Goal: Transaction & Acquisition: Purchase product/service

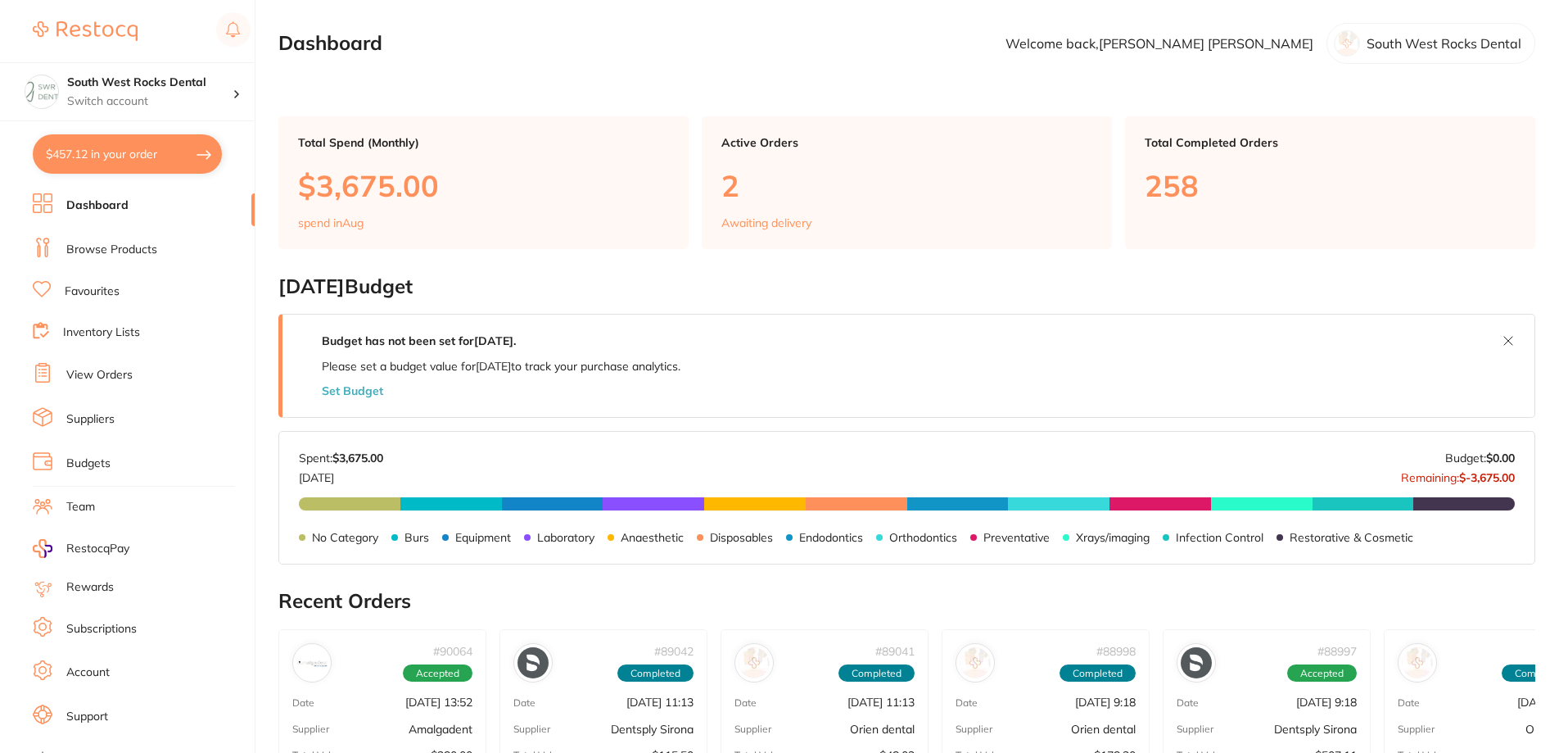
click at [100, 252] on link "Browse Products" at bounding box center [112, 249] width 91 height 16
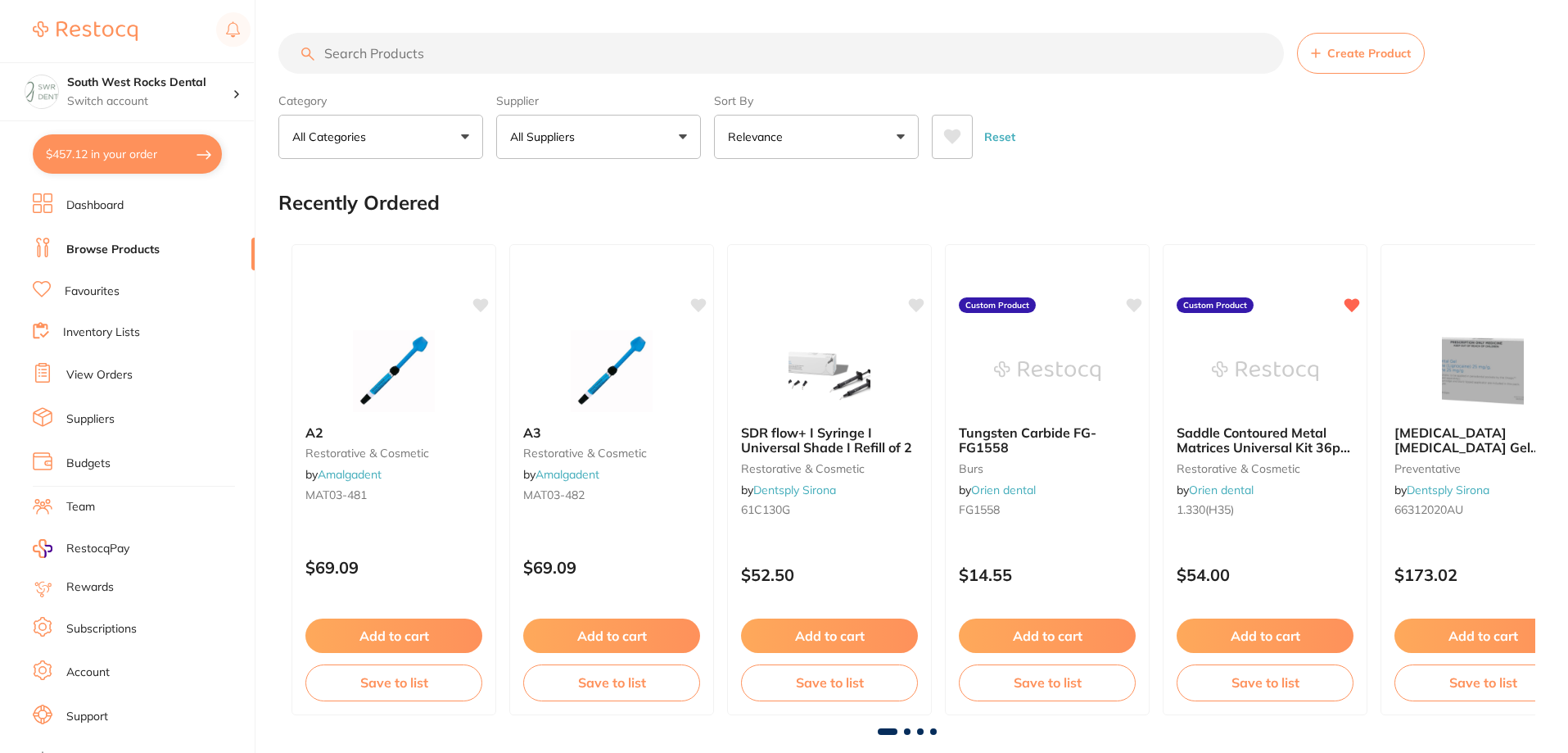
click at [461, 49] on input "search" at bounding box center [781, 53] width 1005 height 41
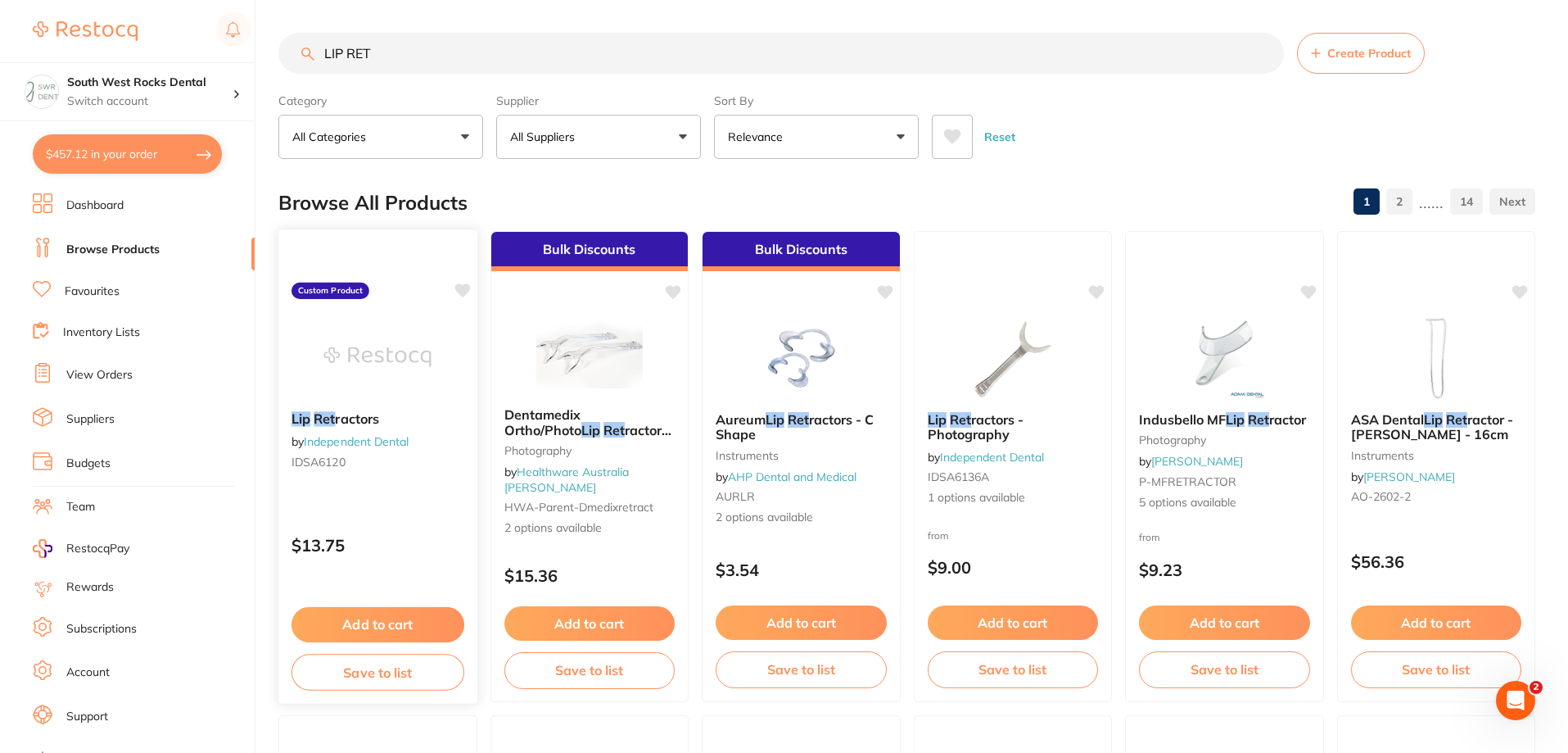
type input "LIP RET"
click at [365, 624] on button "Add to cart" at bounding box center [377, 624] width 173 height 35
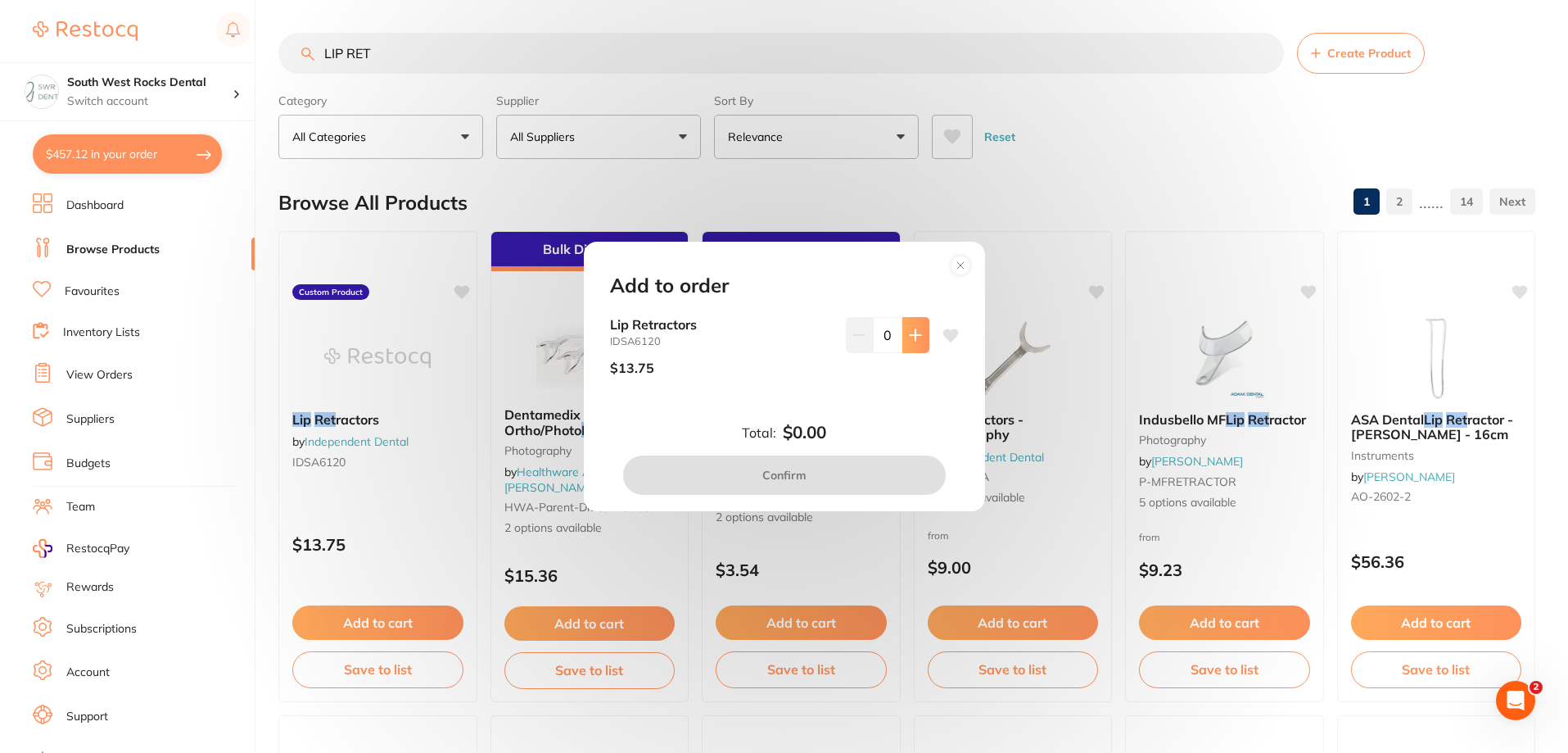
click at [909, 337] on icon at bounding box center [915, 334] width 13 height 13
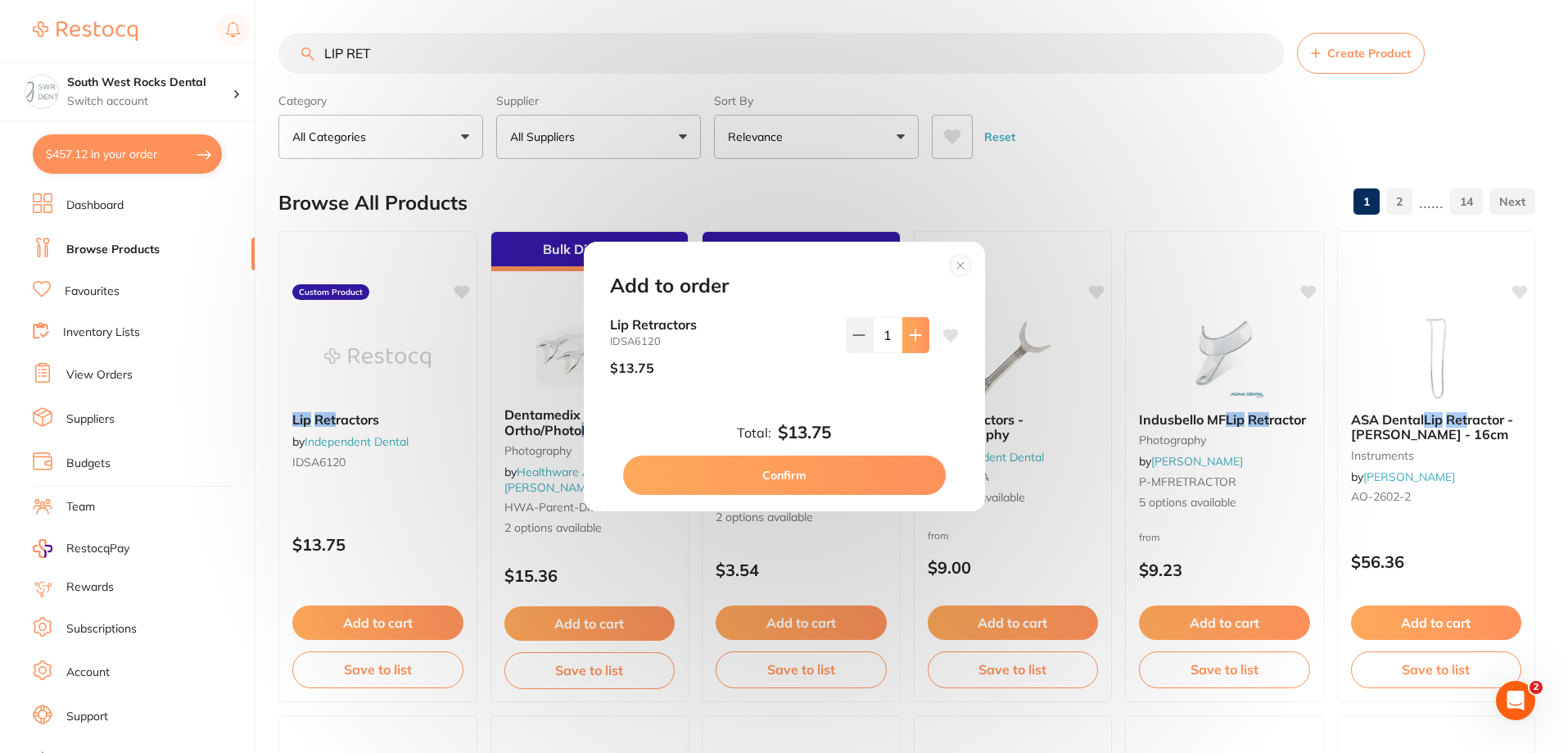
click at [909, 337] on icon at bounding box center [915, 334] width 13 height 13
type input "2"
click at [943, 341] on icon at bounding box center [950, 335] width 16 height 16
click at [944, 336] on icon at bounding box center [950, 334] width 15 height 13
click at [841, 470] on button "Confirm" at bounding box center [784, 475] width 323 height 40
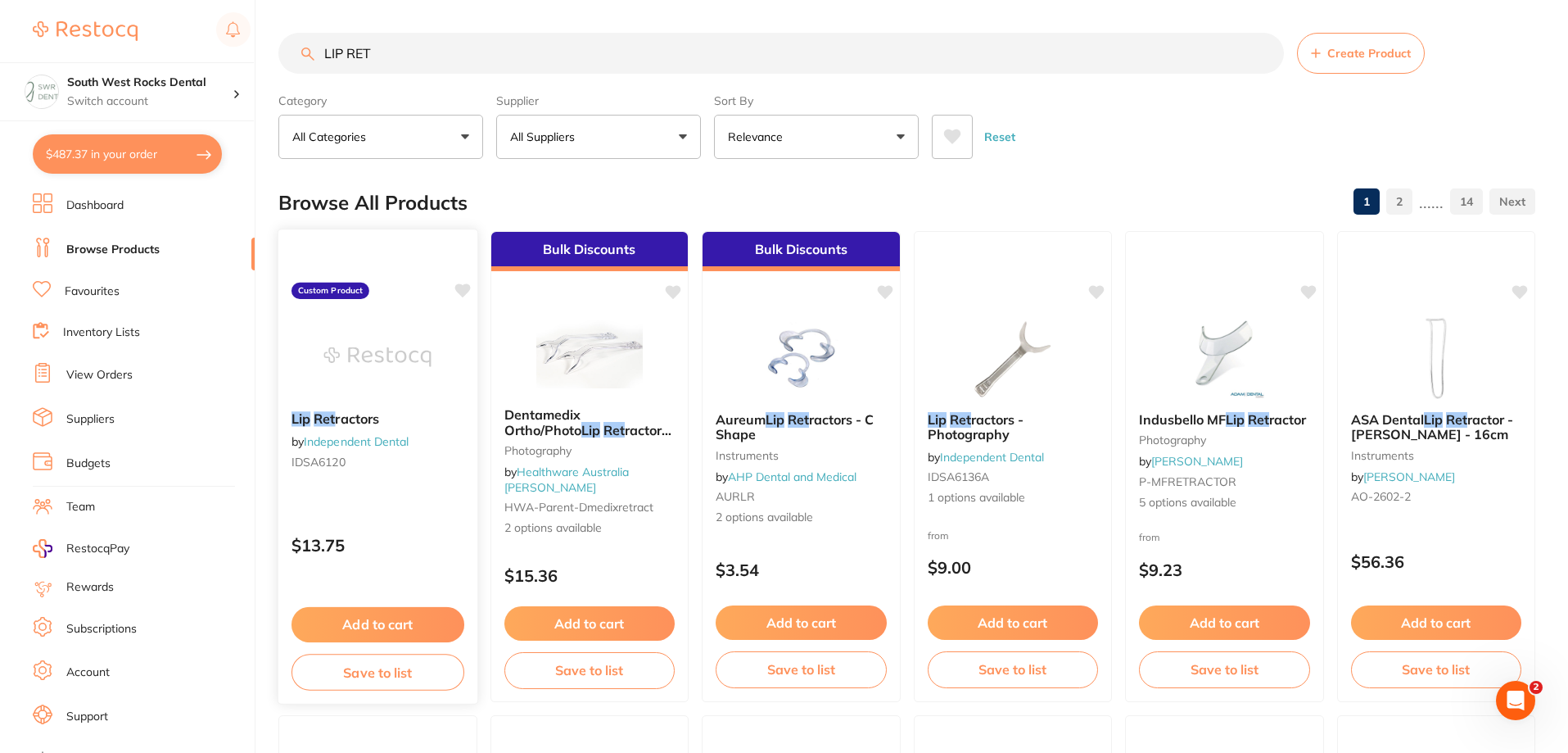
click at [455, 290] on icon at bounding box center [462, 291] width 15 height 14
click at [462, 290] on icon at bounding box center [462, 291] width 15 height 14
click at [381, 670] on button "Save to list" at bounding box center [377, 672] width 173 height 37
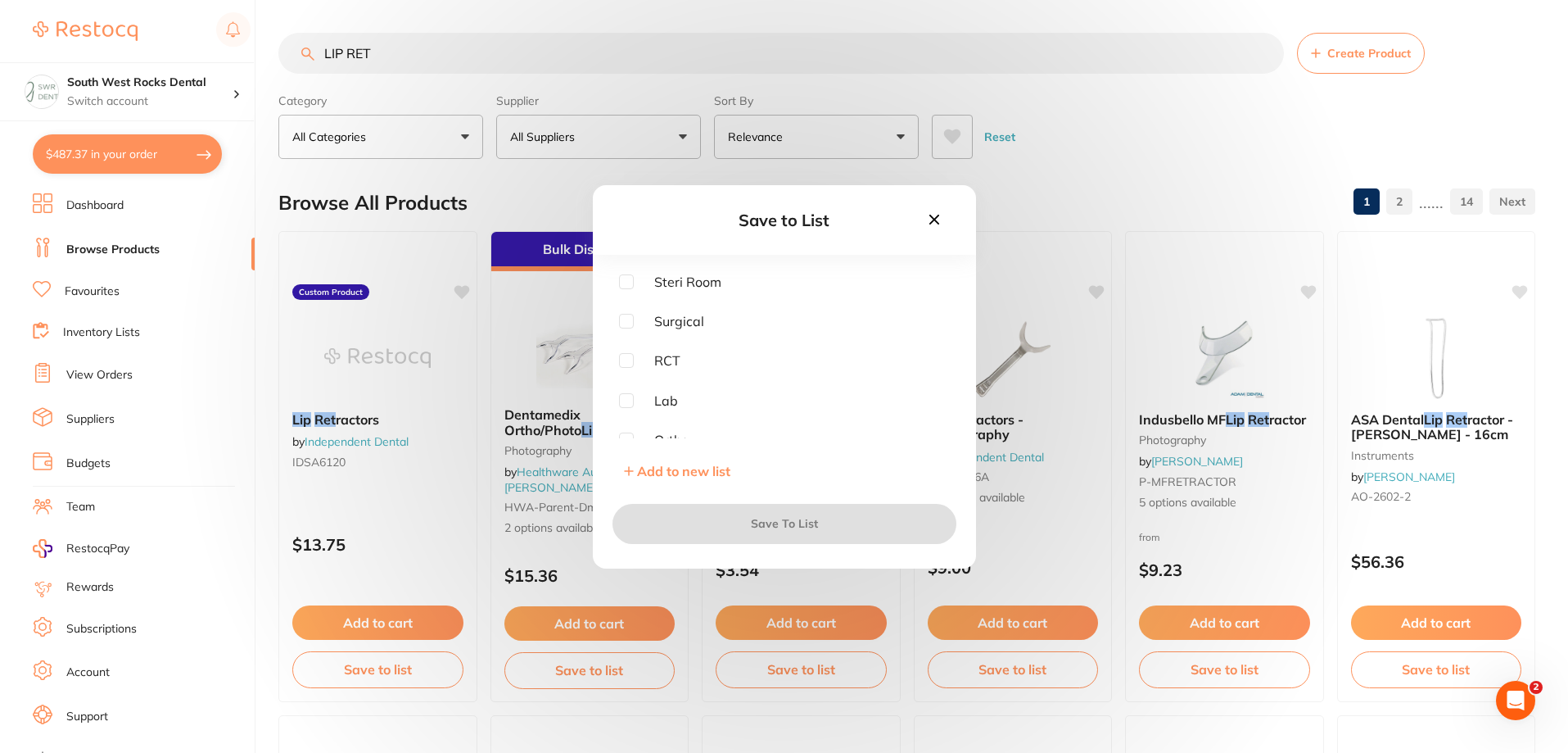
click at [625, 285] on input "checkbox" at bounding box center [626, 281] width 15 height 15
checkbox input "true"
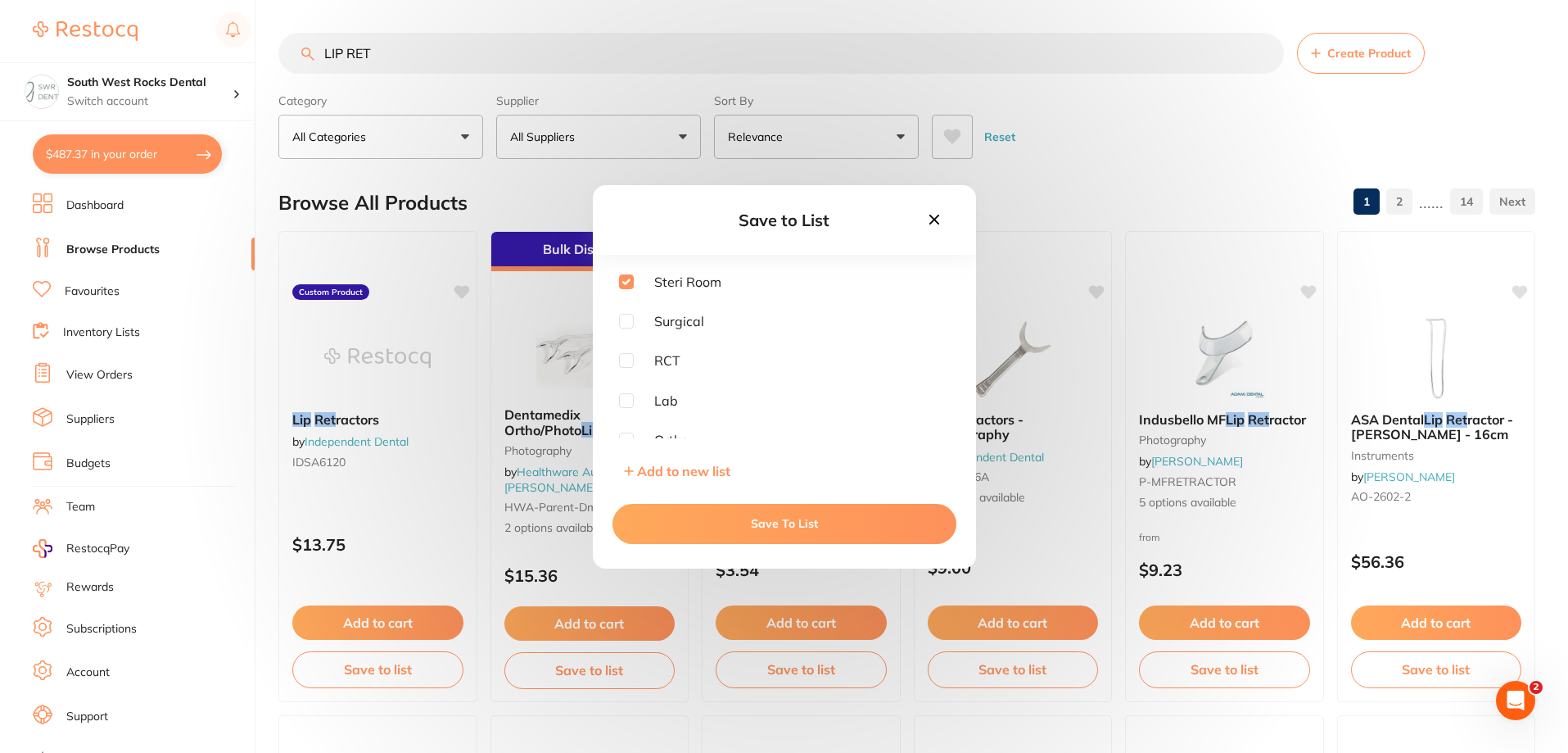
click at [782, 517] on button "Save To List" at bounding box center [784, 523] width 344 height 40
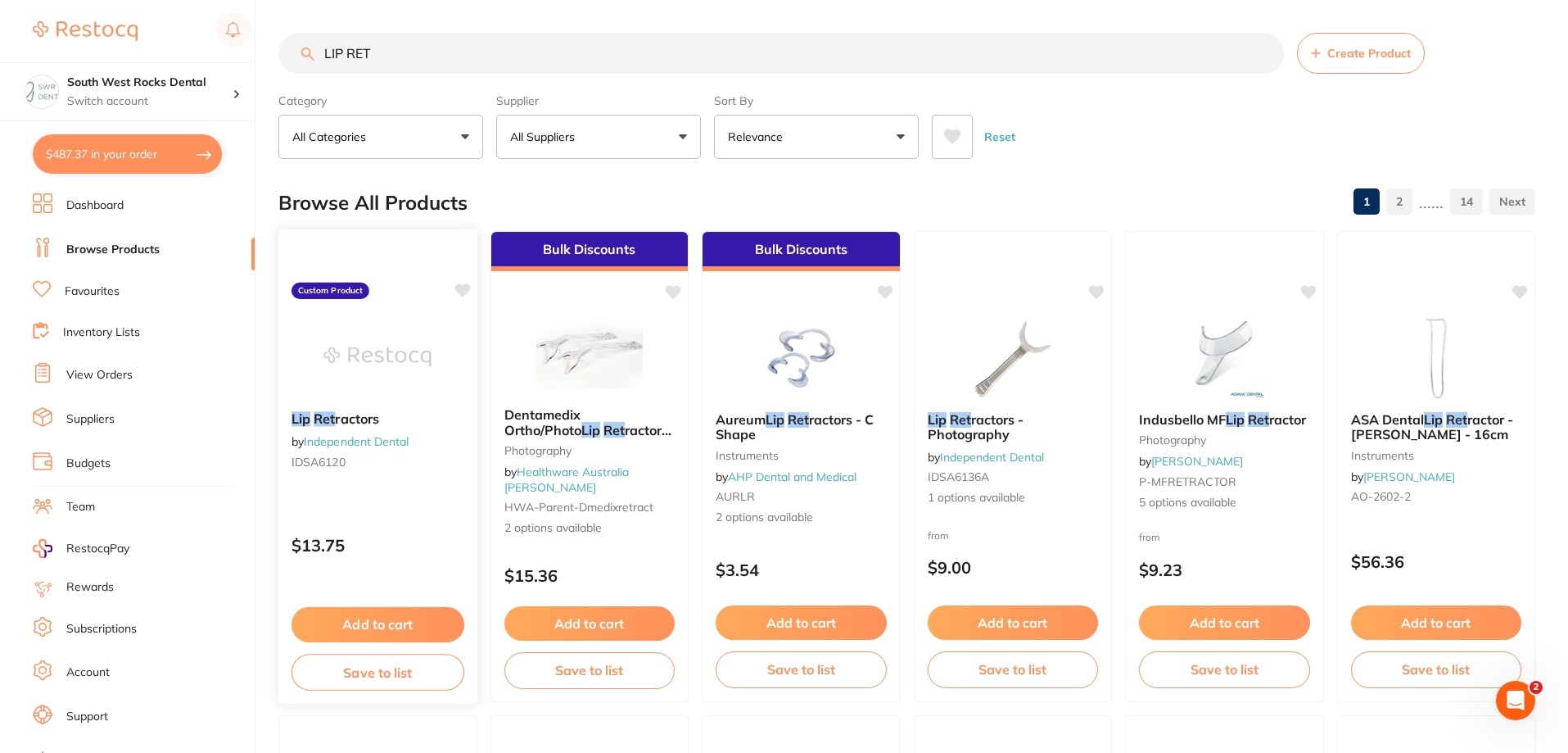
click at [459, 289] on icon at bounding box center [462, 291] width 15 height 14
click at [458, 289] on icon at bounding box center [462, 291] width 15 height 14
click at [966, 463] on link "Independent Dental" at bounding box center [991, 456] width 105 height 15
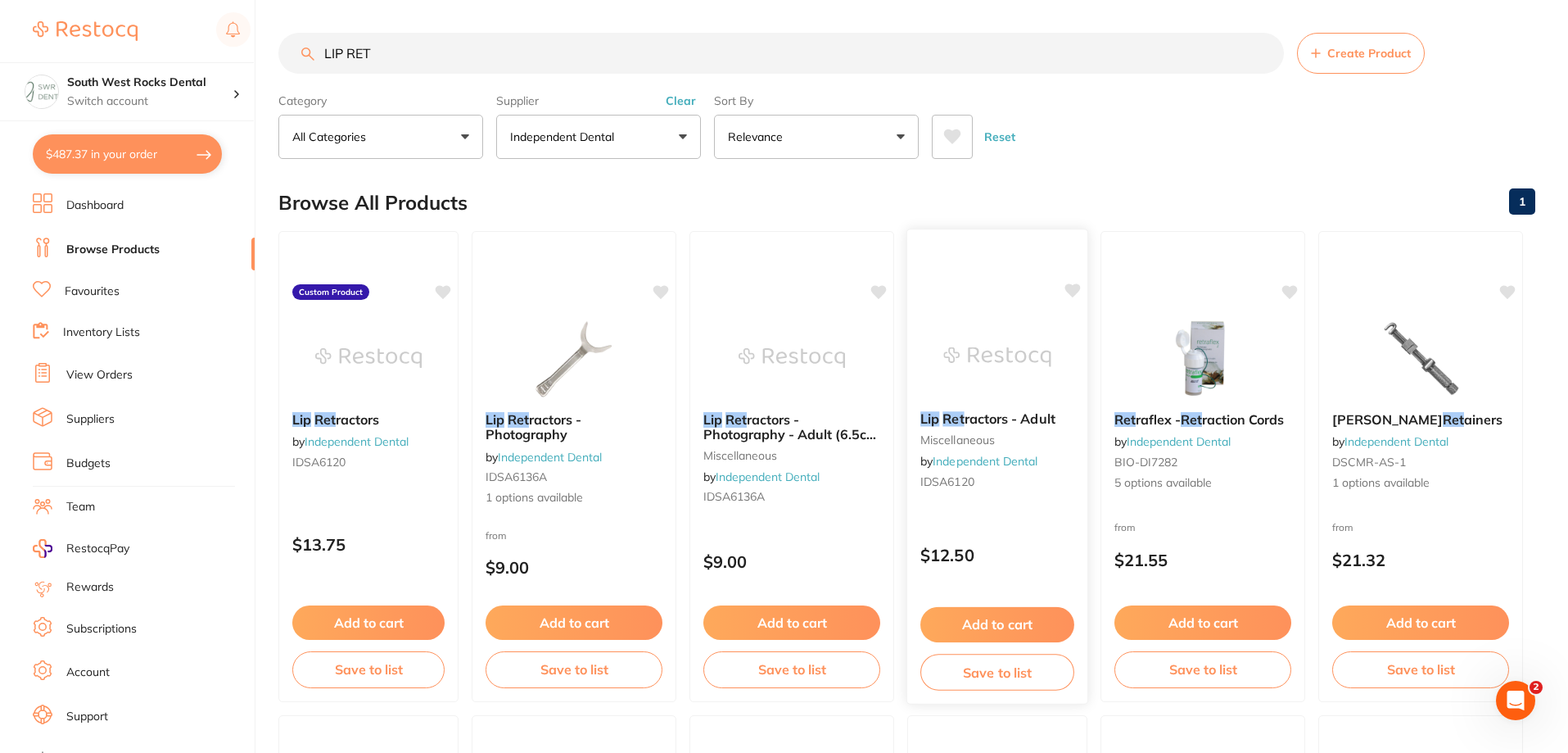
click at [998, 622] on button "Add to cart" at bounding box center [997, 624] width 154 height 35
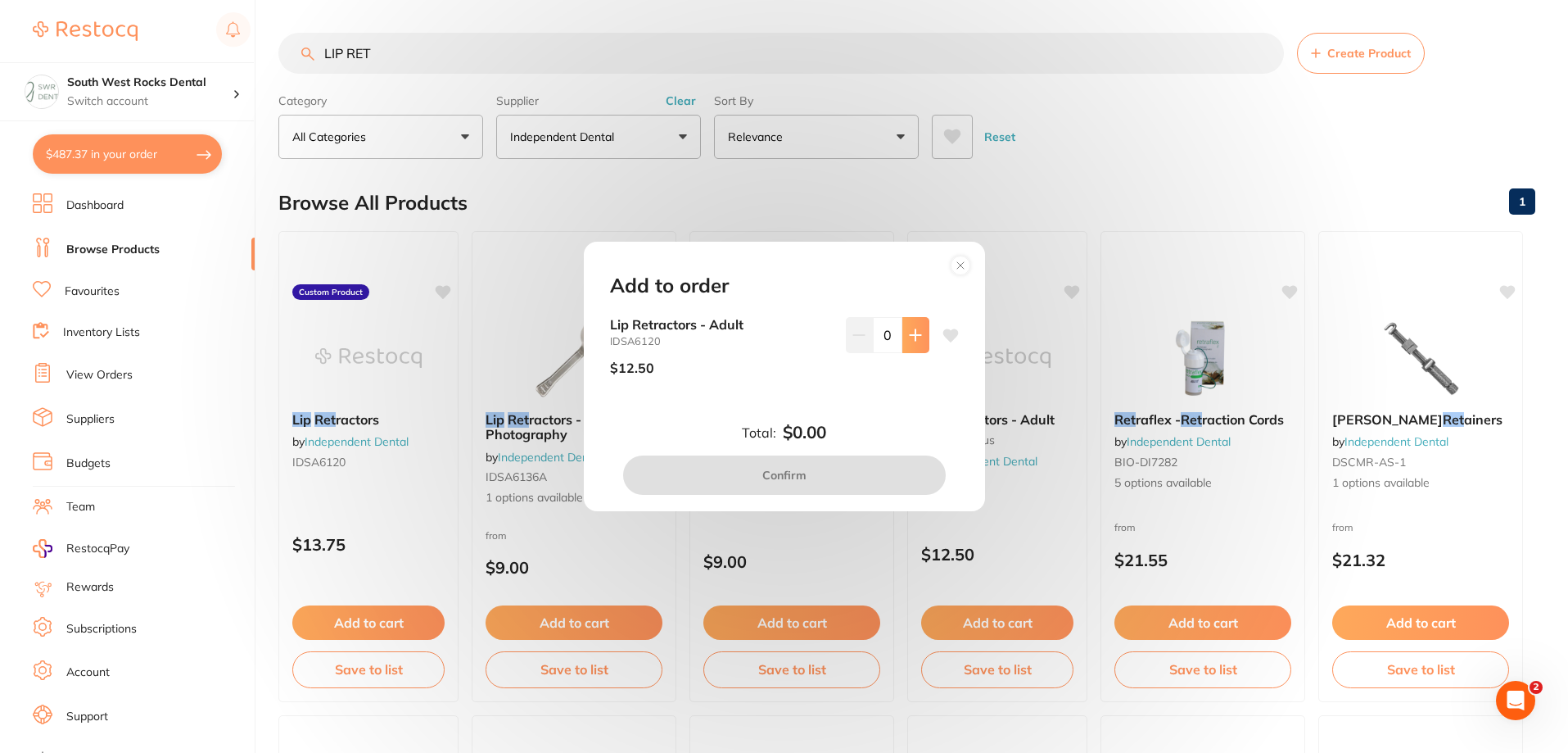
click at [914, 329] on icon at bounding box center [915, 334] width 13 height 13
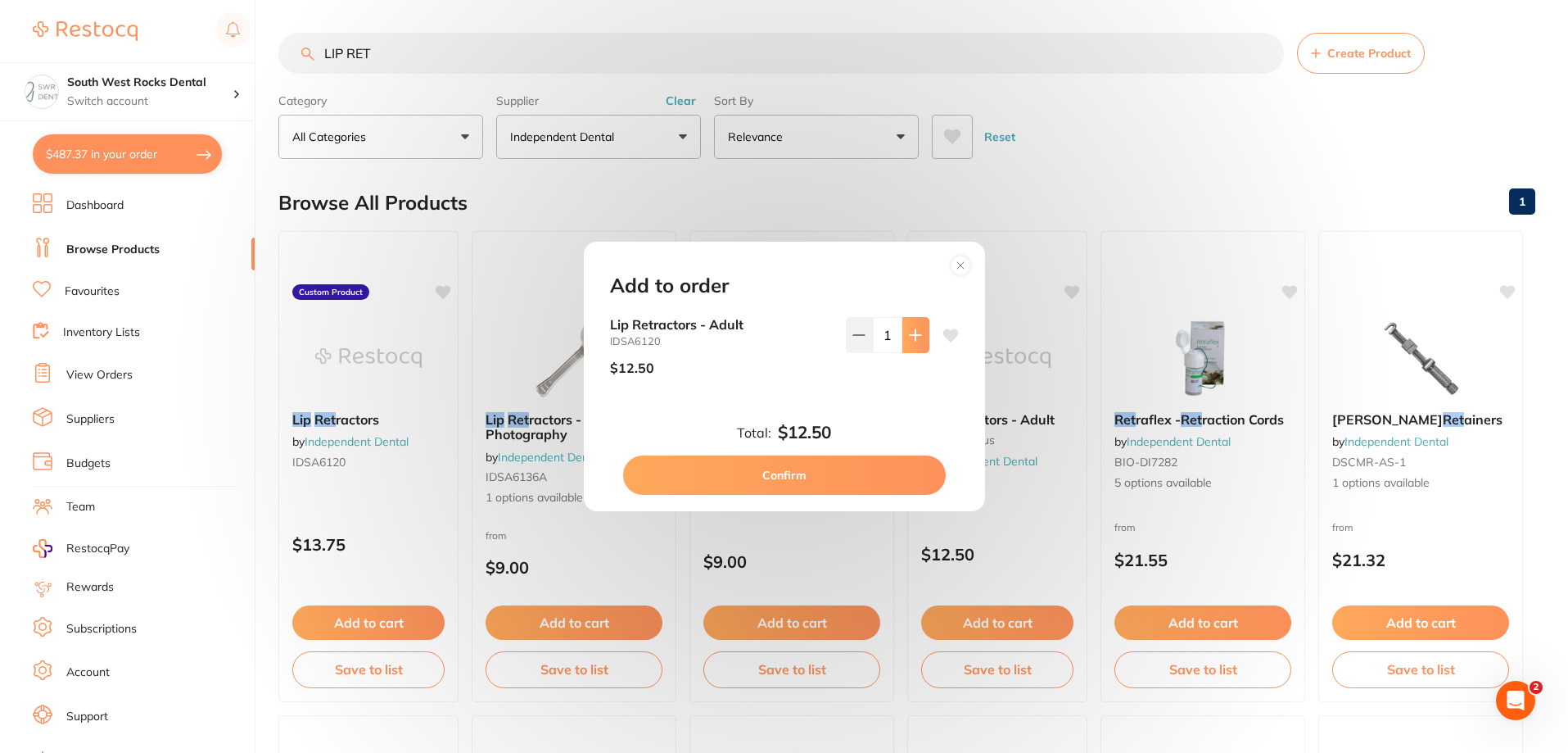
click at [914, 329] on icon at bounding box center [915, 334] width 13 height 13
type input "2"
click at [943, 332] on icon at bounding box center [950, 334] width 15 height 13
click at [944, 332] on icon at bounding box center [950, 334] width 15 height 13
click at [869, 474] on button "Confirm" at bounding box center [784, 475] width 323 height 40
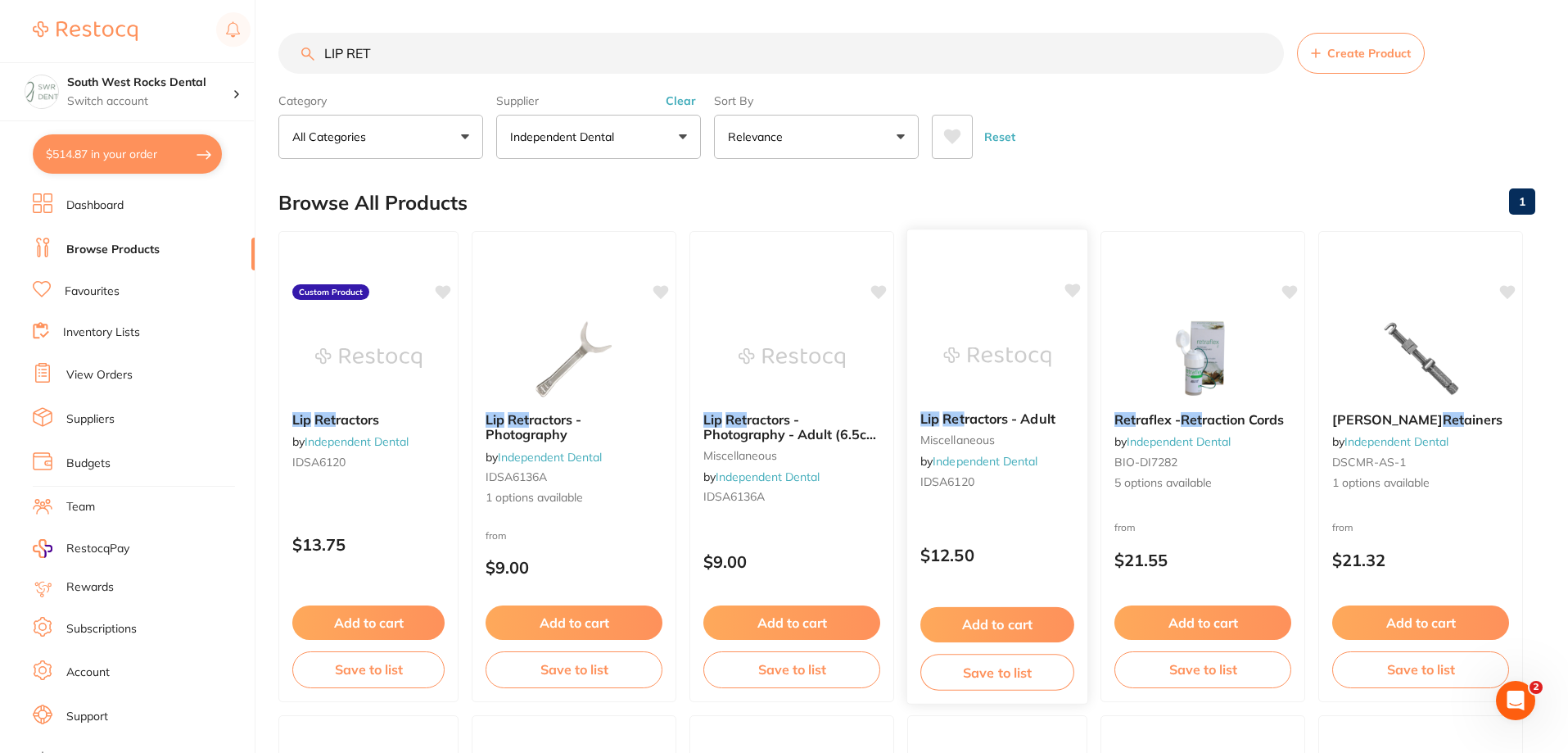
click at [995, 676] on button "Save to list" at bounding box center [997, 672] width 154 height 37
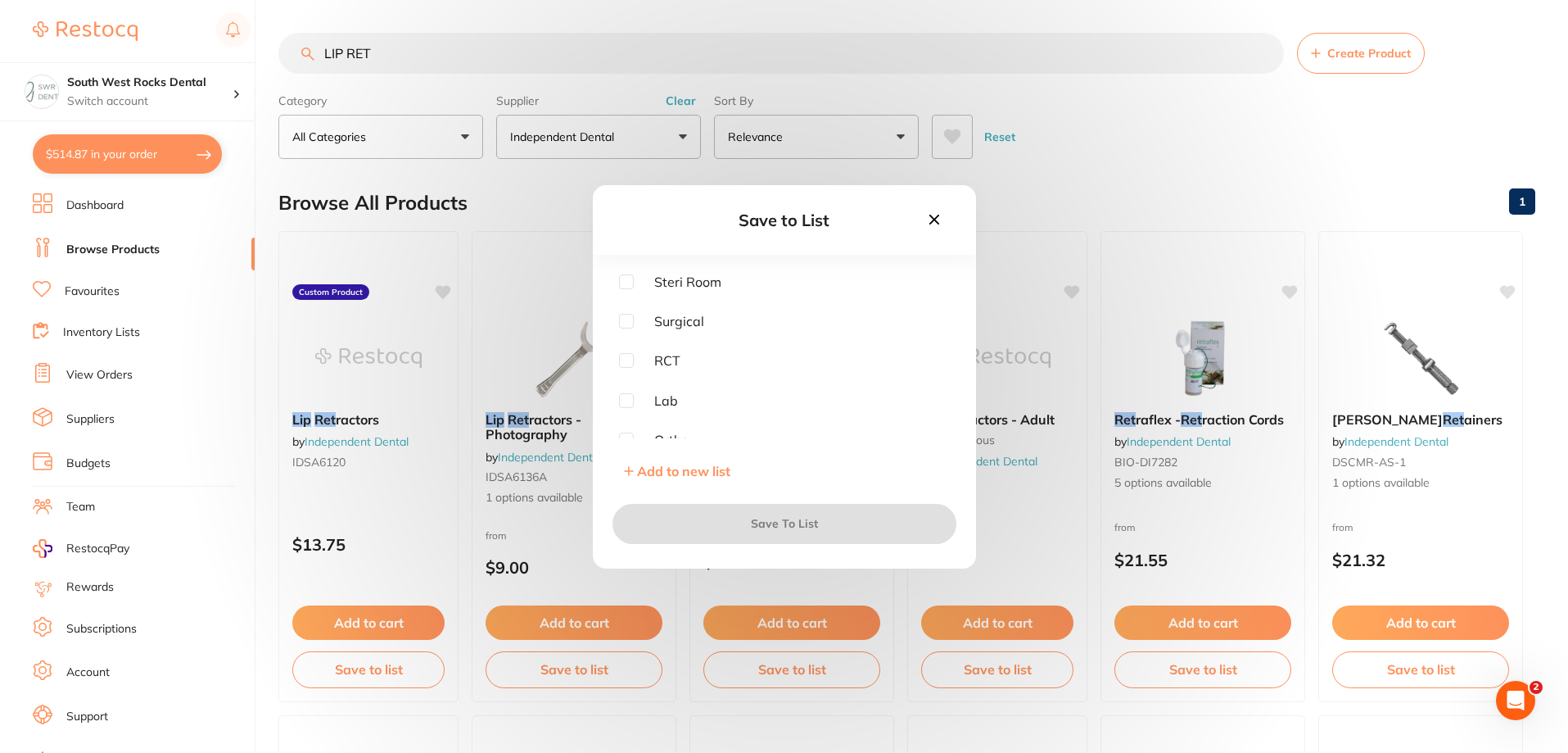
click at [621, 285] on input "checkbox" at bounding box center [626, 281] width 15 height 15
checkbox input "true"
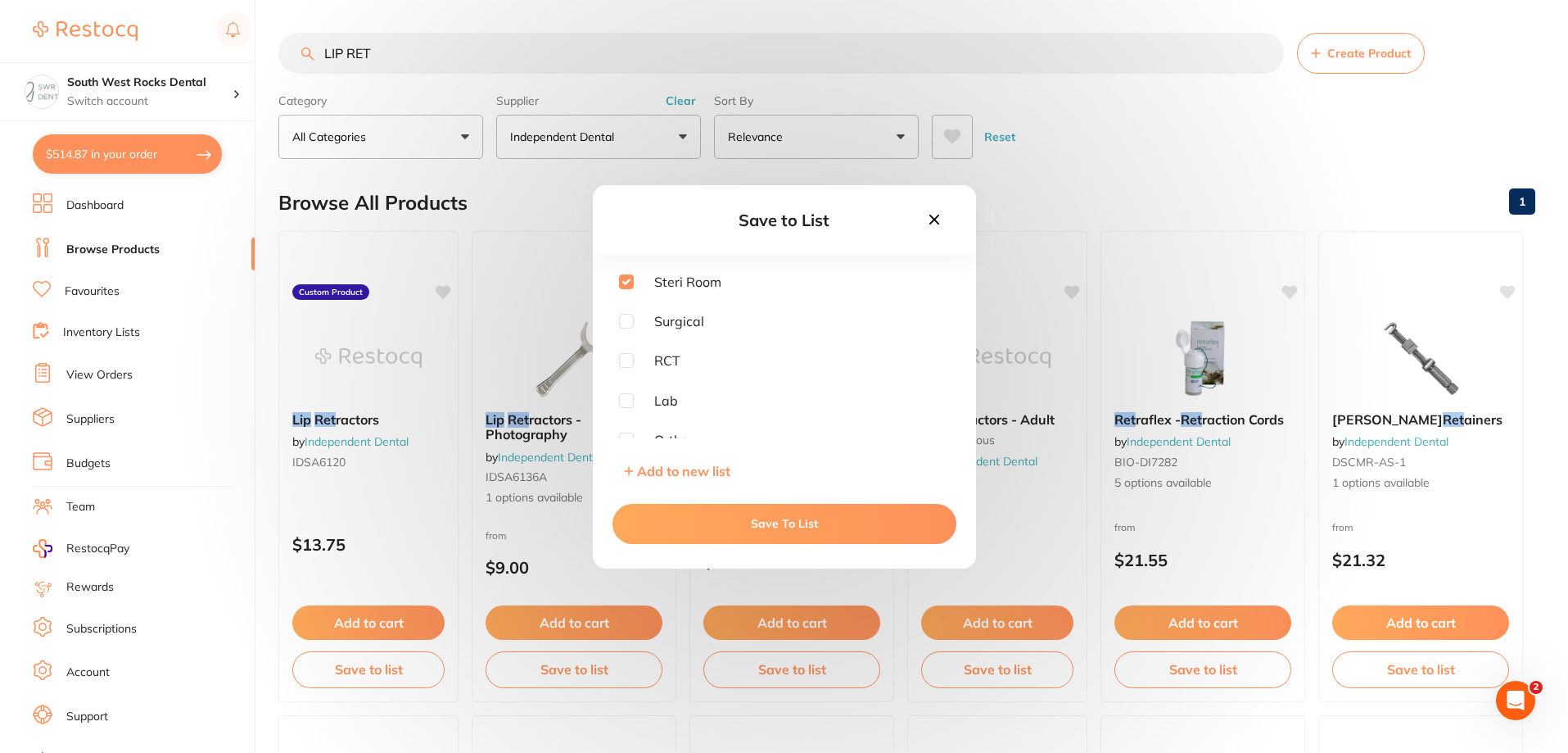
click at [790, 522] on button "Save To List" at bounding box center [784, 523] width 344 height 40
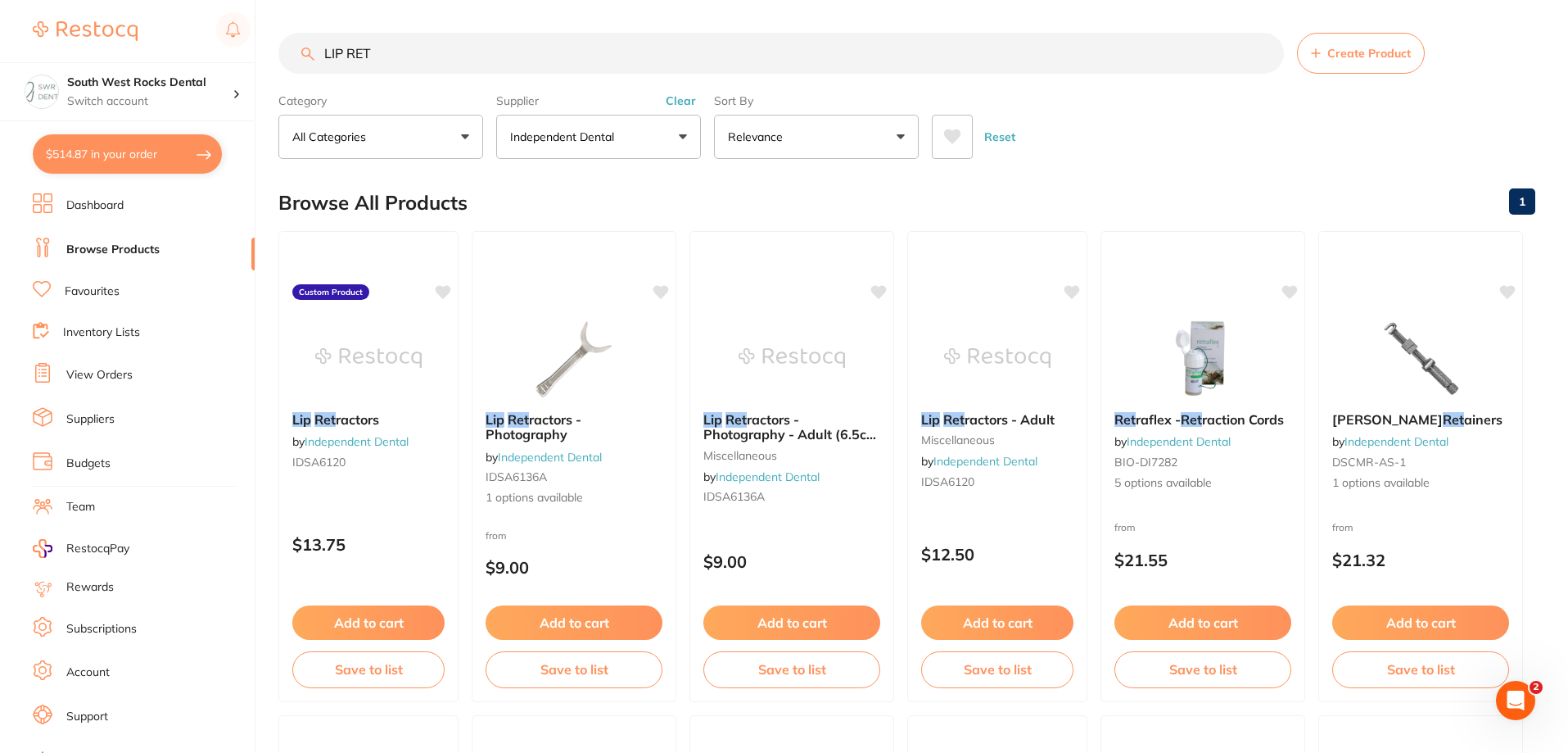
click at [149, 148] on button "$514.87 in your order" at bounding box center [127, 154] width 189 height 40
checkbox input "true"
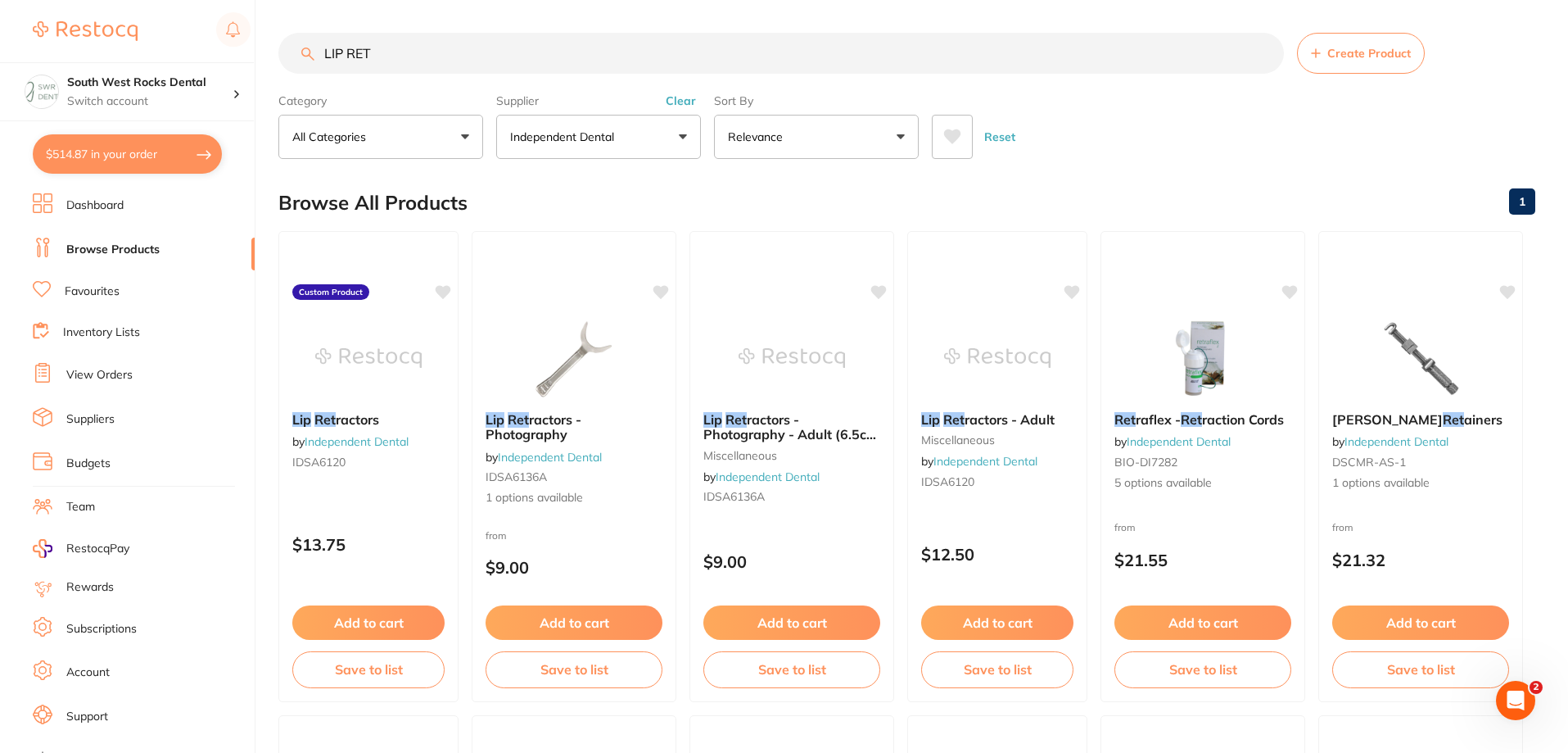
checkbox input "true"
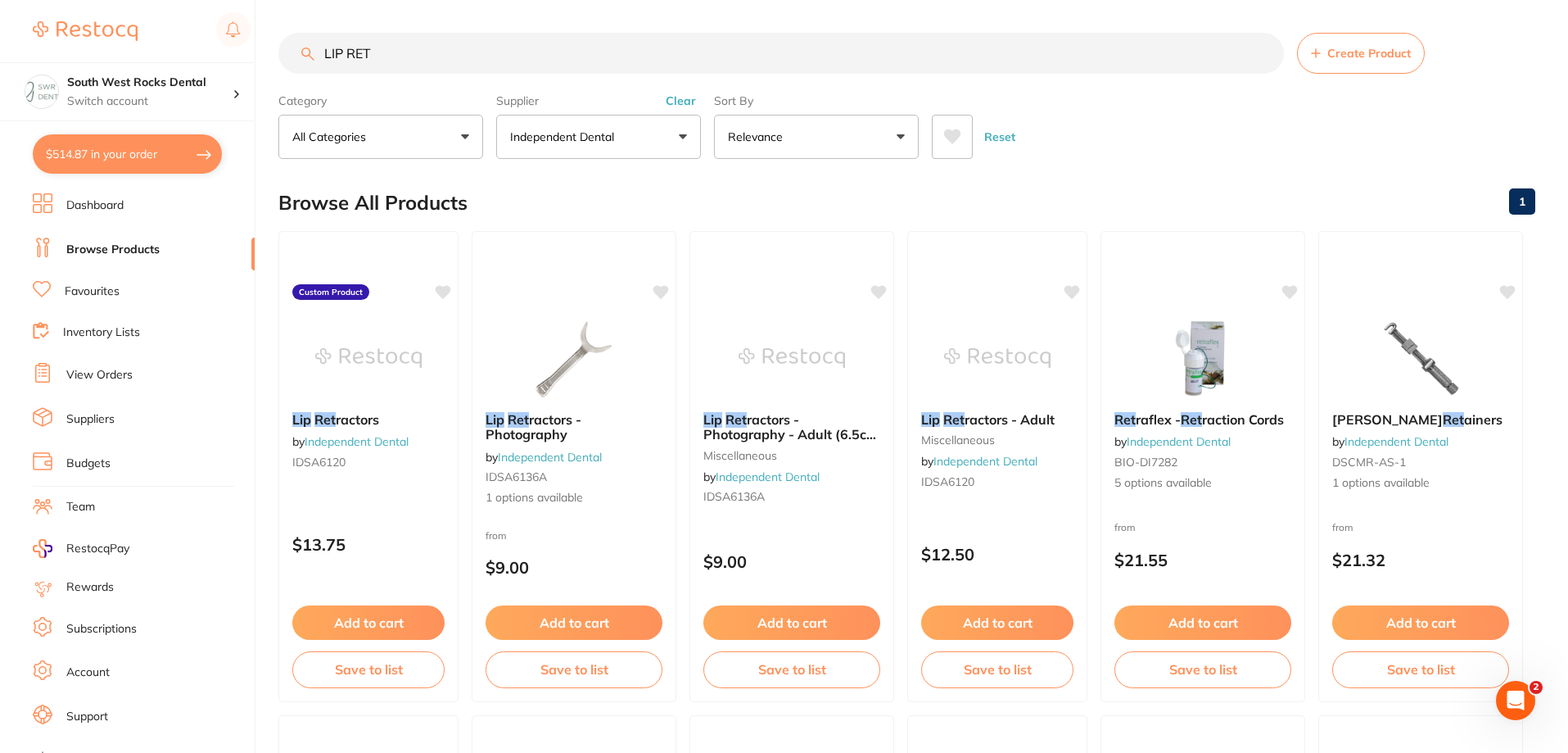
checkbox input "true"
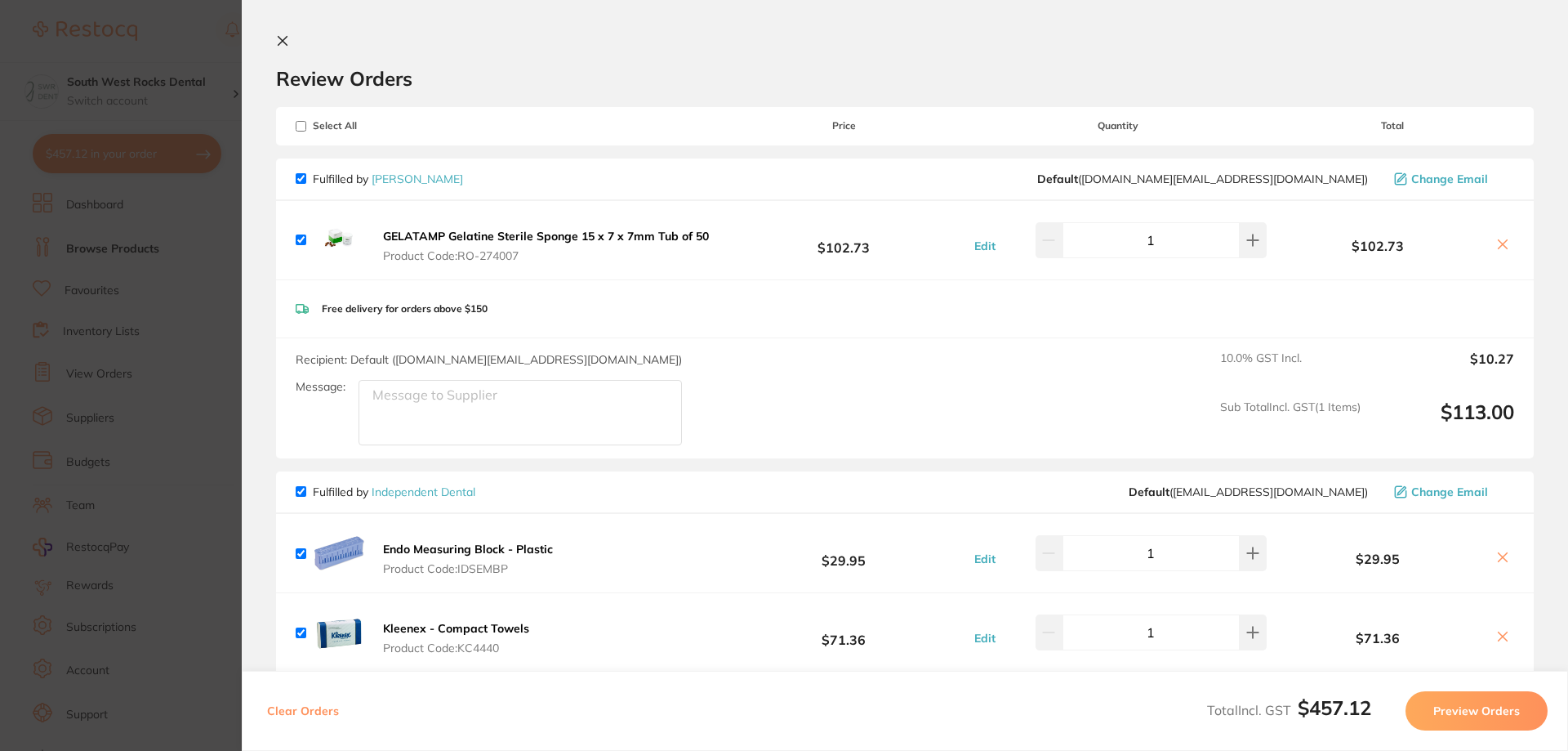
checkbox input "true"
click at [278, 39] on icon at bounding box center [282, 40] width 13 height 13
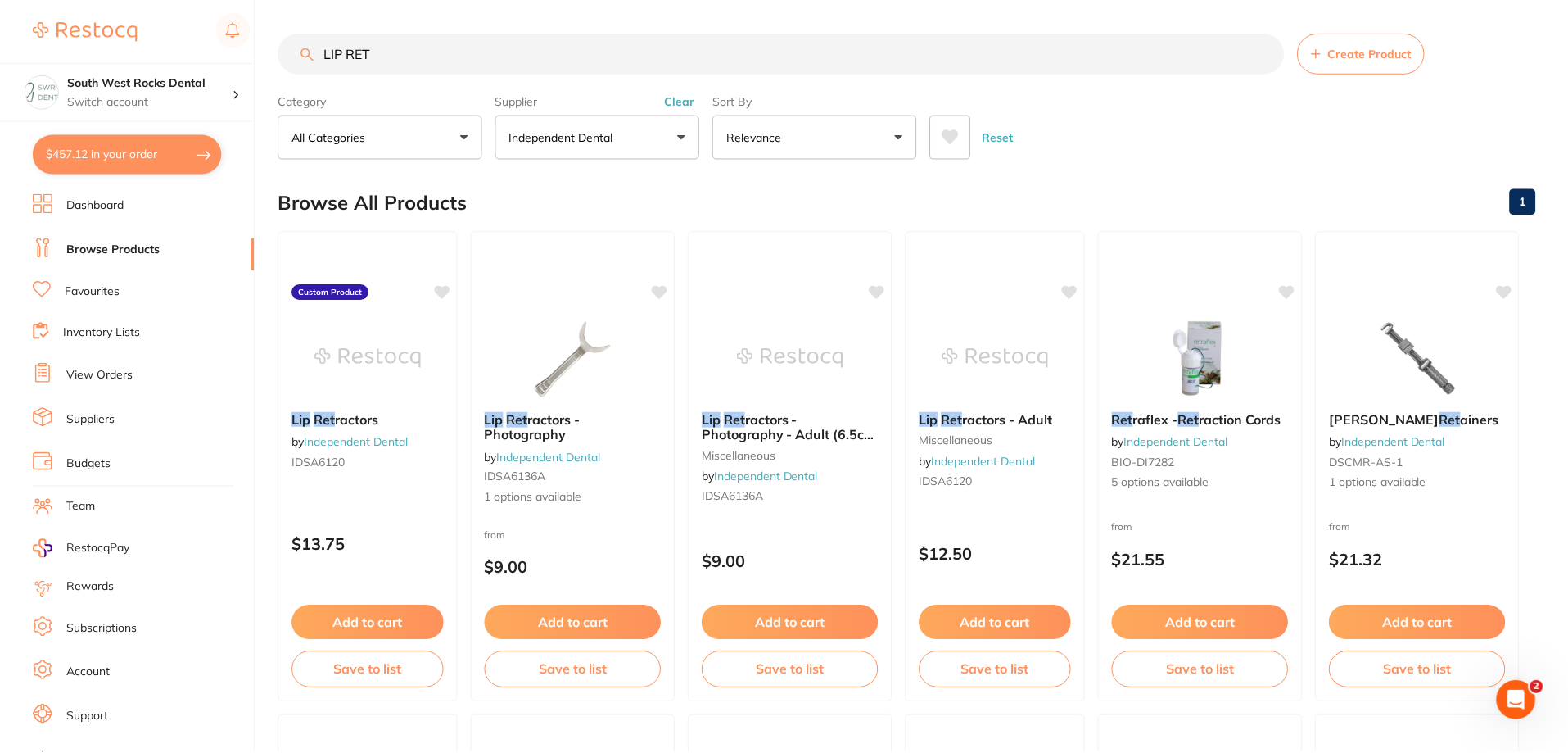
scroll to position [1, 0]
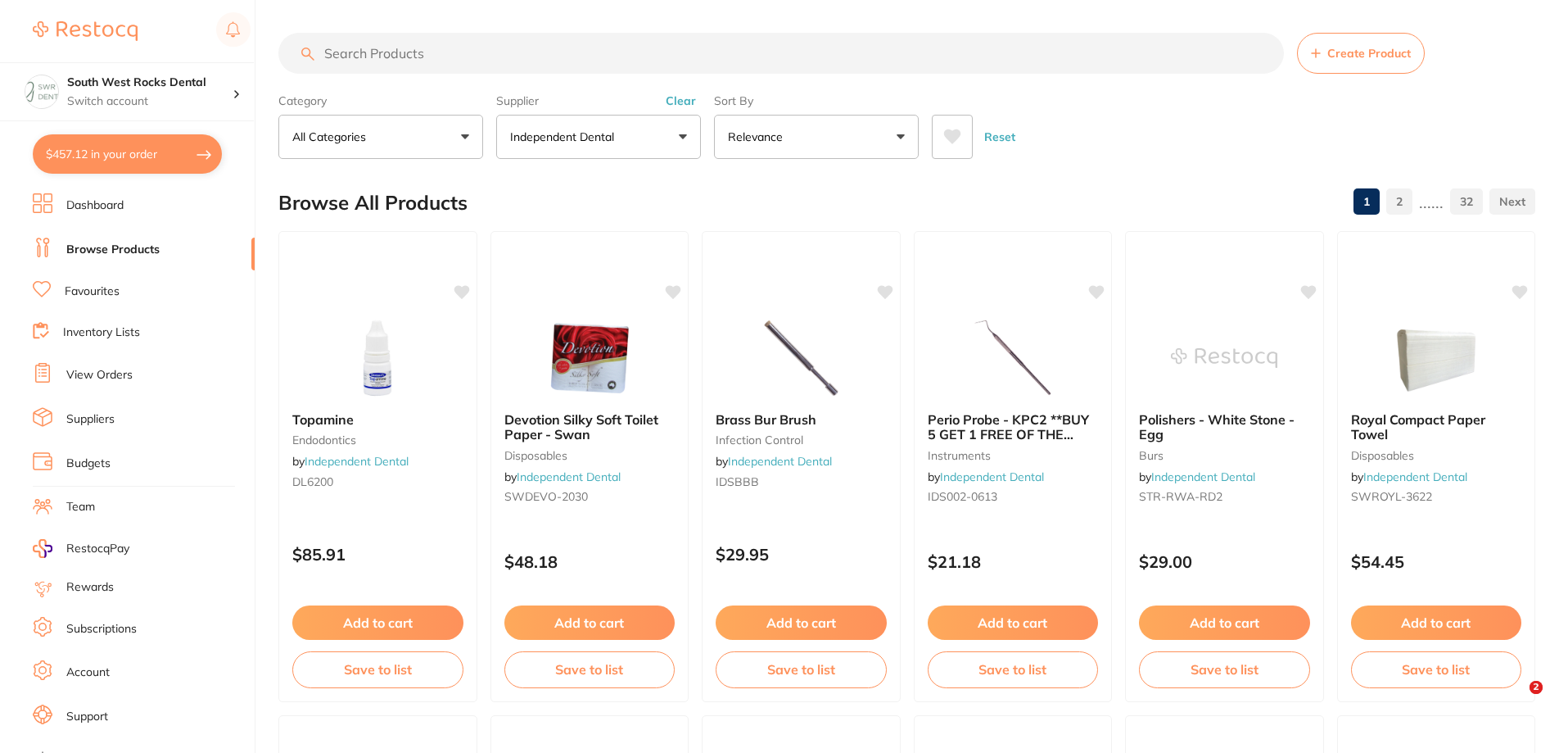
click at [364, 52] on input "search" at bounding box center [781, 53] width 1005 height 41
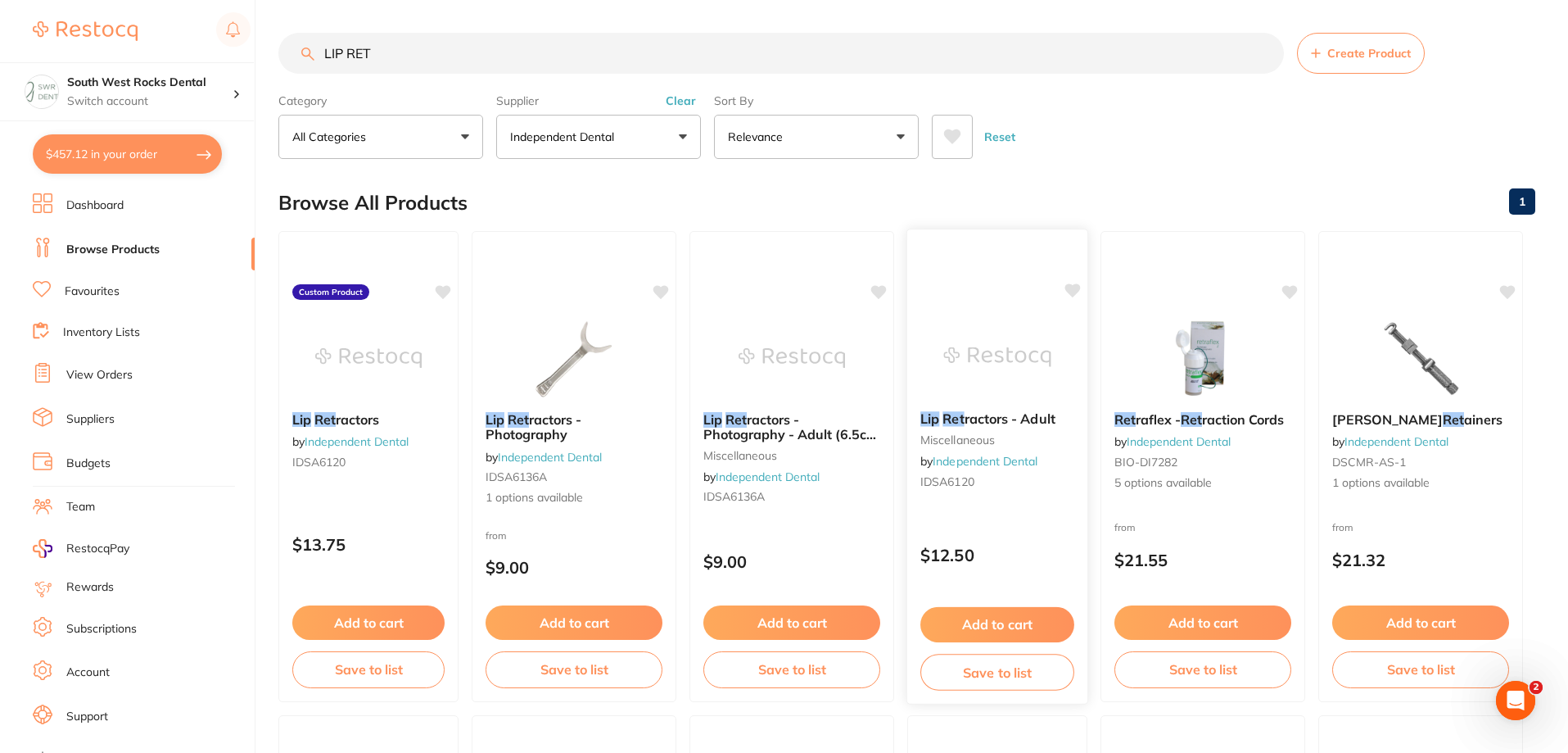
type input "LIP RET"
click at [1003, 419] on span "ractors - Adult" at bounding box center [1010, 419] width 91 height 16
click at [1019, 627] on button "Add to cart" at bounding box center [997, 624] width 154 height 35
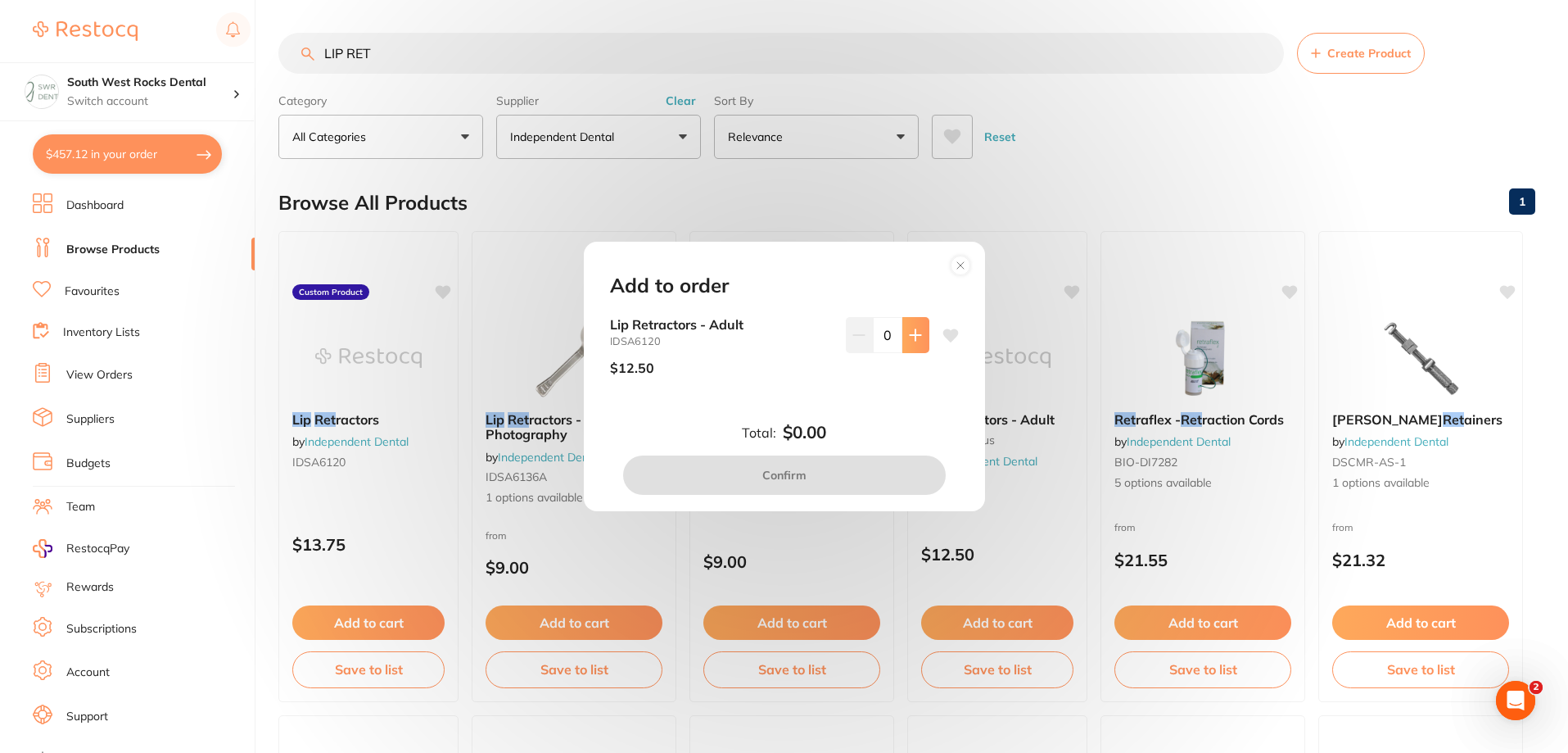
click at [918, 341] on button at bounding box center [915, 335] width 27 height 36
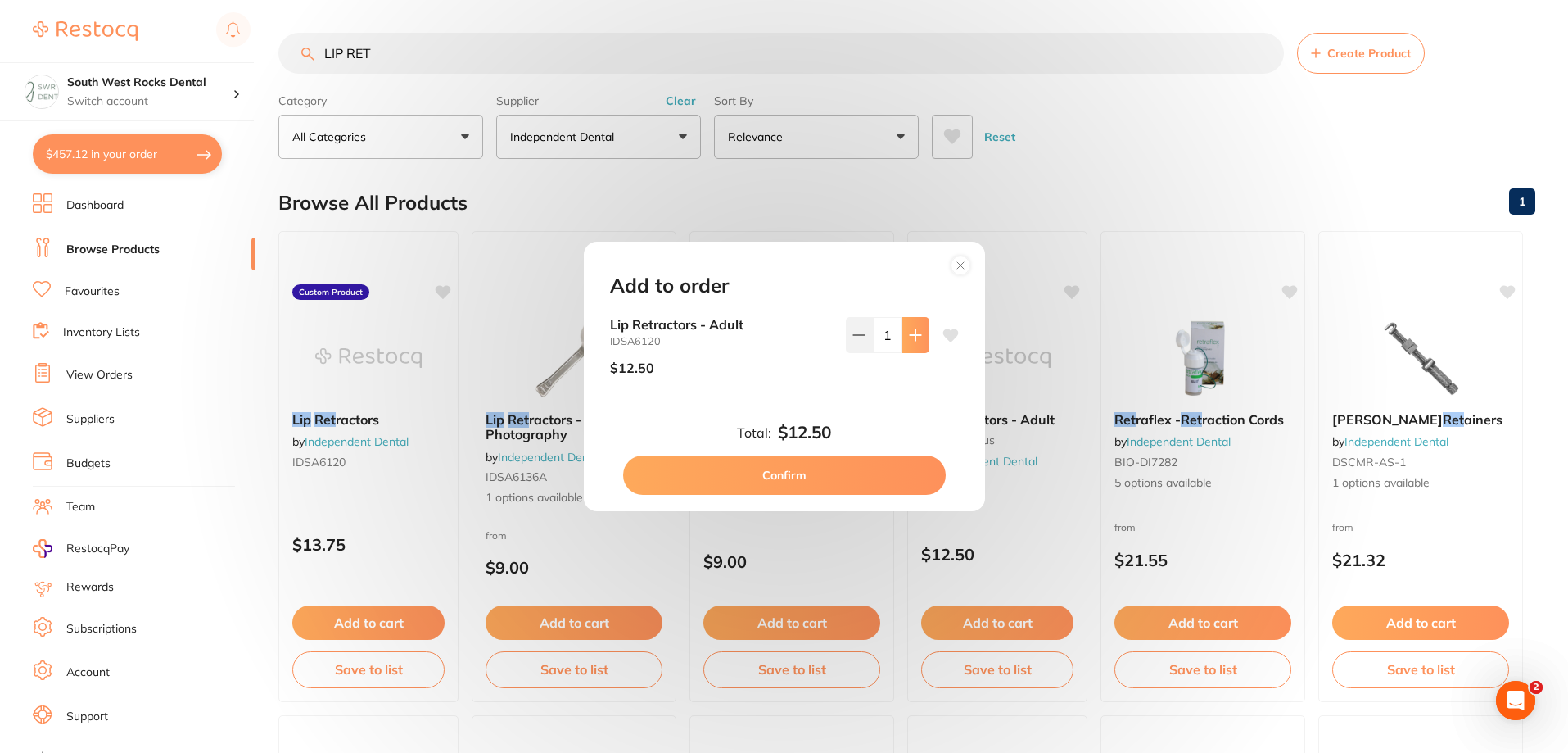
click at [918, 341] on button at bounding box center [915, 335] width 27 height 36
type input "2"
click at [843, 483] on button "Confirm" at bounding box center [784, 475] width 323 height 40
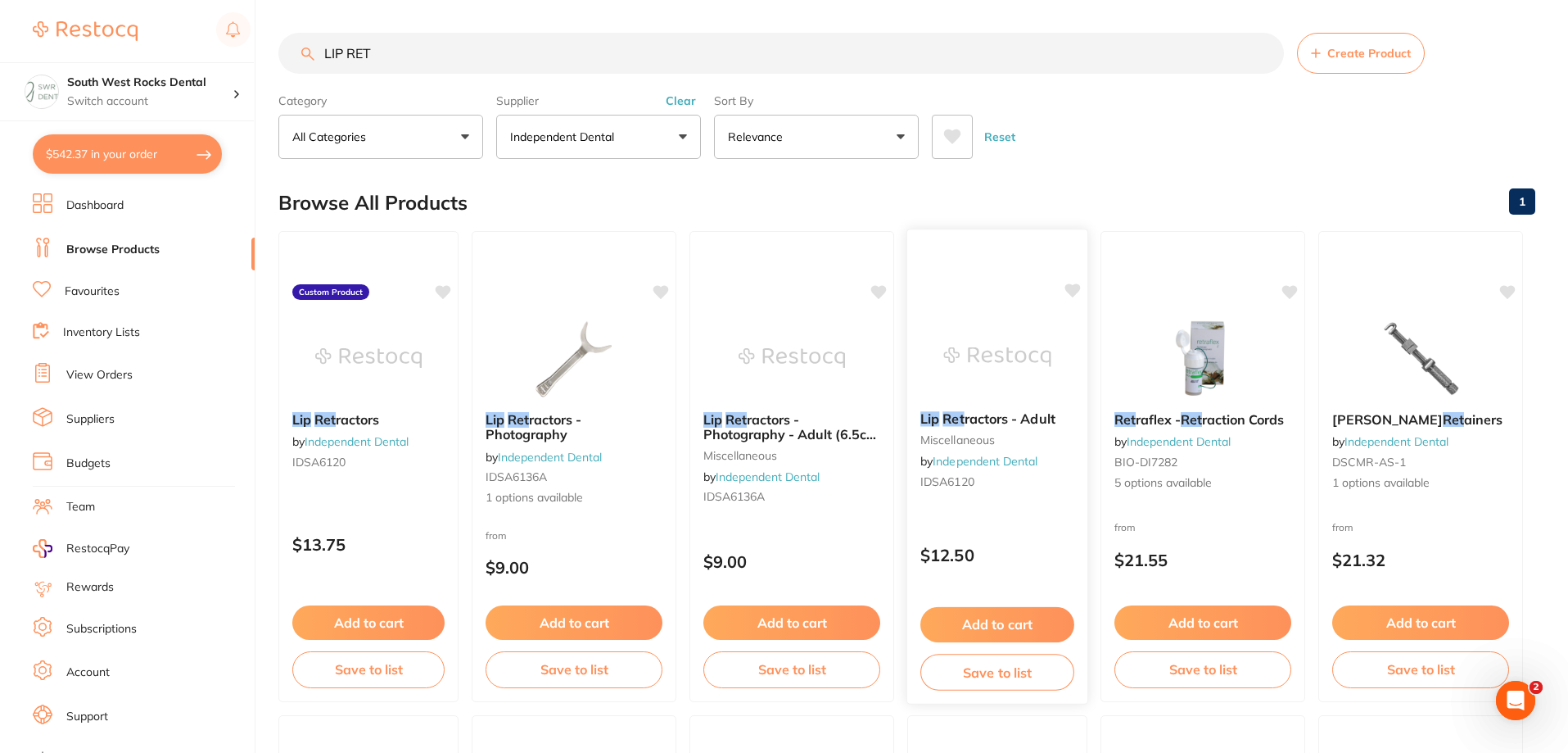
click at [992, 672] on button "Save to list" at bounding box center [997, 672] width 154 height 37
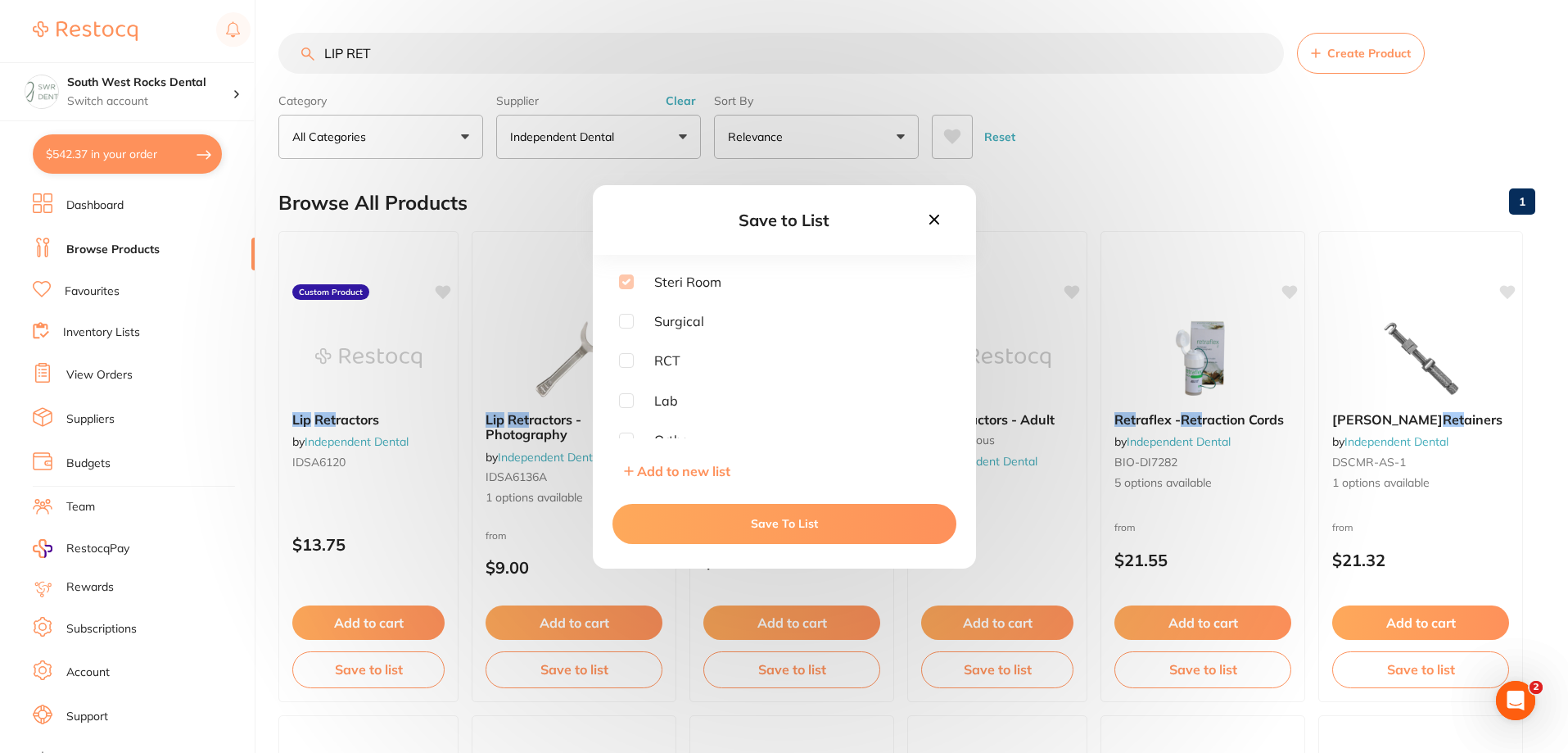
click at [857, 526] on button "Save To List" at bounding box center [784, 523] width 344 height 40
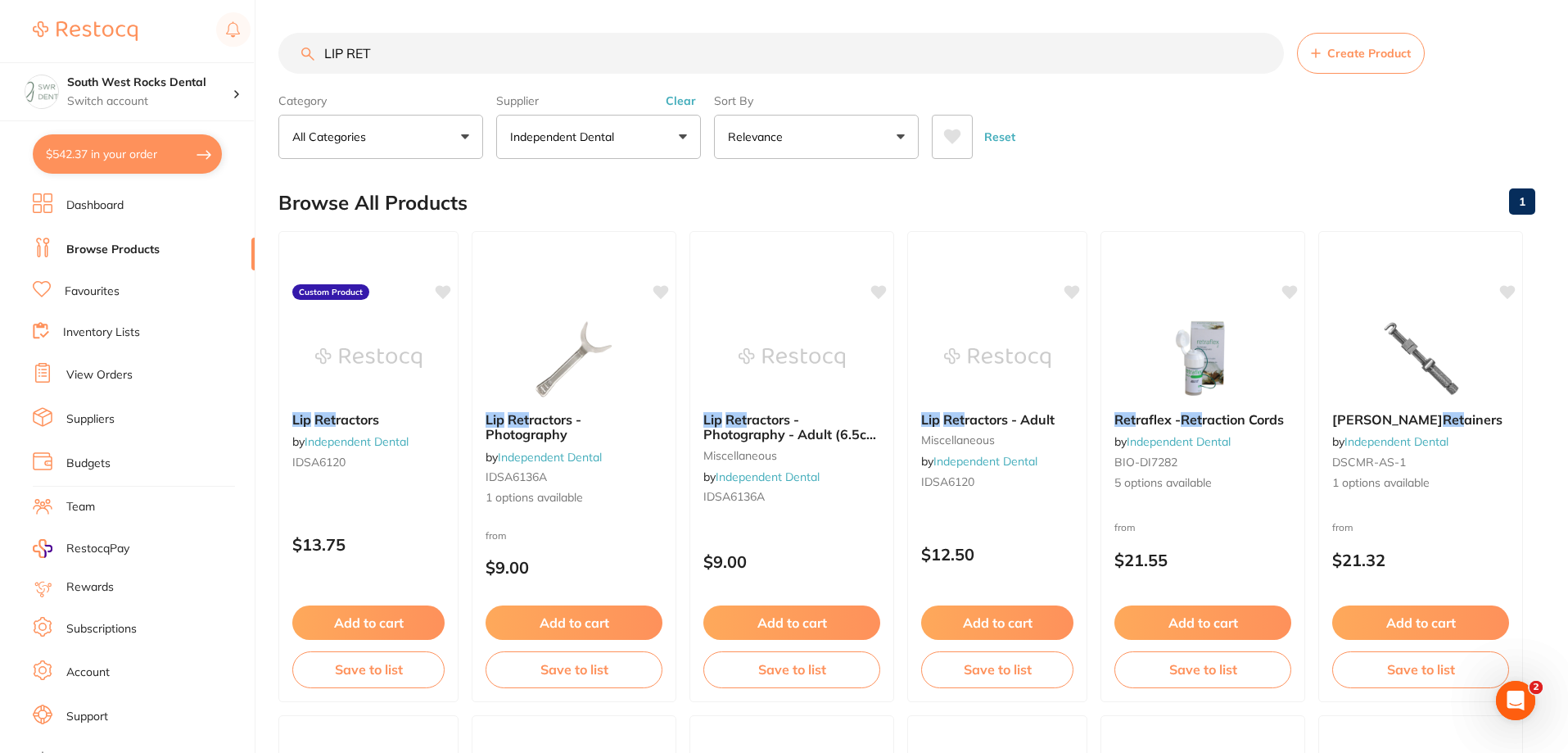
drag, startPoint x: 375, startPoint y: 58, endPoint x: 323, endPoint y: 56, distance: 52.0
click at [323, 56] on input "LIP RET" at bounding box center [781, 53] width 1005 height 41
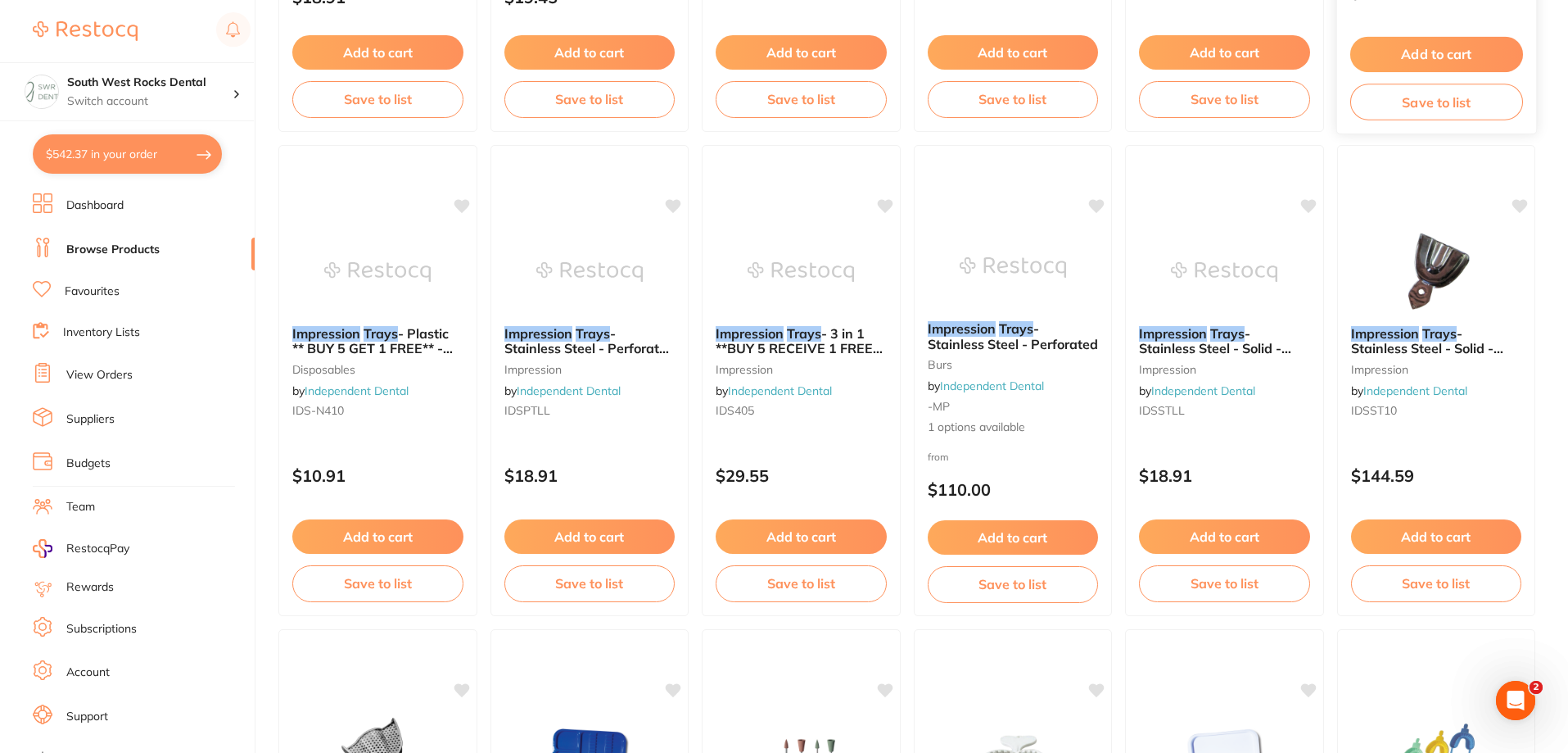
scroll to position [1065, 0]
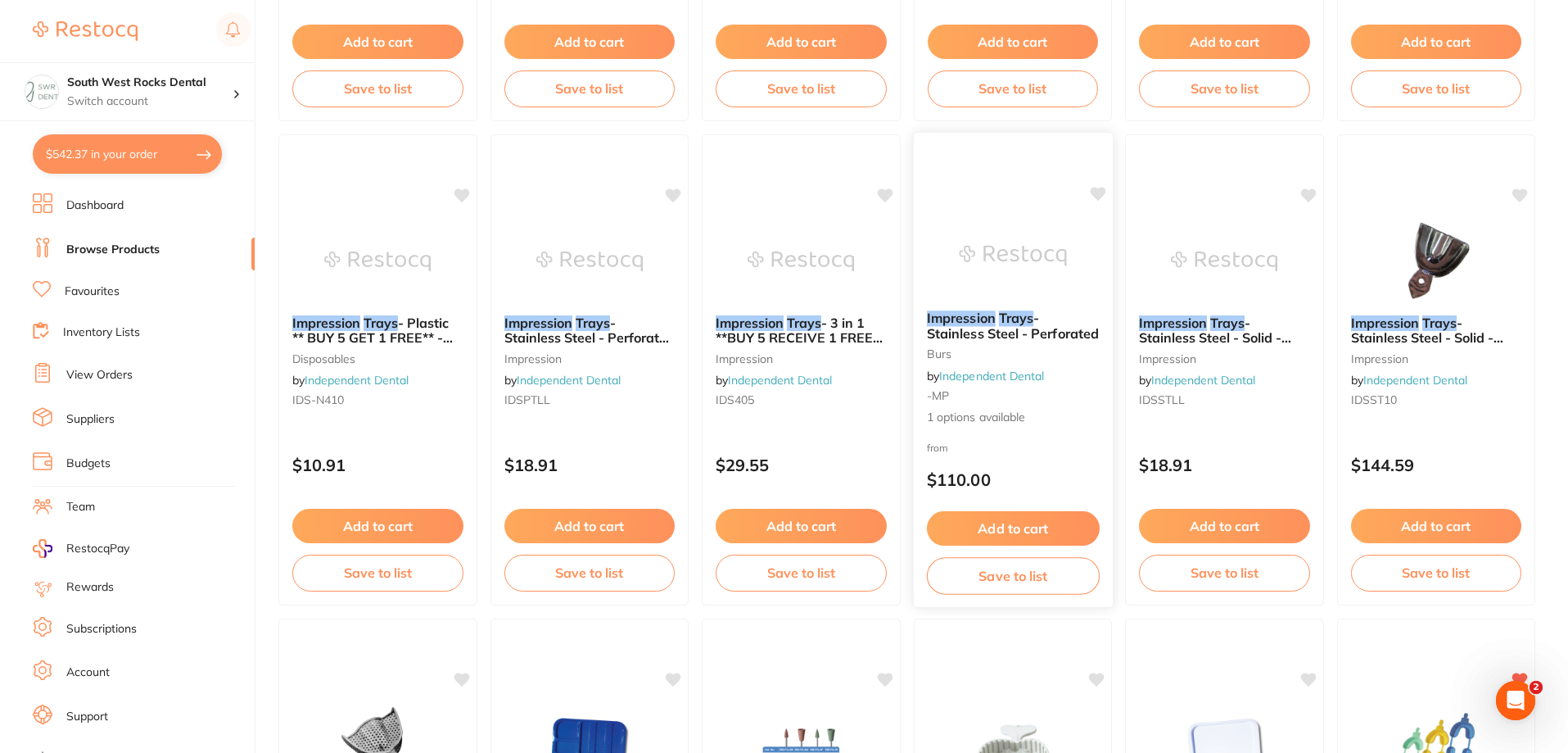
click at [1004, 329] on span "- Stainless Steel - Perforated" at bounding box center [1012, 325] width 172 height 32
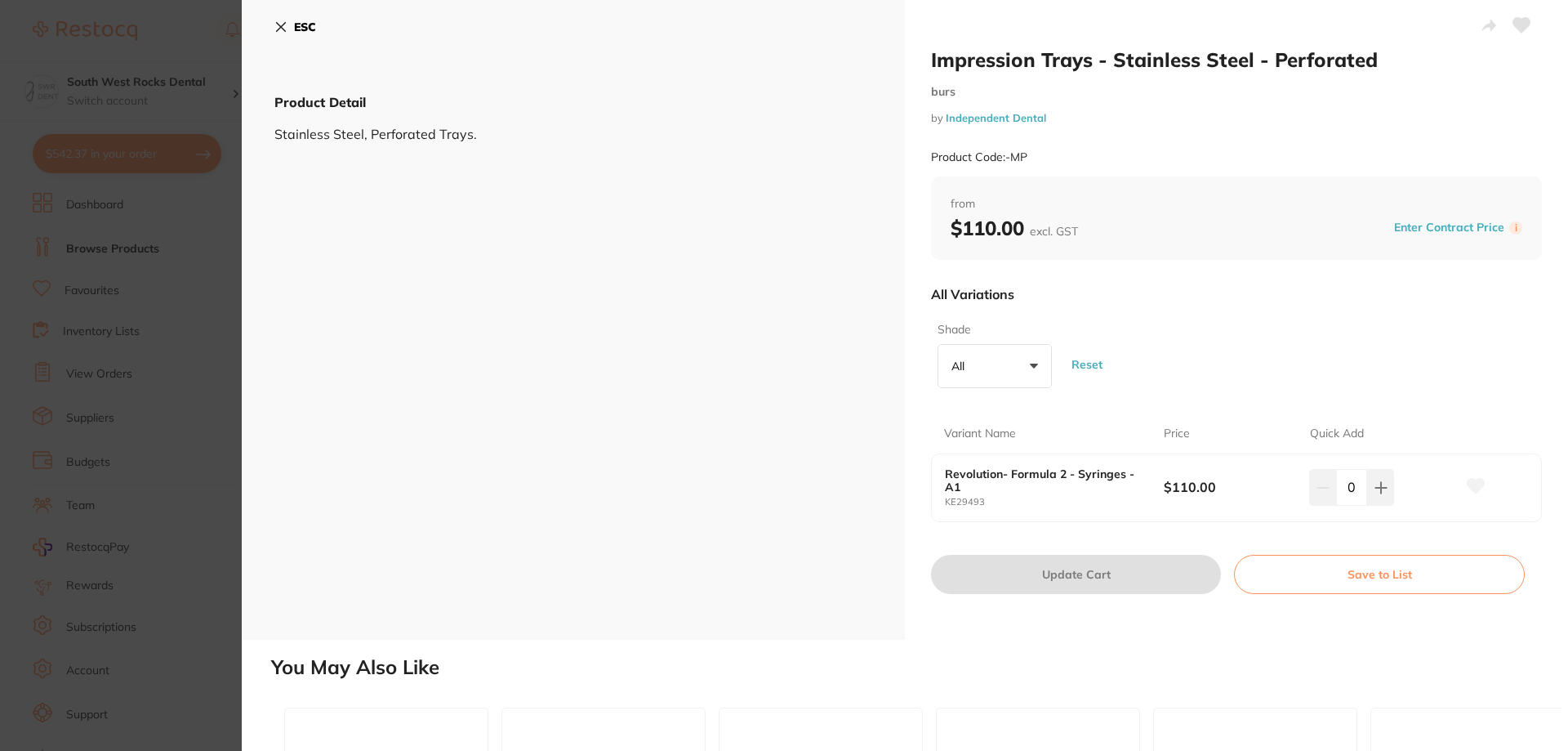
click at [284, 32] on icon at bounding box center [280, 27] width 13 height 13
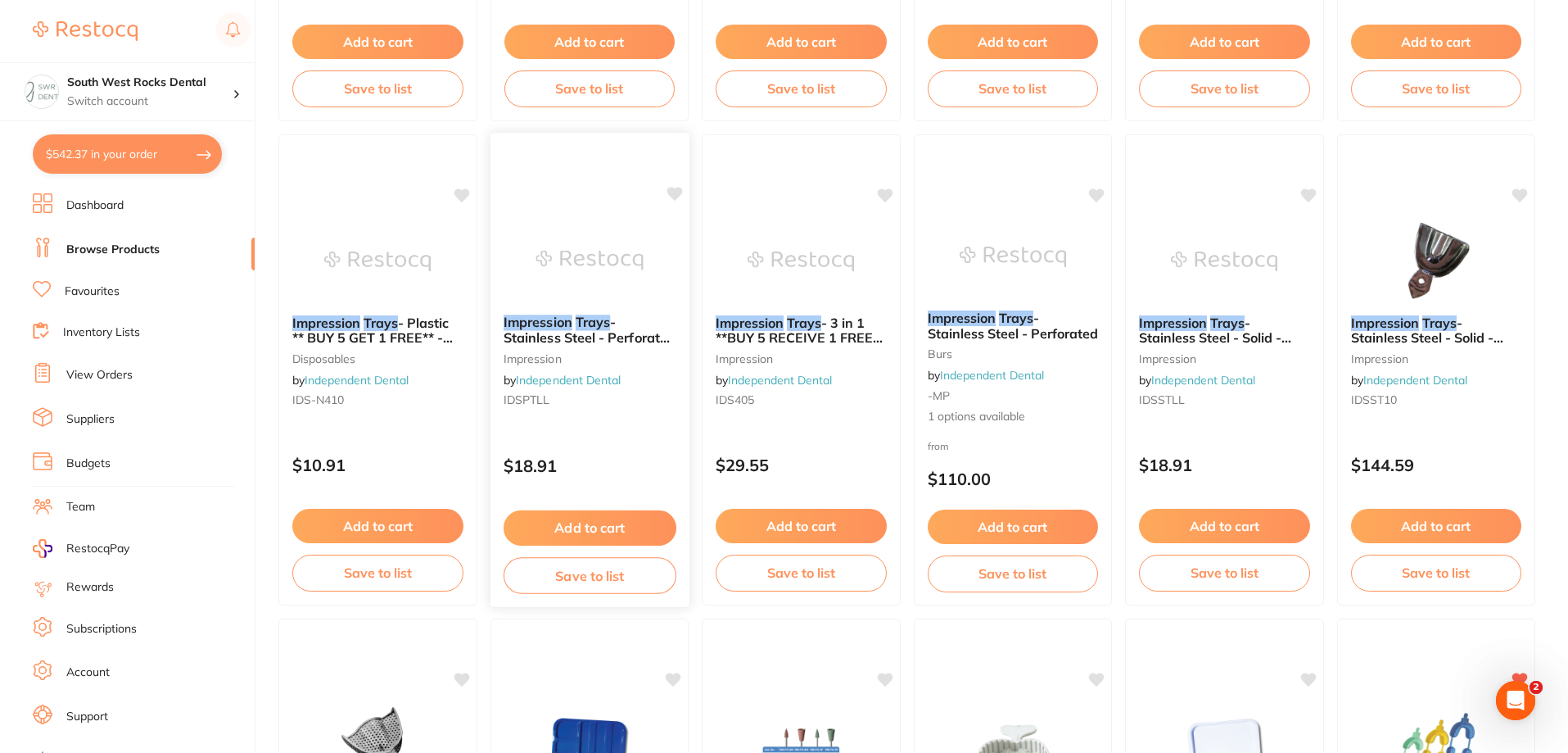
click at [583, 328] on span "- Stainless Steel - Perforated - Large - Lower - L2" at bounding box center [589, 337] width 172 height 46
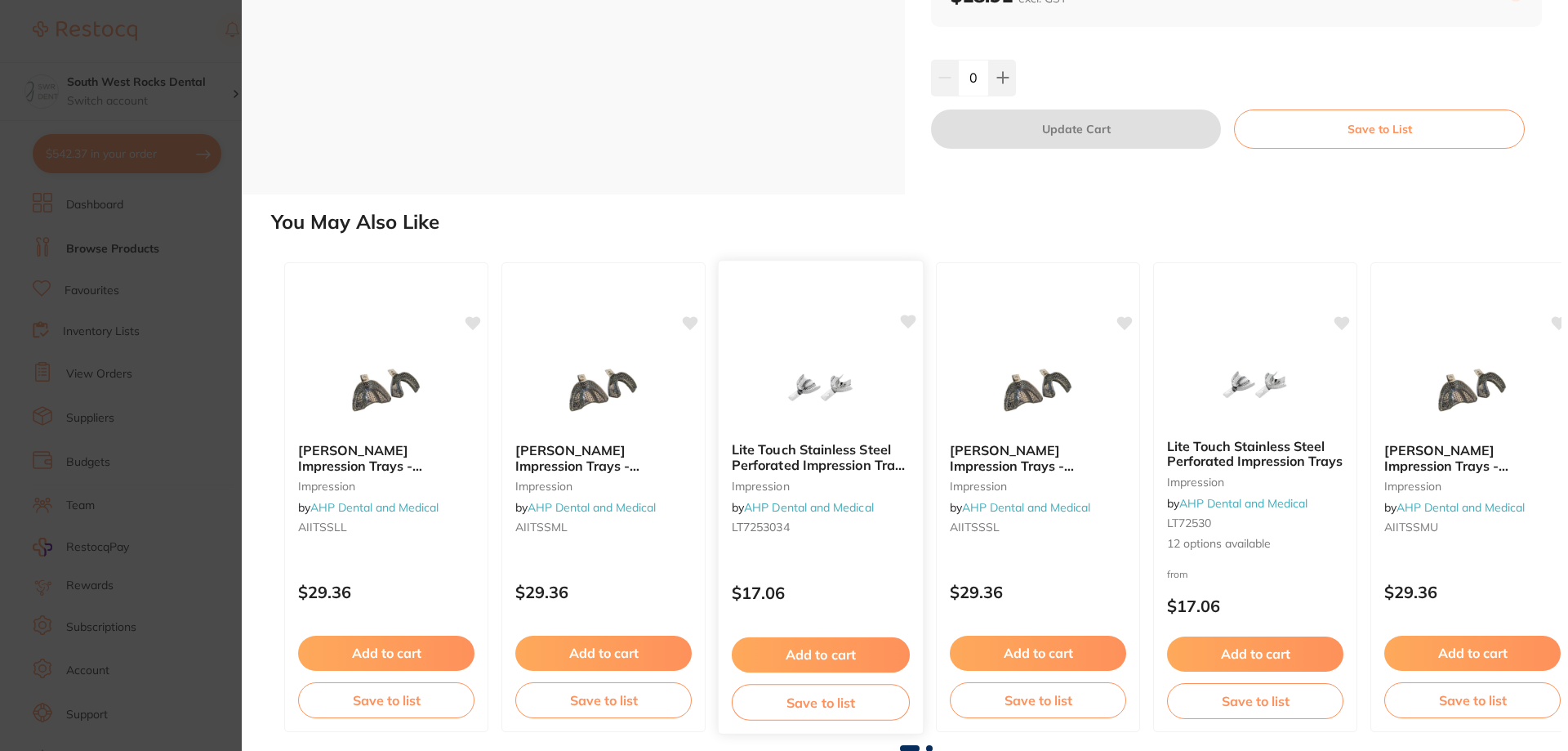
scroll to position [238, 0]
click at [928, 747] on span at bounding box center [930, 748] width 7 height 7
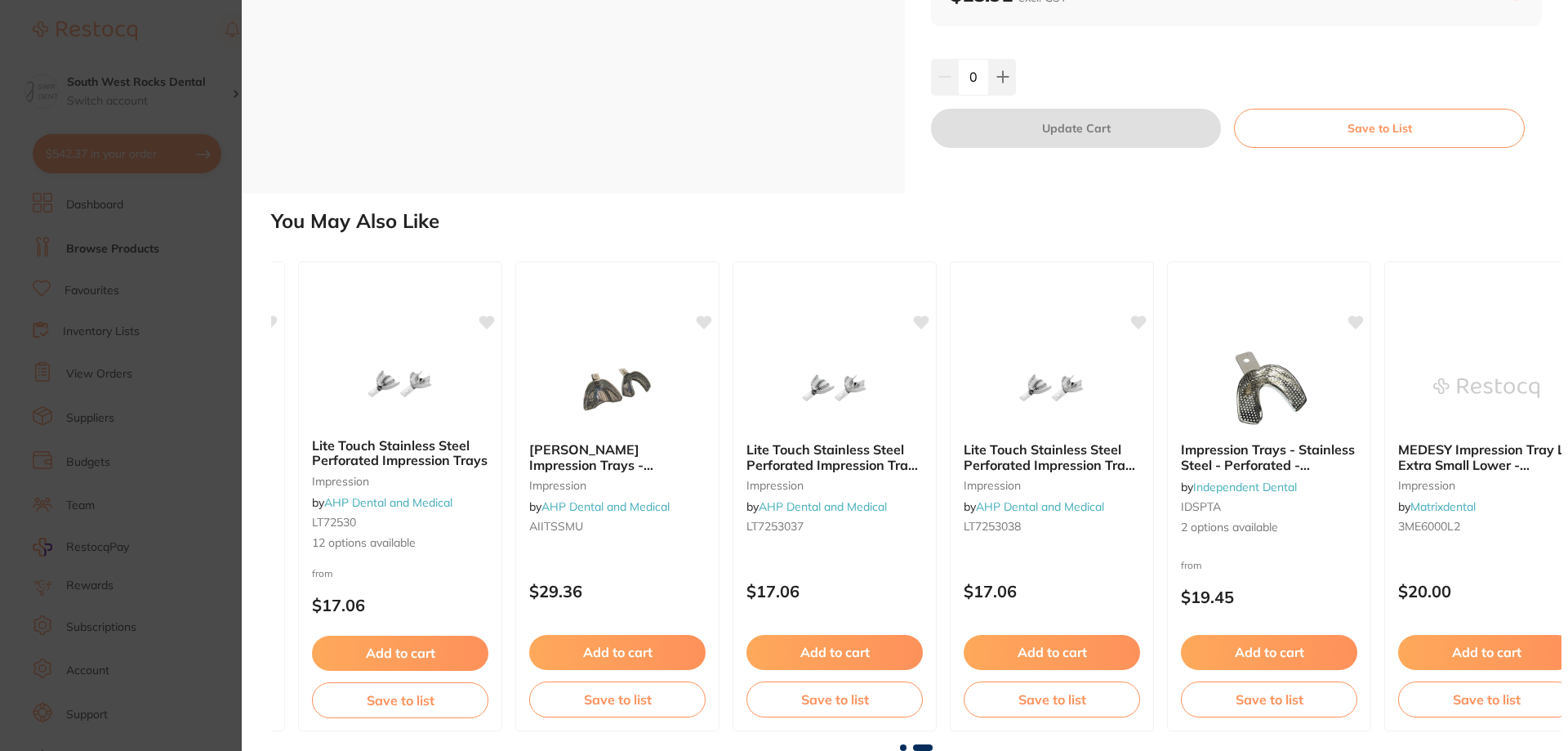
scroll to position [0, 899]
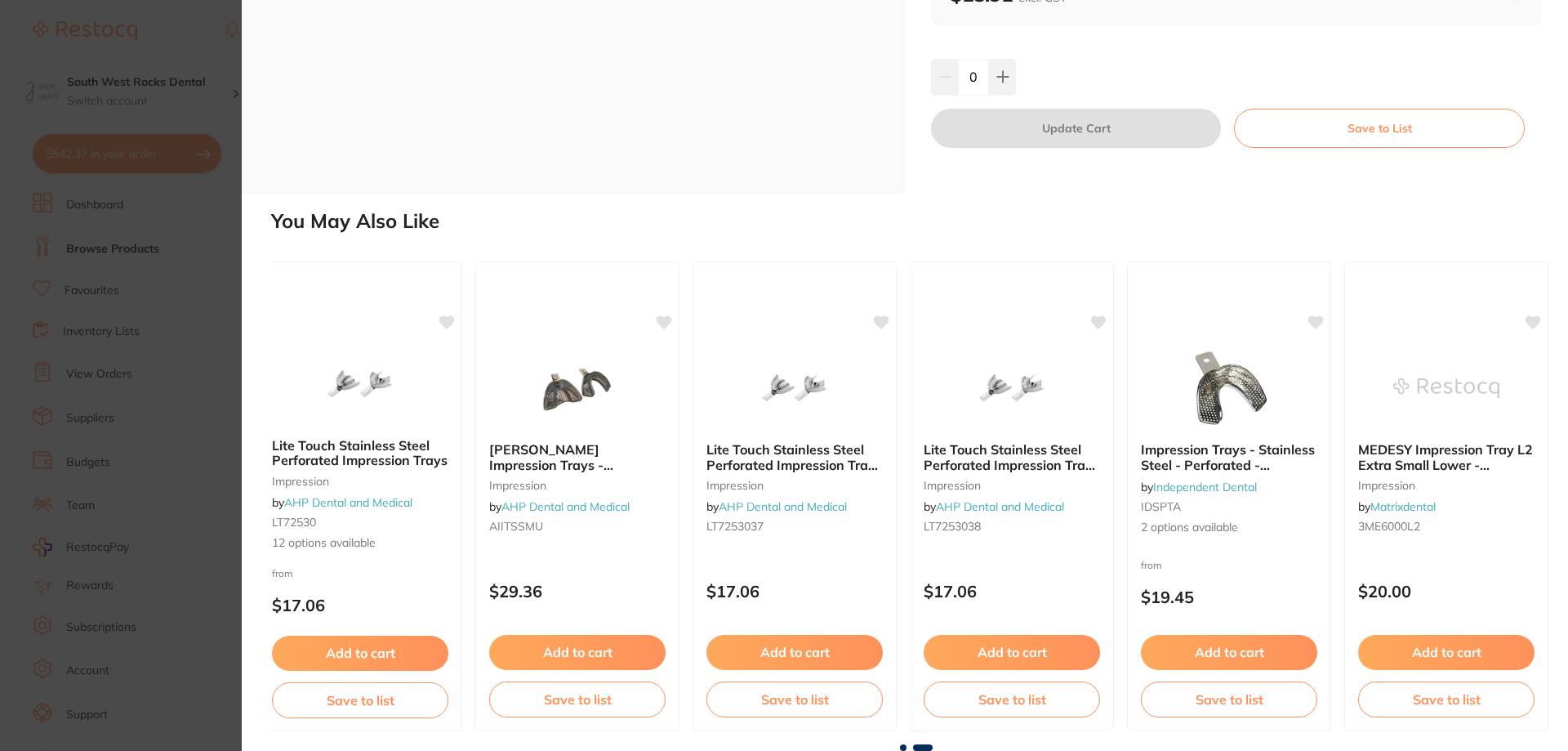
click at [901, 748] on span at bounding box center [903, 748] width 7 height 7
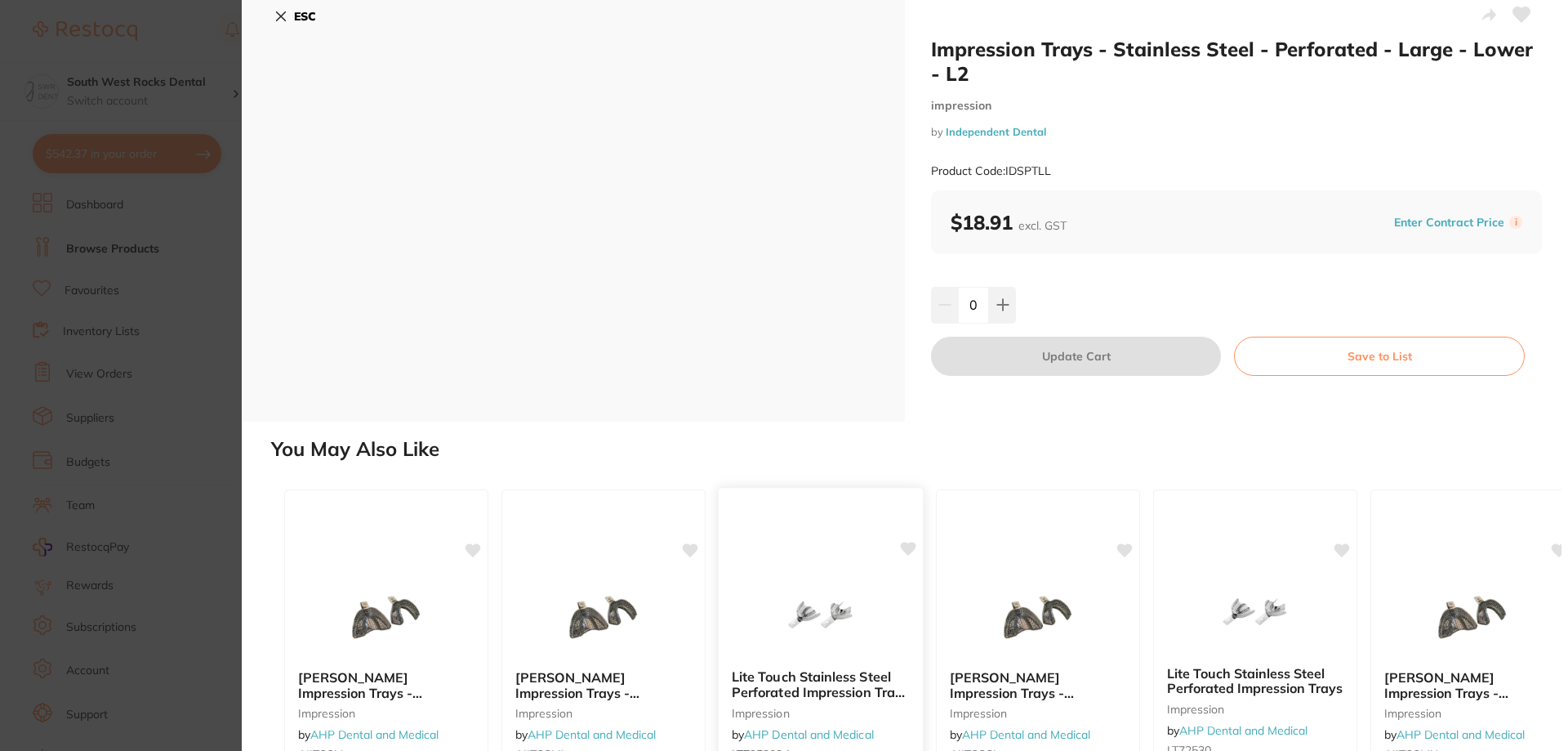
scroll to position [0, 0]
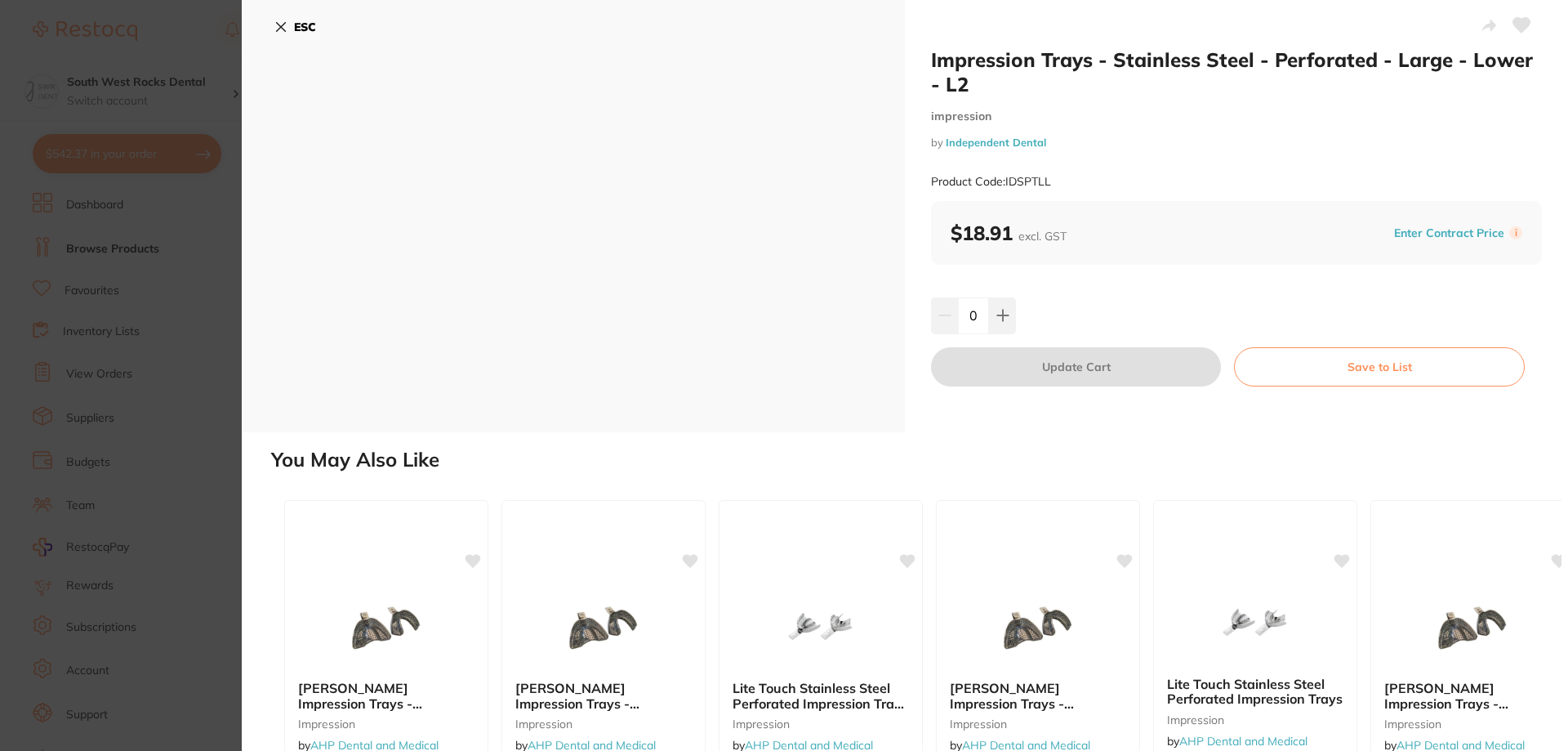
click at [279, 27] on icon at bounding box center [281, 27] width 9 height 9
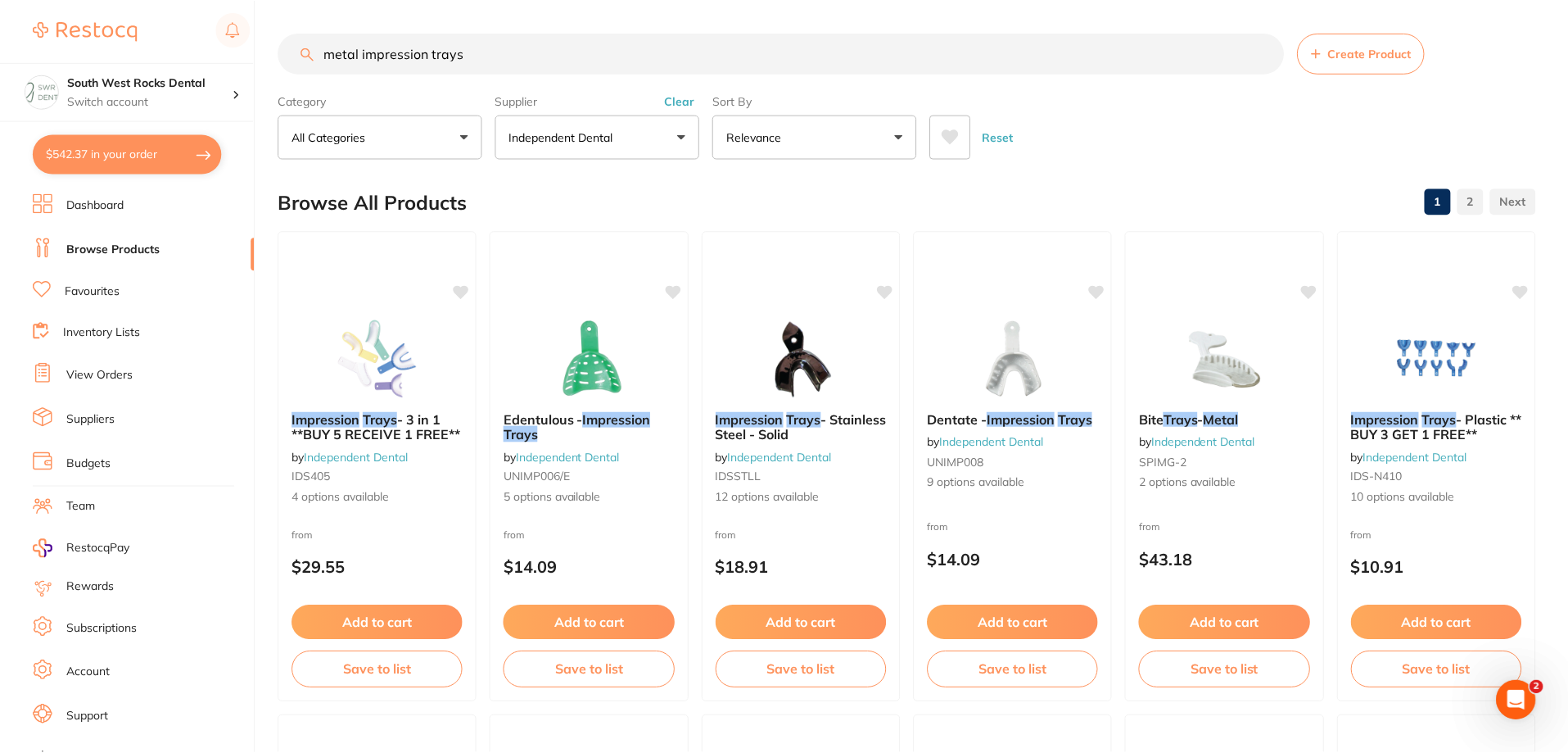
scroll to position [1065, 0]
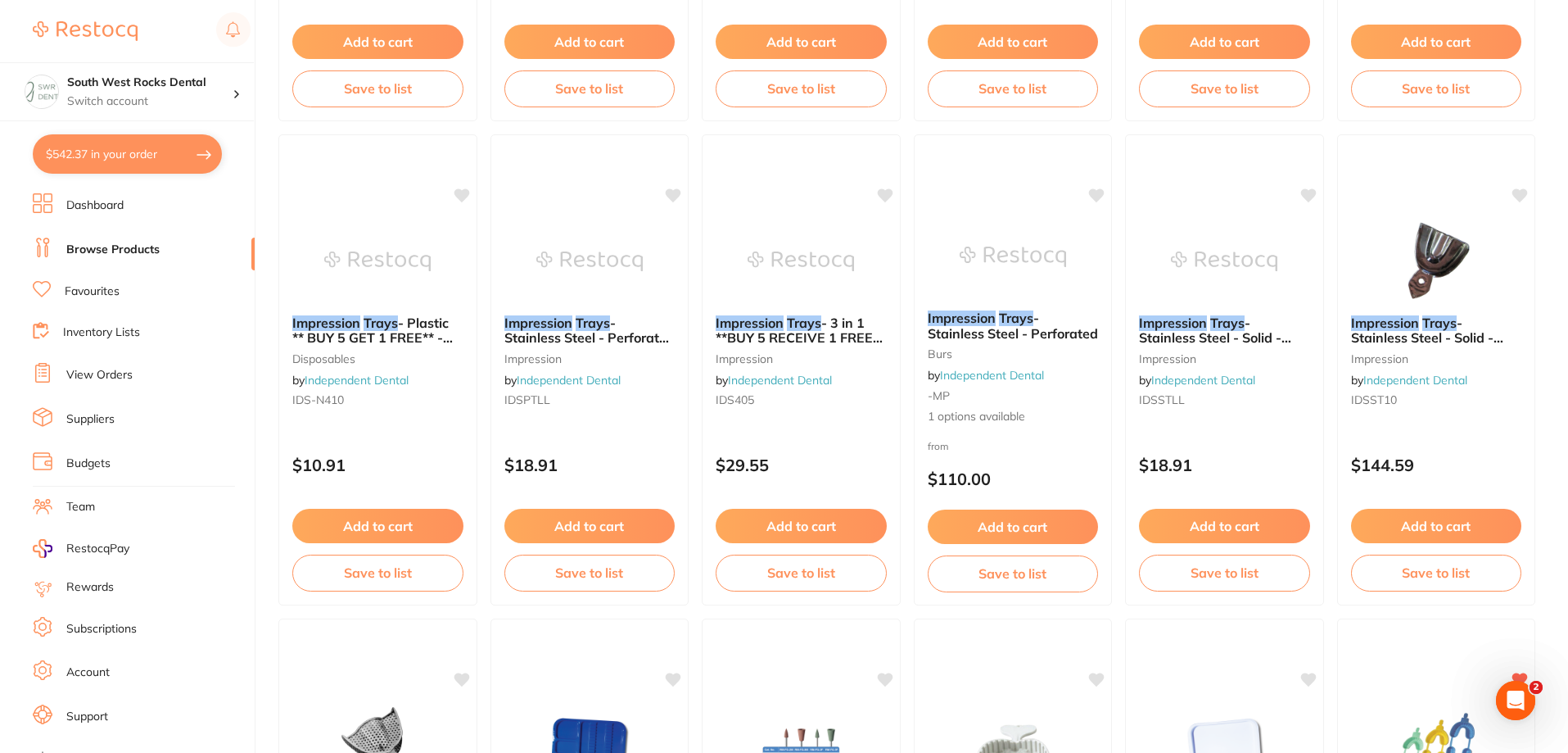
click at [99, 249] on link "Browse Products" at bounding box center [113, 249] width 94 height 16
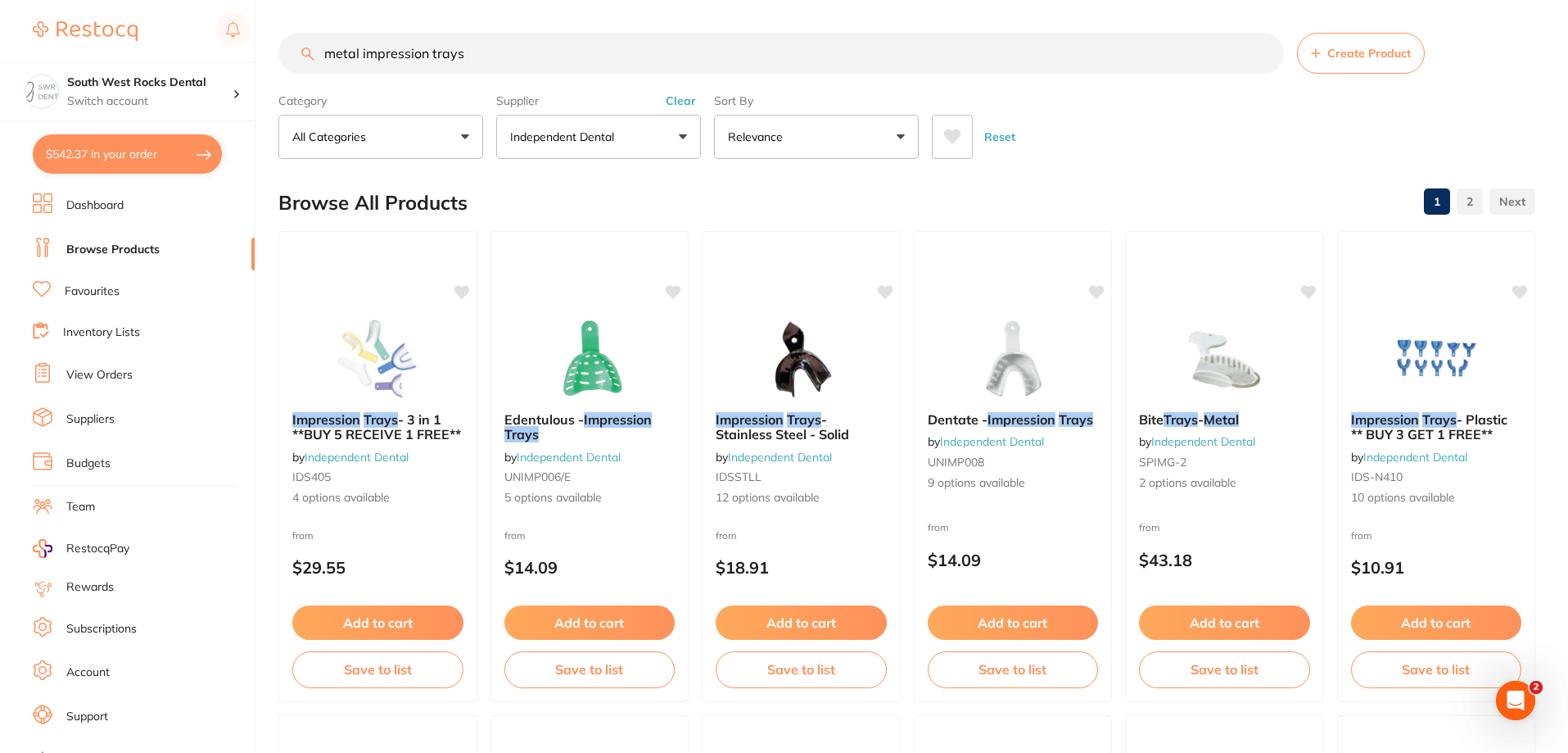
click at [320, 52] on input "metal impression trays" at bounding box center [781, 53] width 1005 height 41
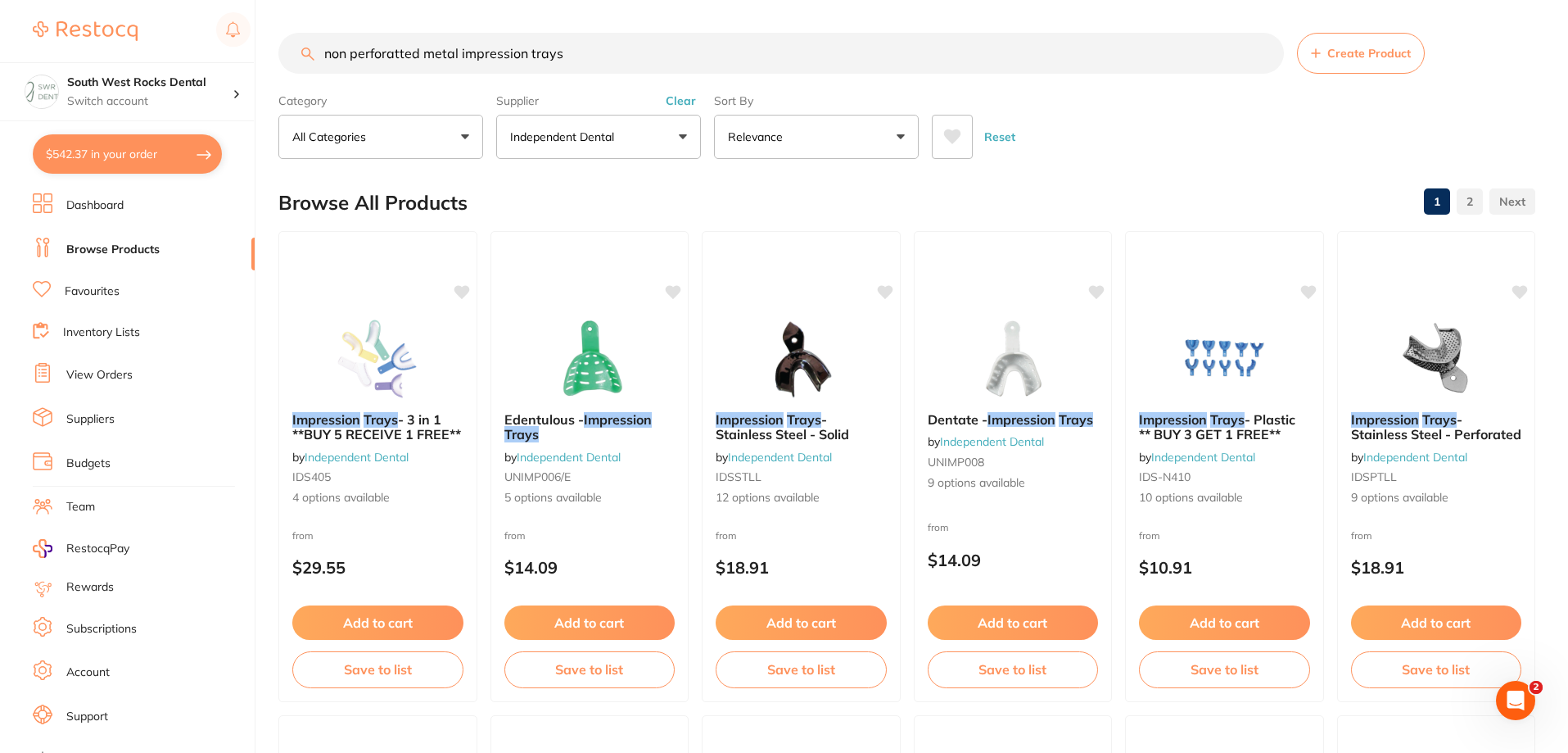
click at [400, 52] on input "non perforatted metal impression trays" at bounding box center [781, 53] width 1005 height 41
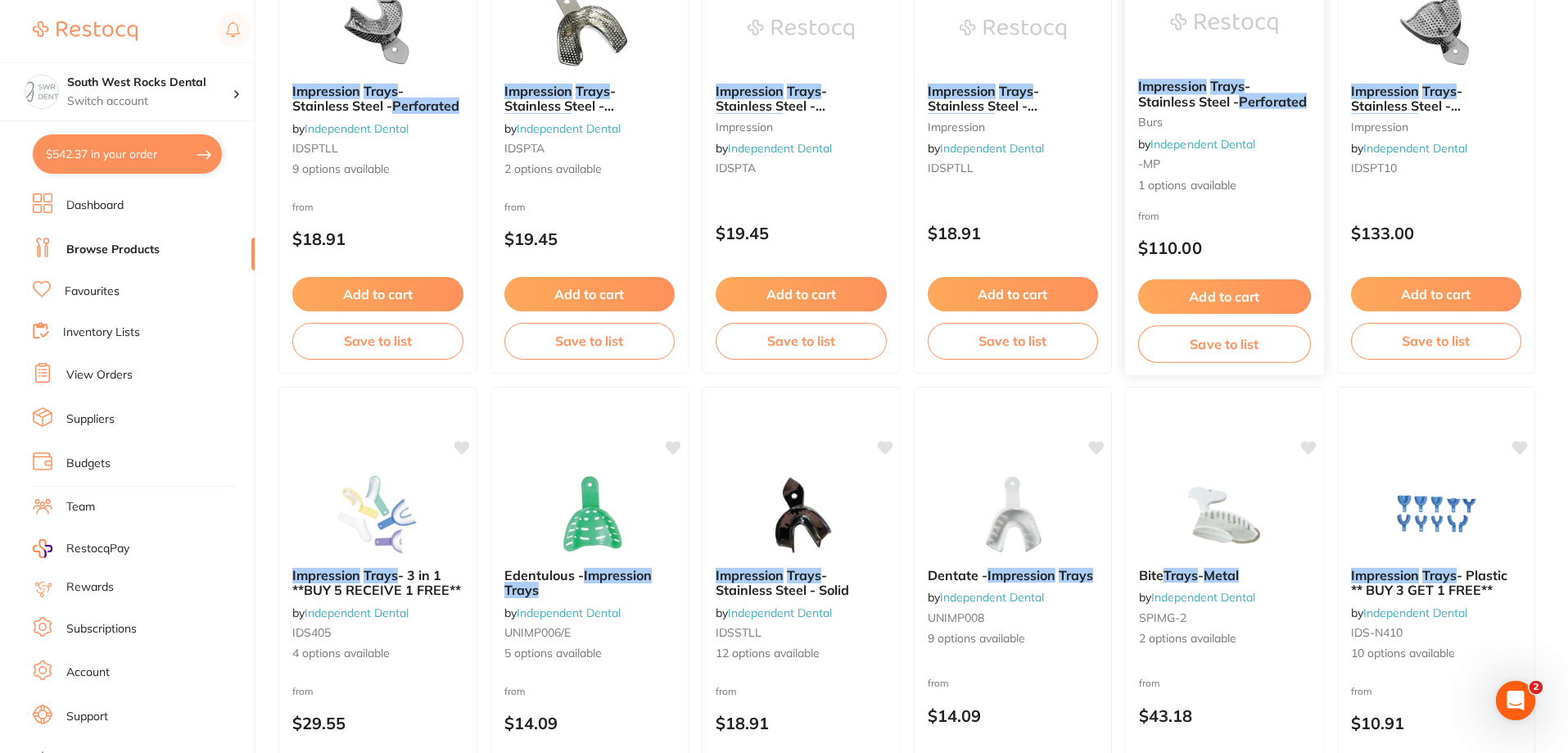
scroll to position [410, 0]
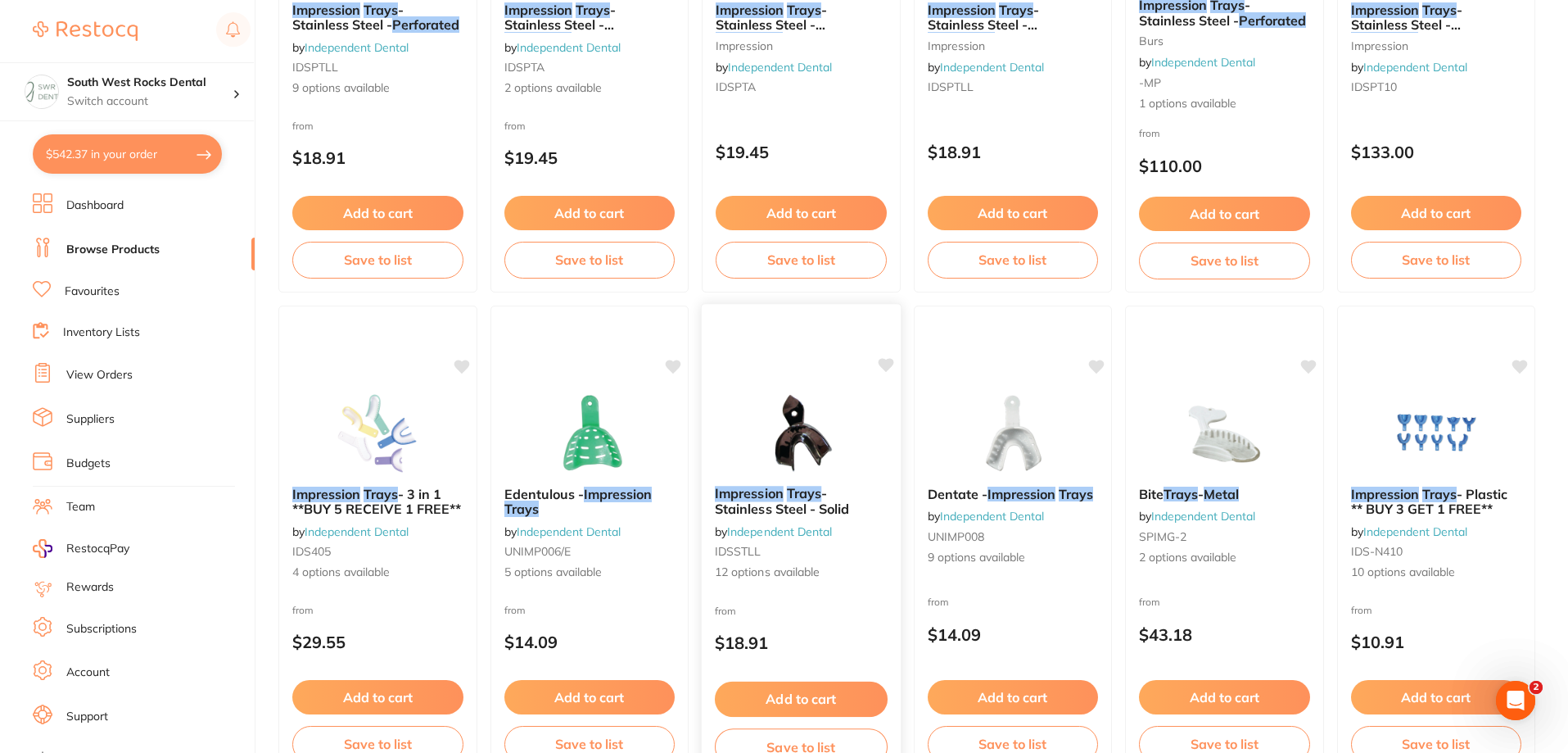
type input "non perforated metal impression trays"
click at [777, 469] on img at bounding box center [801, 432] width 107 height 83
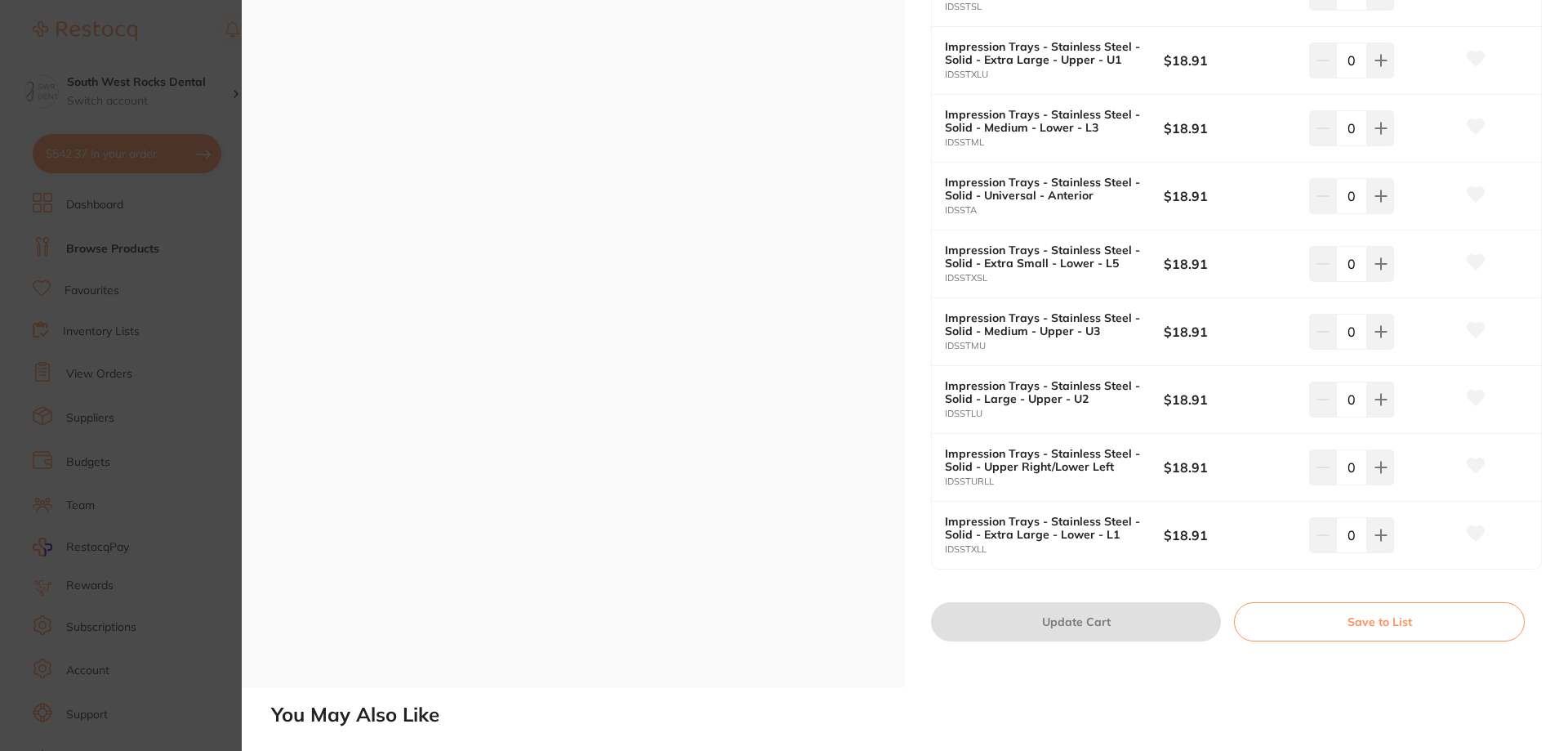
scroll to position [654, 0]
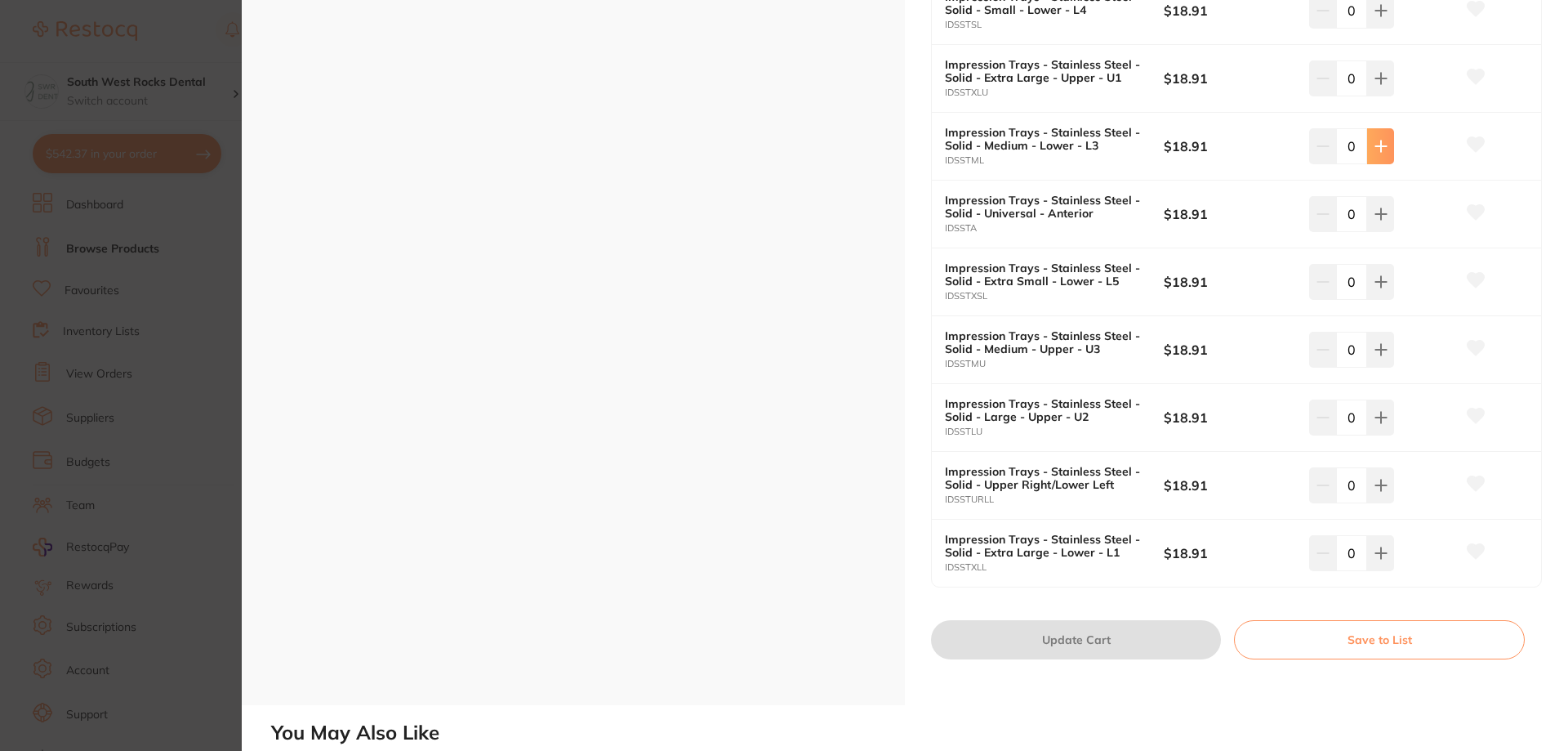
type input "1"
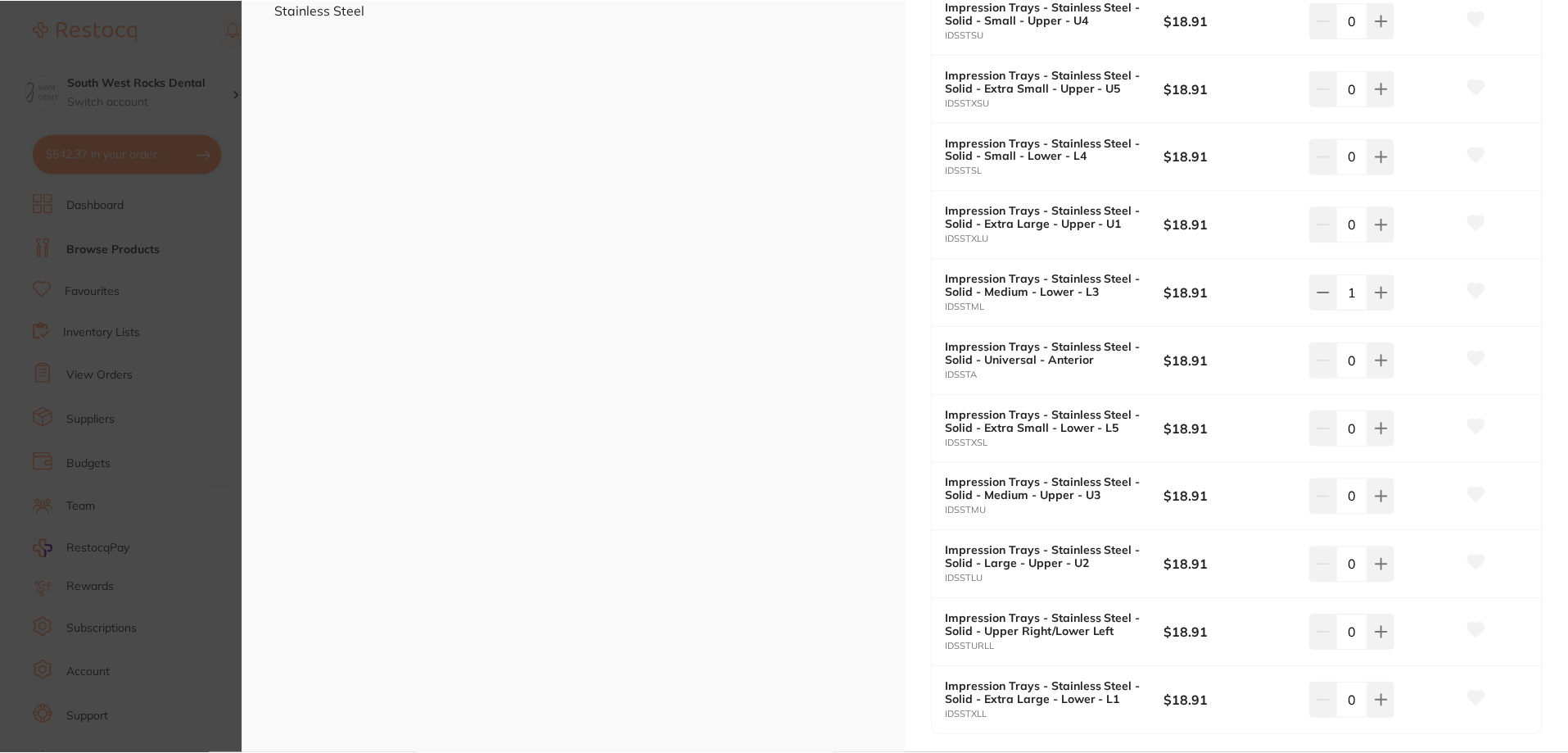
scroll to position [492, 0]
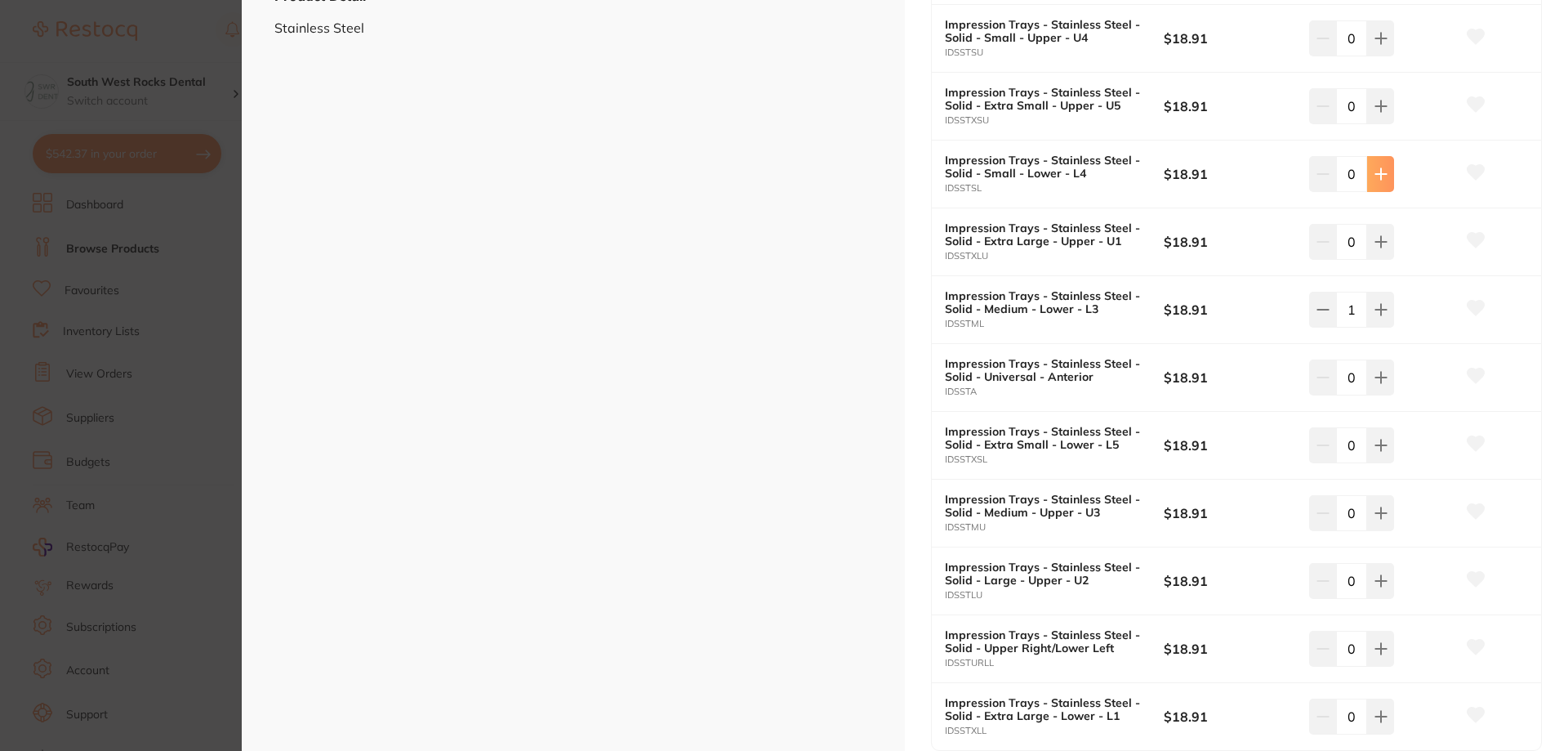
type input "1"
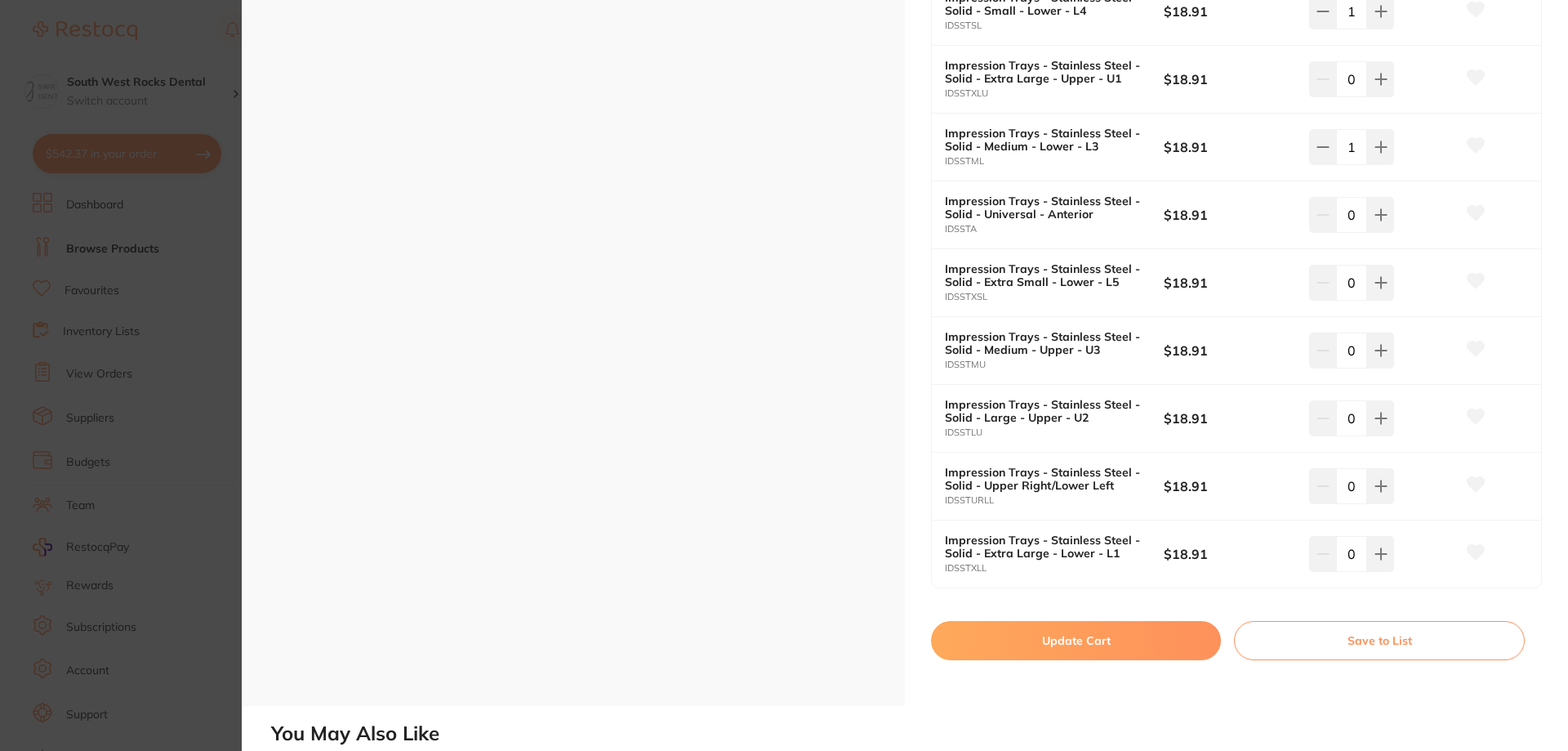
scroll to position [654, 0]
type input "1"
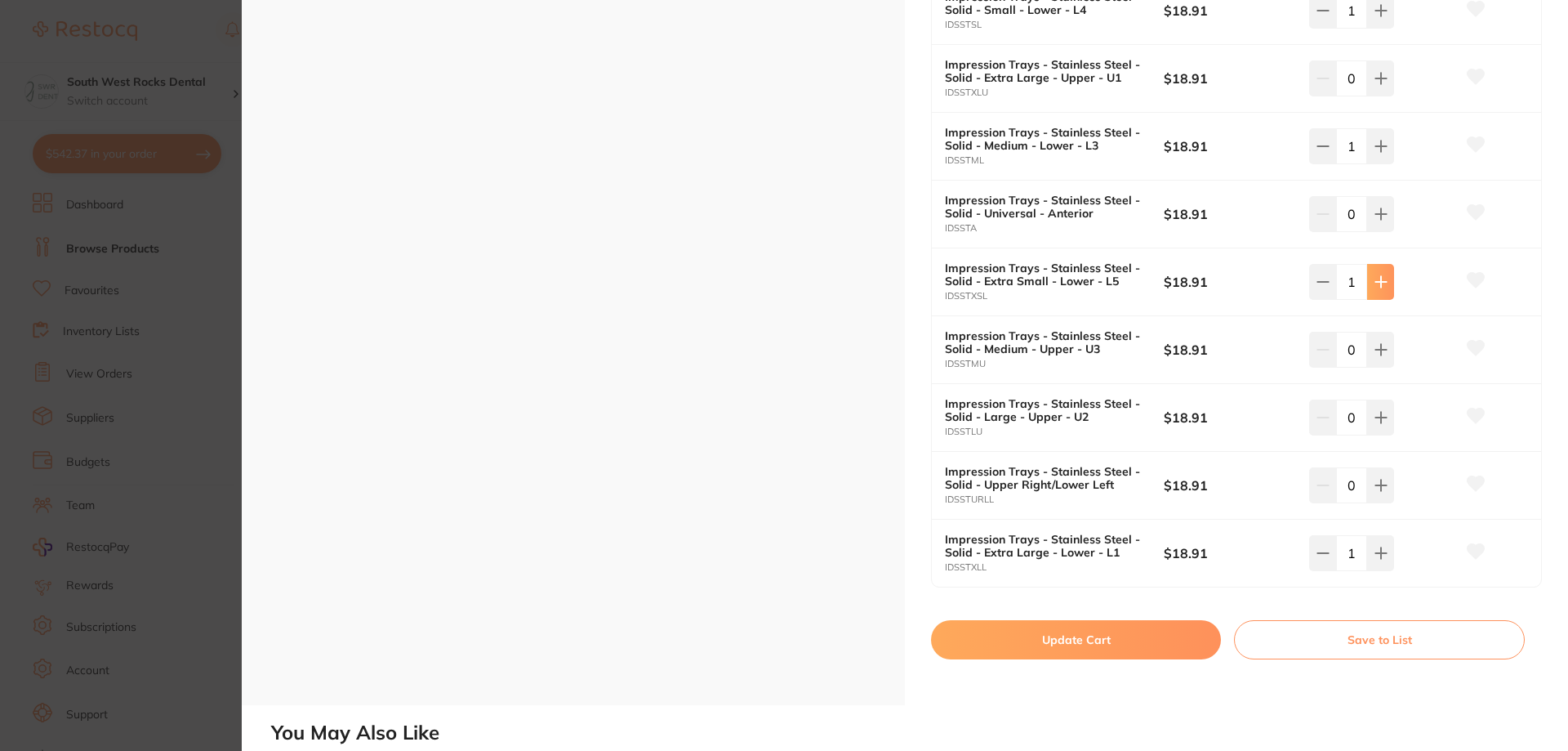
type input "1"
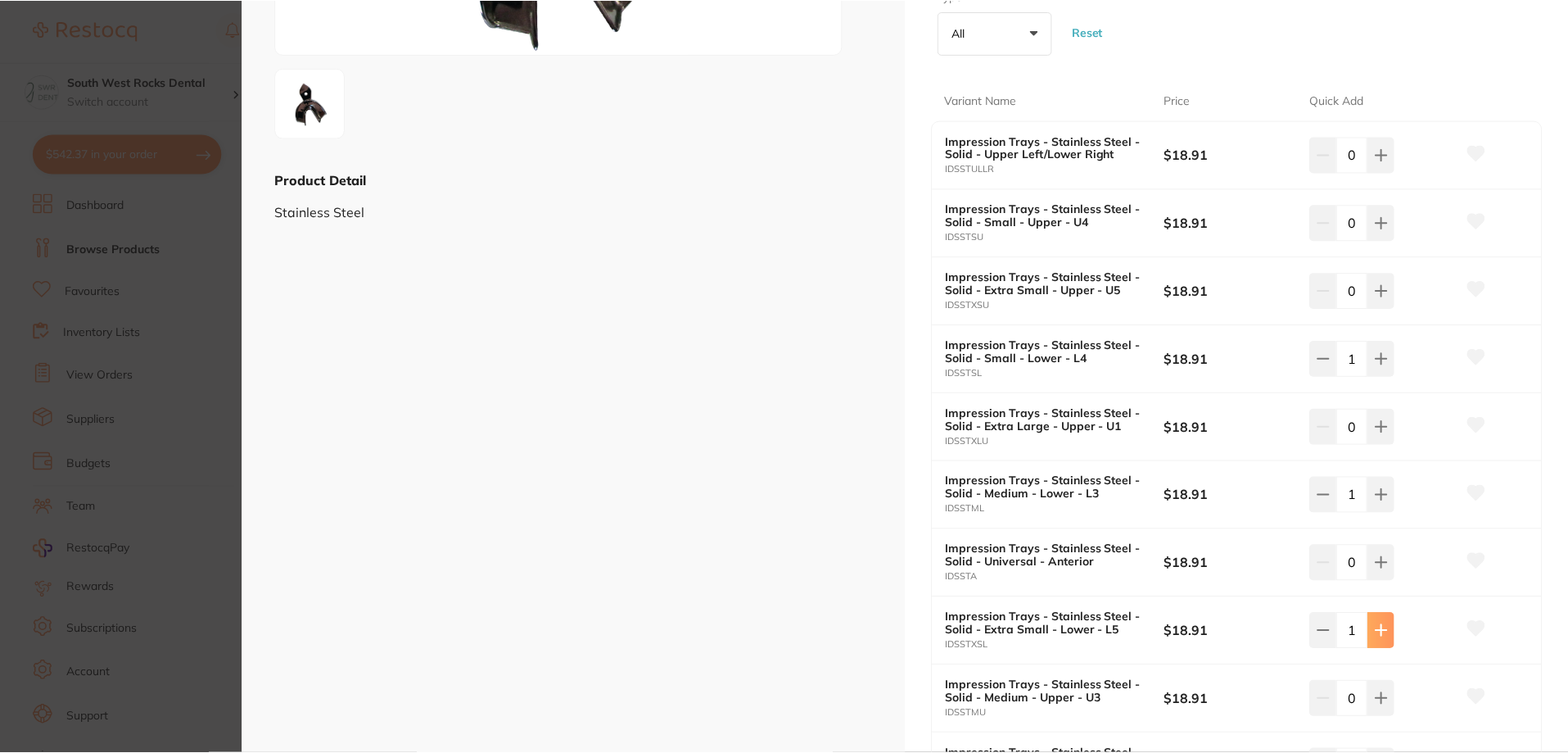
scroll to position [246, 0]
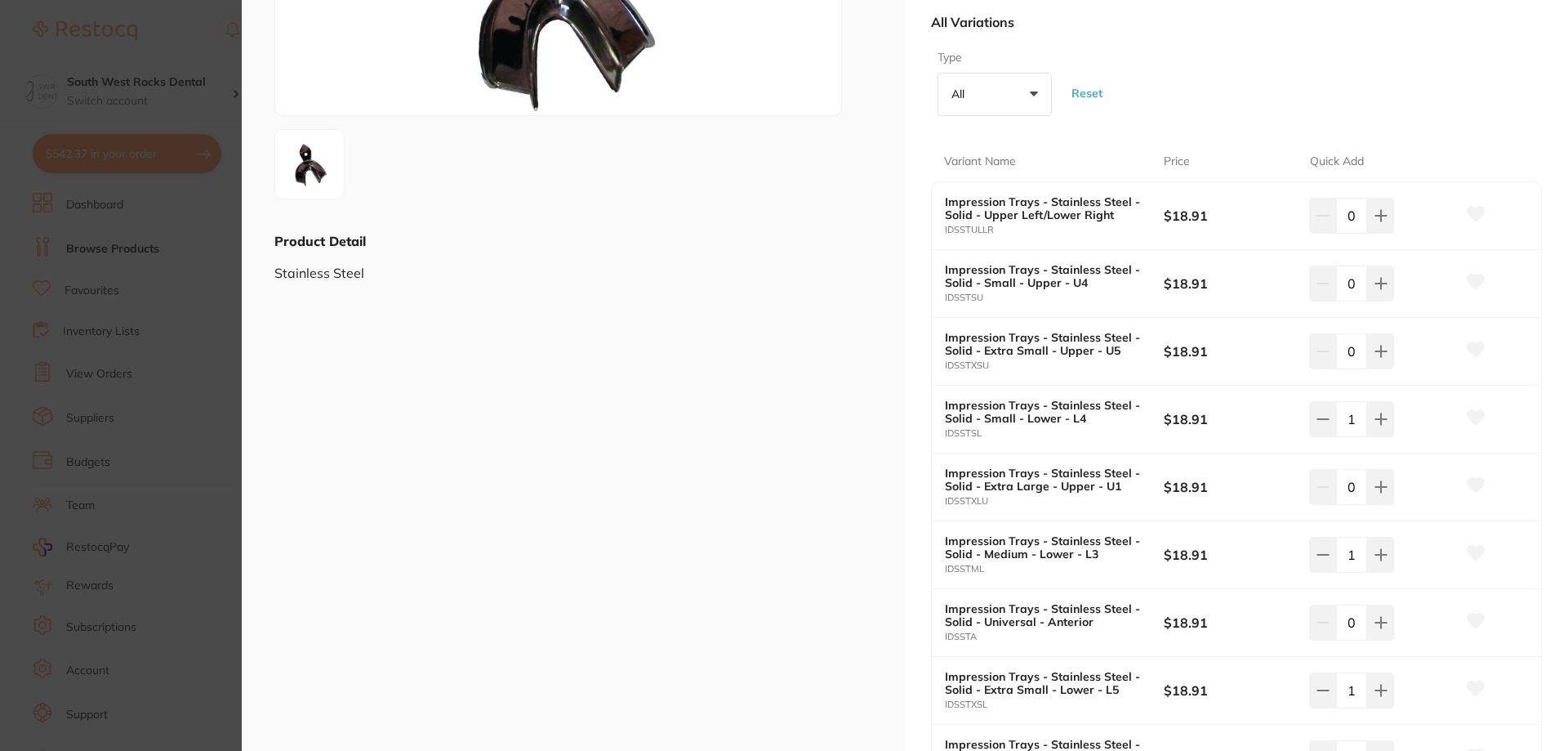
click at [1473, 414] on icon at bounding box center [1476, 417] width 17 height 15
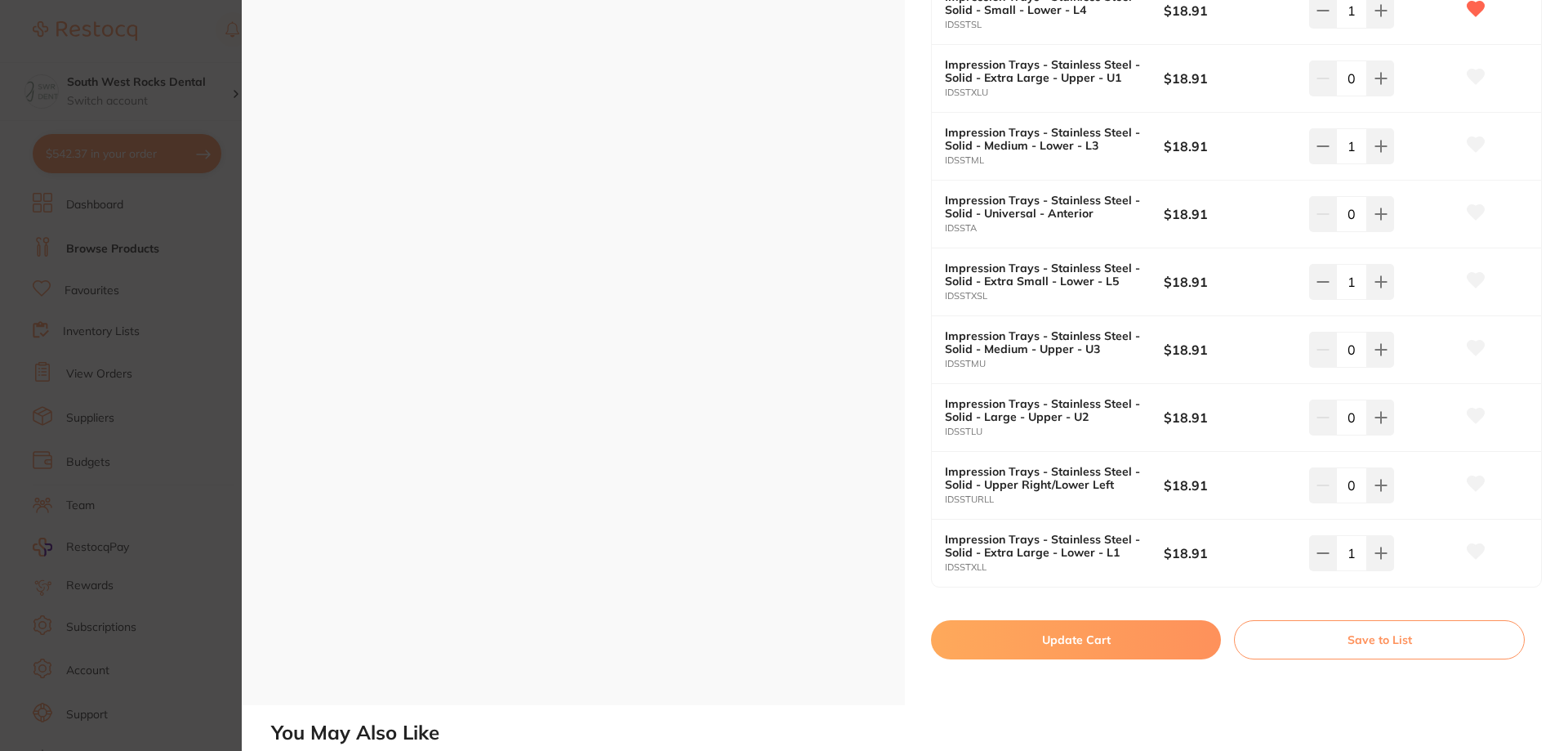
scroll to position [0, 0]
click at [1468, 275] on icon at bounding box center [1476, 279] width 17 height 15
click at [1473, 550] on icon at bounding box center [1476, 551] width 17 height 15
click at [1469, 143] on icon at bounding box center [1476, 144] width 17 height 15
click at [1296, 637] on button "Save to List" at bounding box center [1379, 640] width 290 height 39
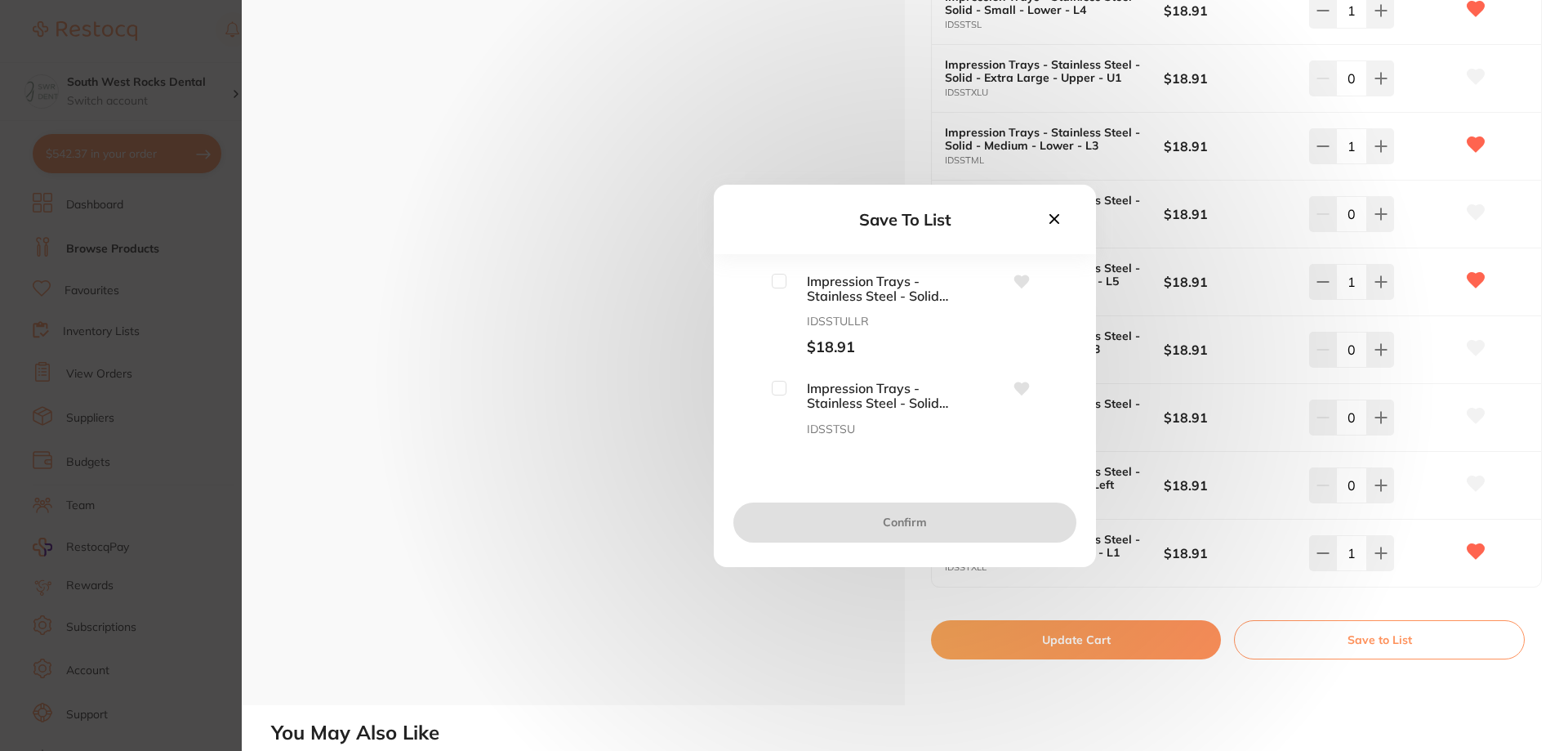
click at [1116, 644] on div "Save To List Impression Trays - Stainless Steel - Solid - Upper Left/Lower Righ…" at bounding box center [905, 376] width 1326 height 751
click at [1050, 219] on icon at bounding box center [1054, 219] width 18 height 18
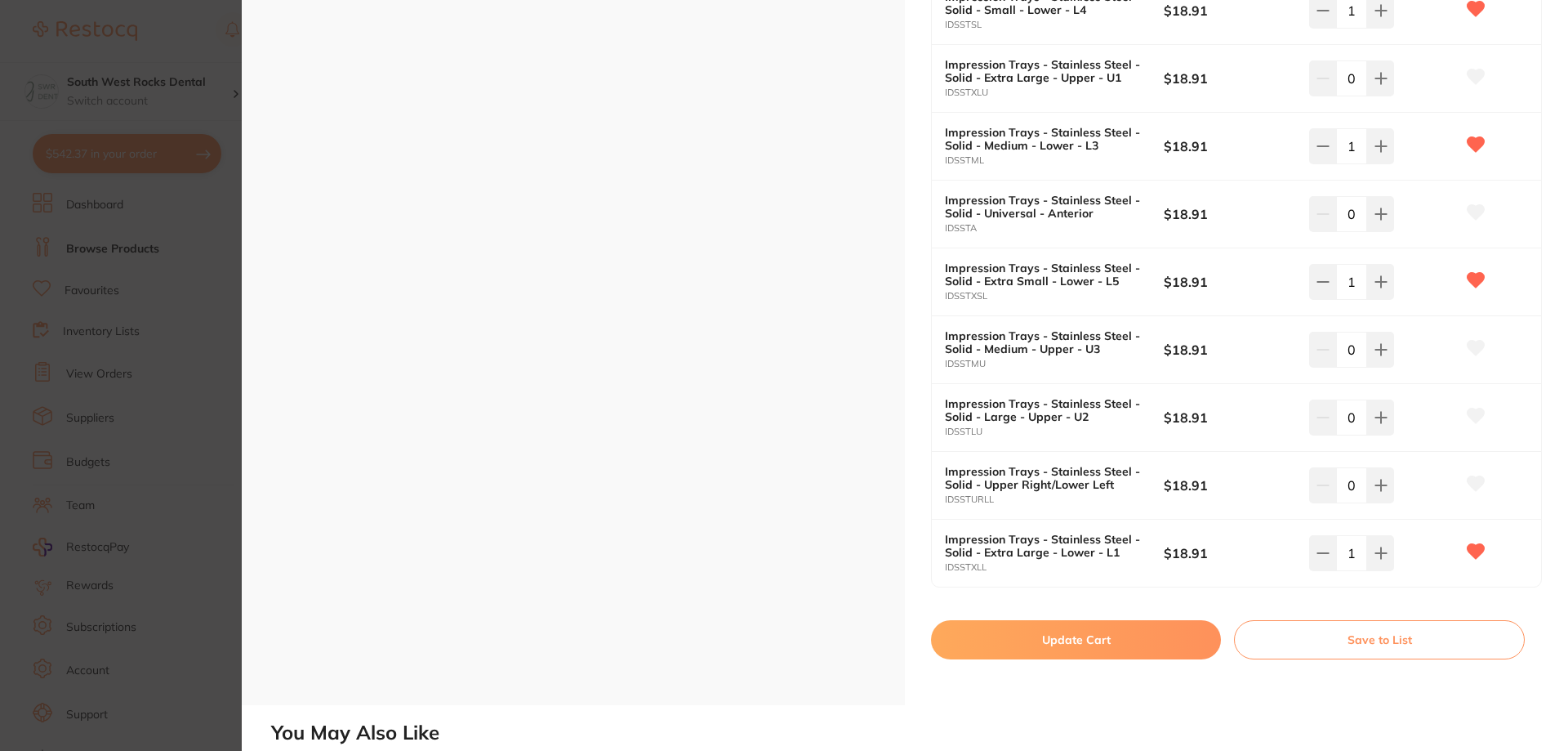
click at [1062, 638] on button "Update Cart" at bounding box center [1076, 640] width 290 height 39
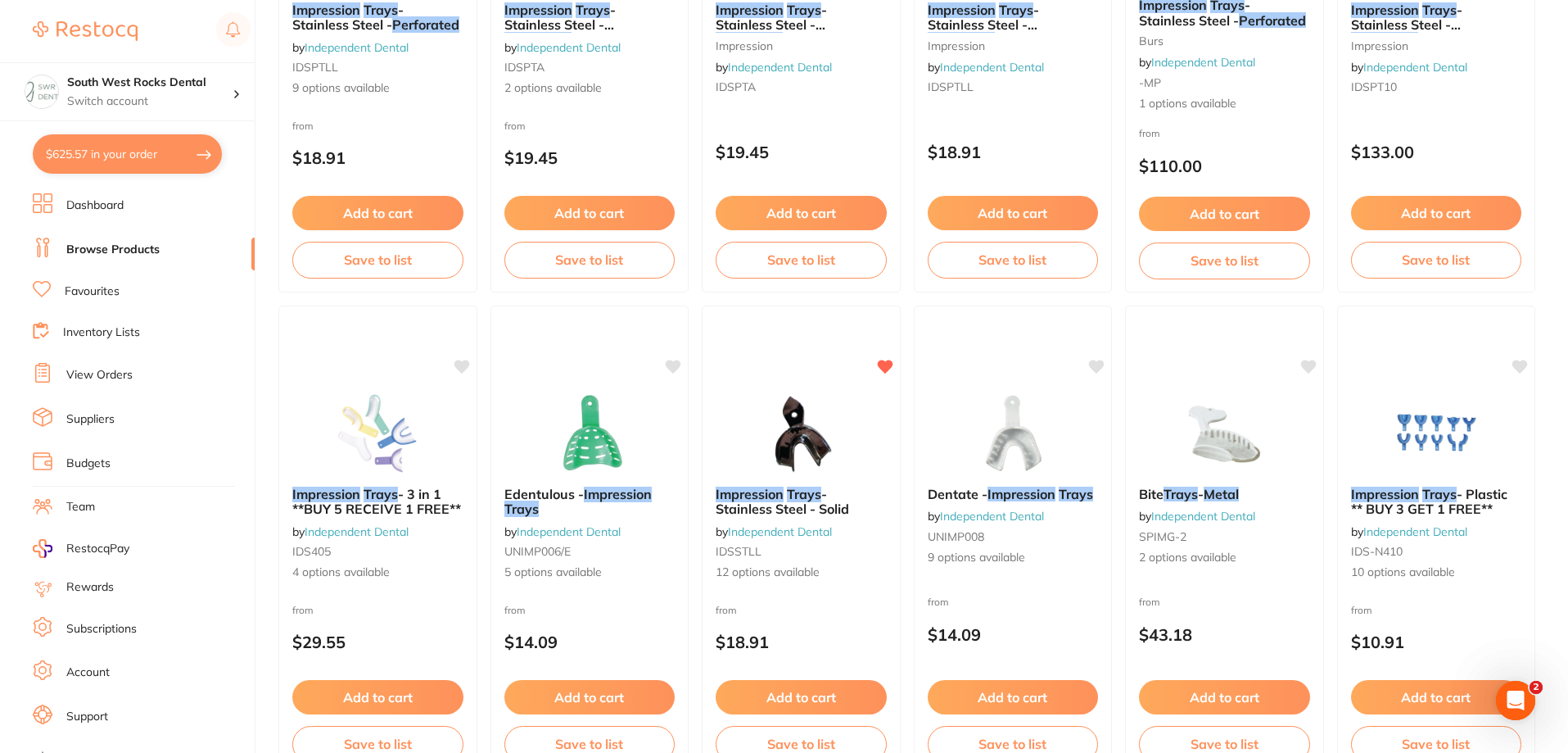
click at [140, 160] on button "$625.57 in your order" at bounding box center [127, 154] width 189 height 40
checkbox input "true"
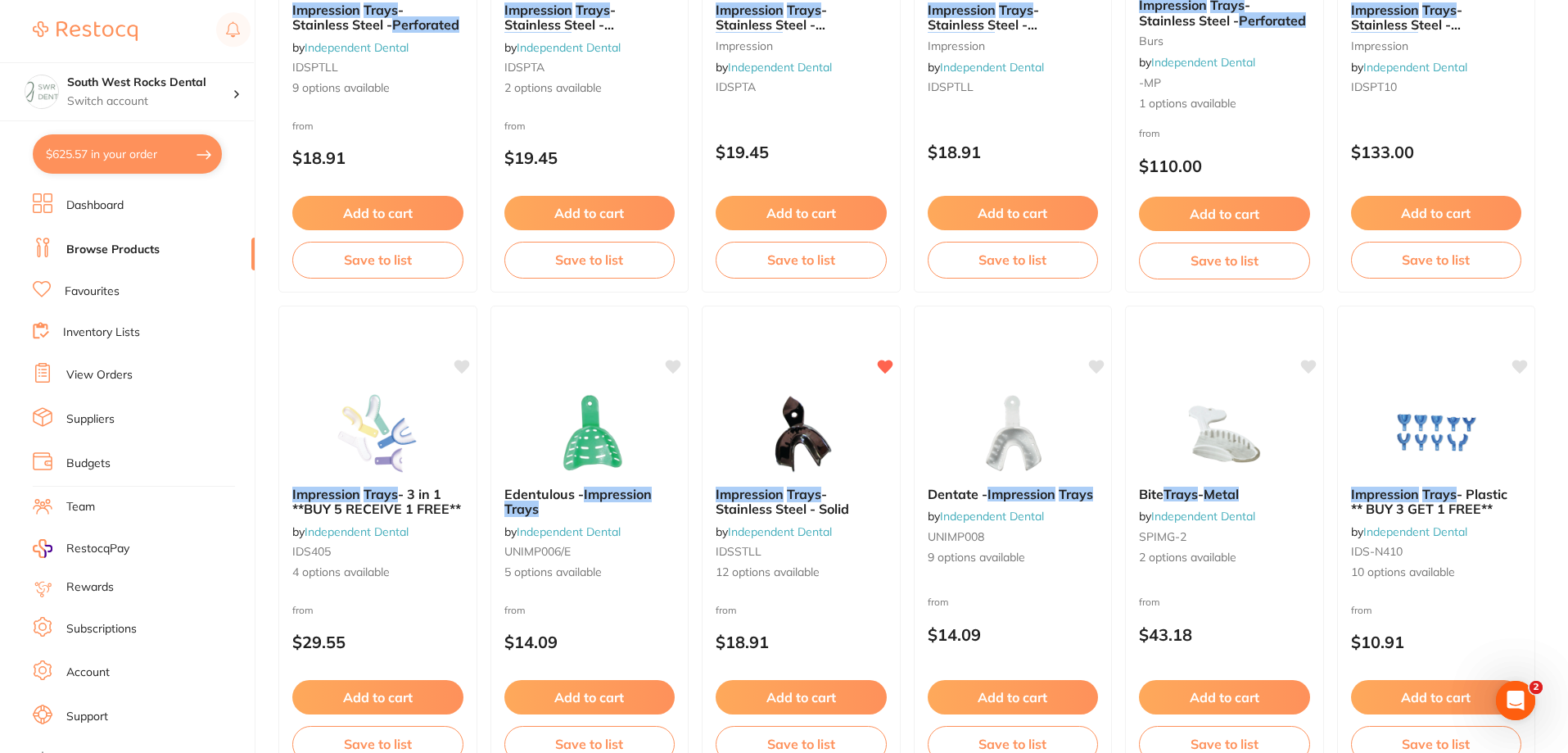
checkbox input "true"
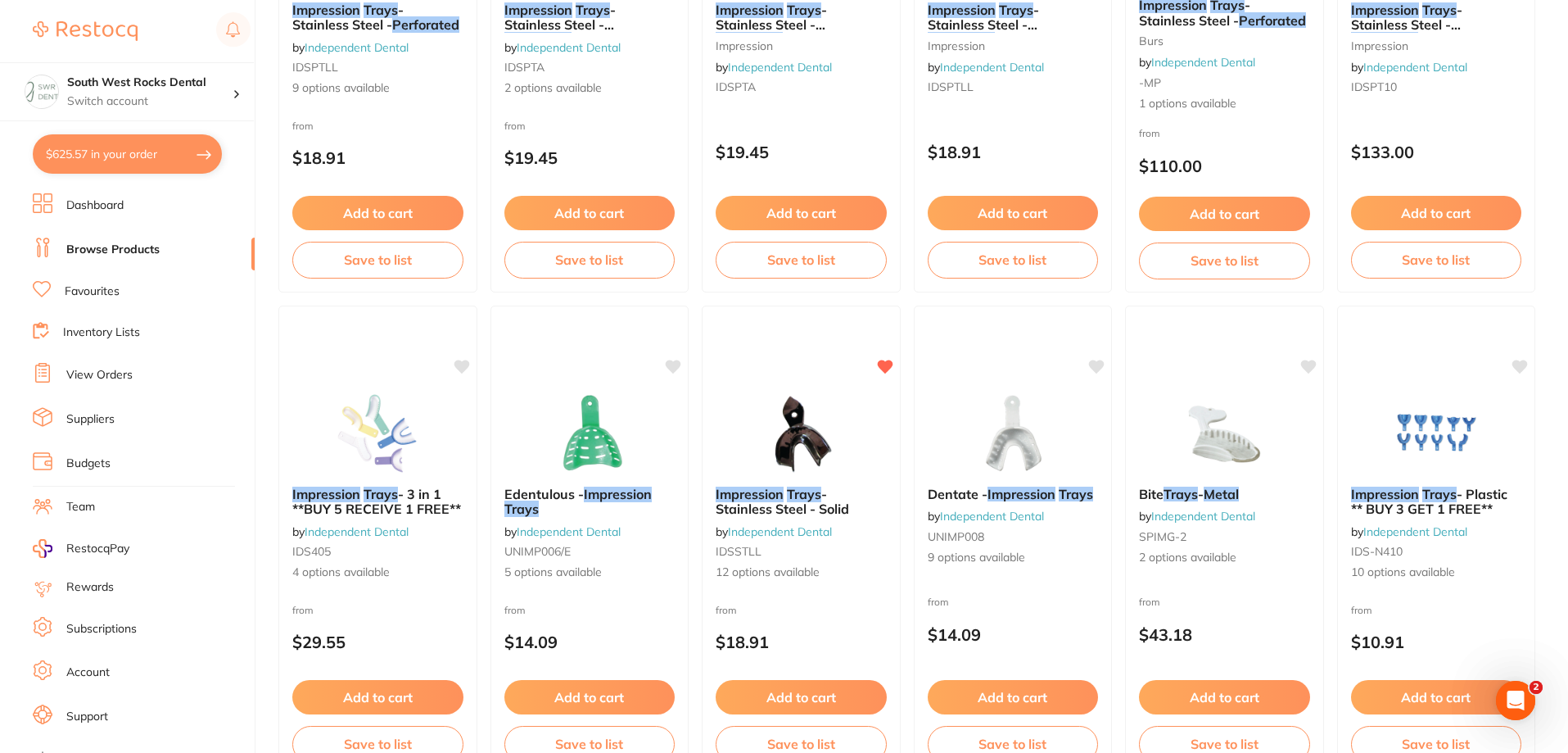
checkbox input "true"
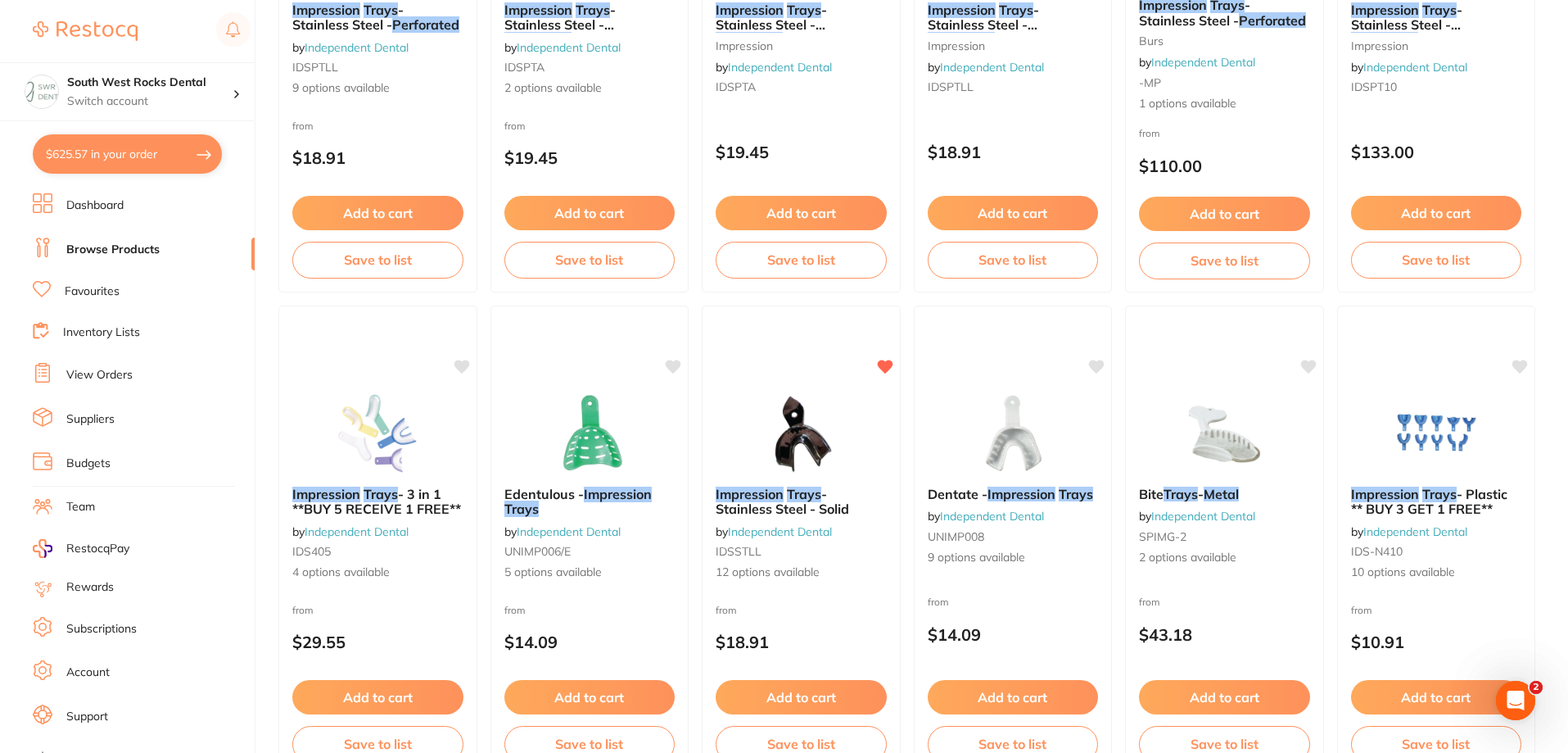
checkbox input "true"
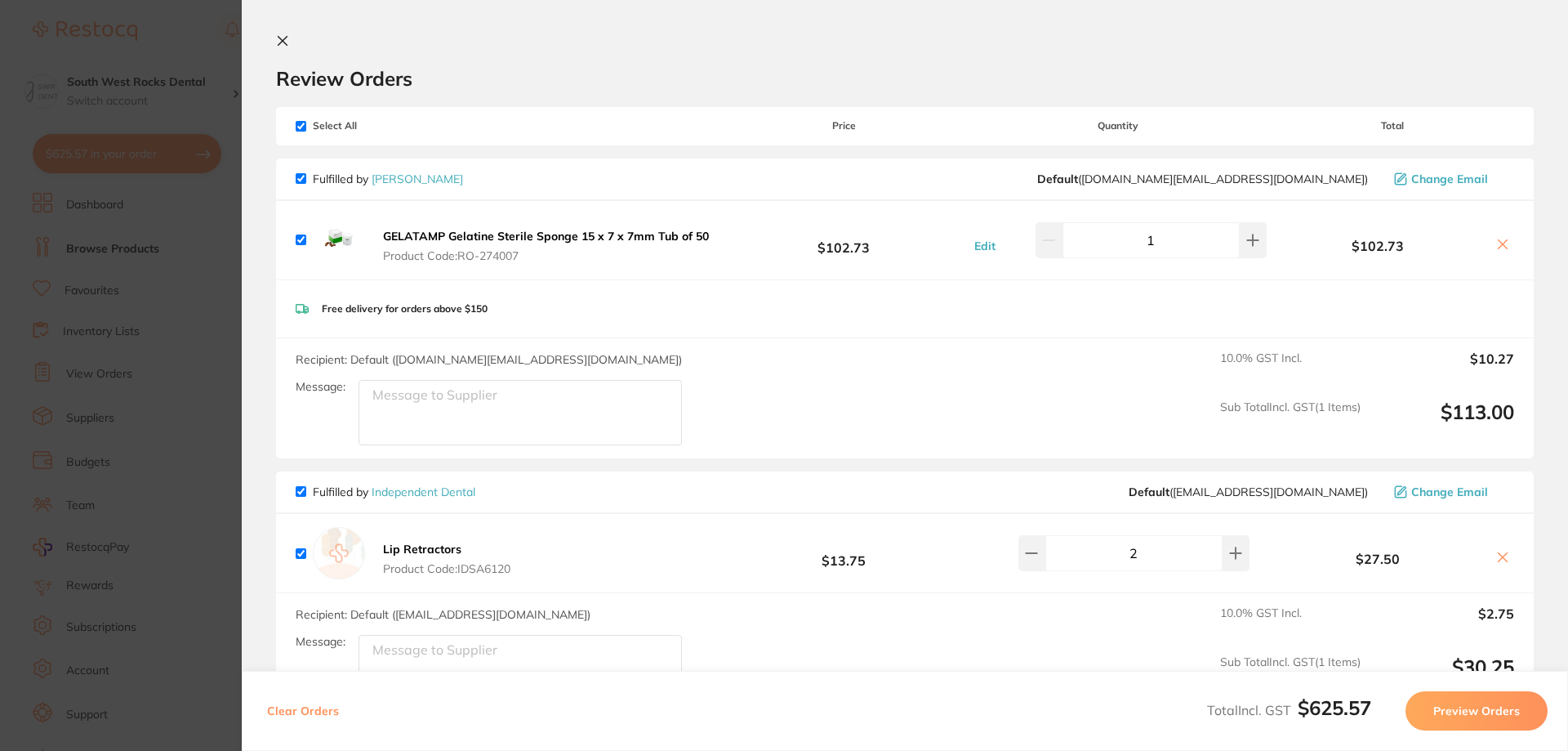
click at [299, 178] on input "checkbox" at bounding box center [301, 178] width 10 height 10
checkbox input "false"
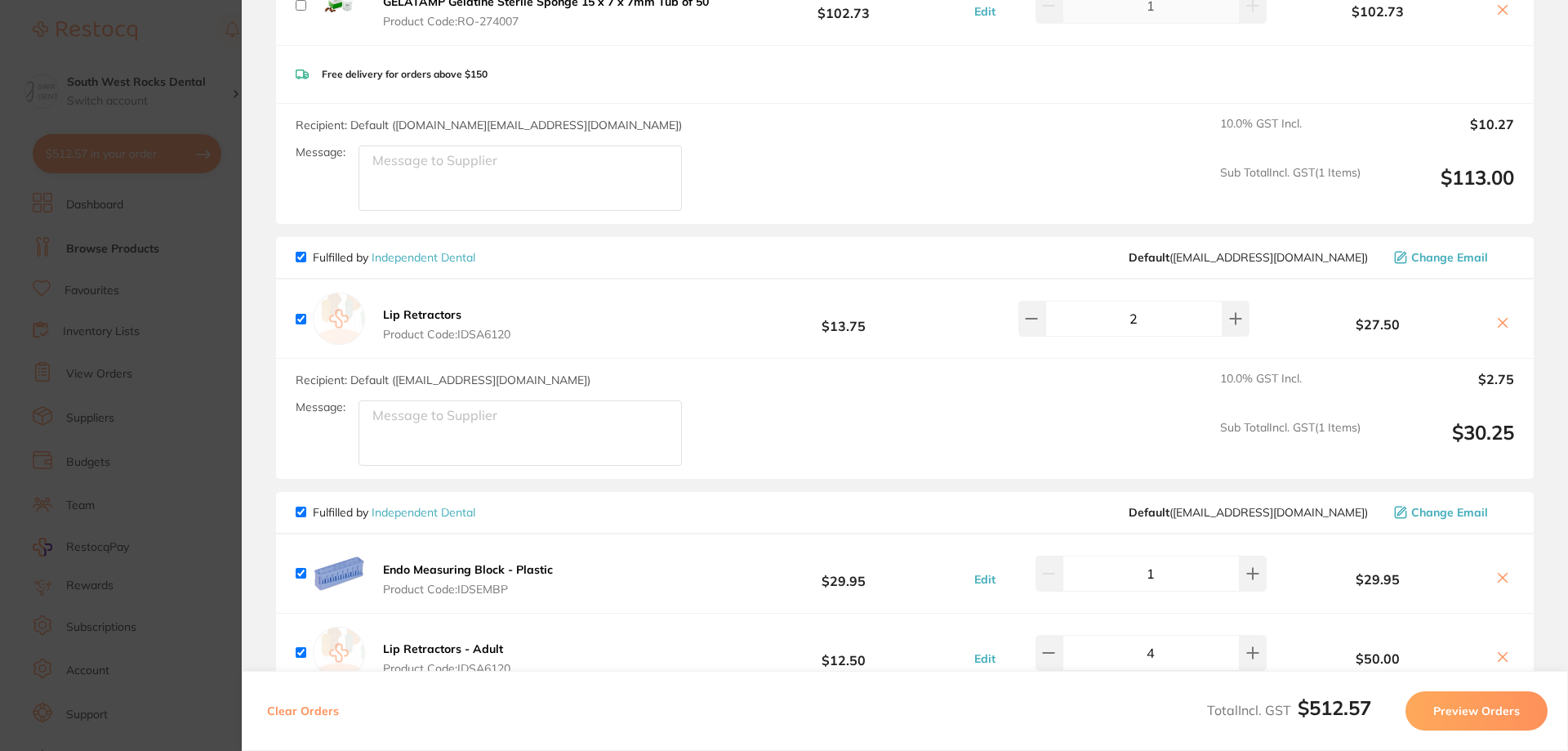
scroll to position [245, 0]
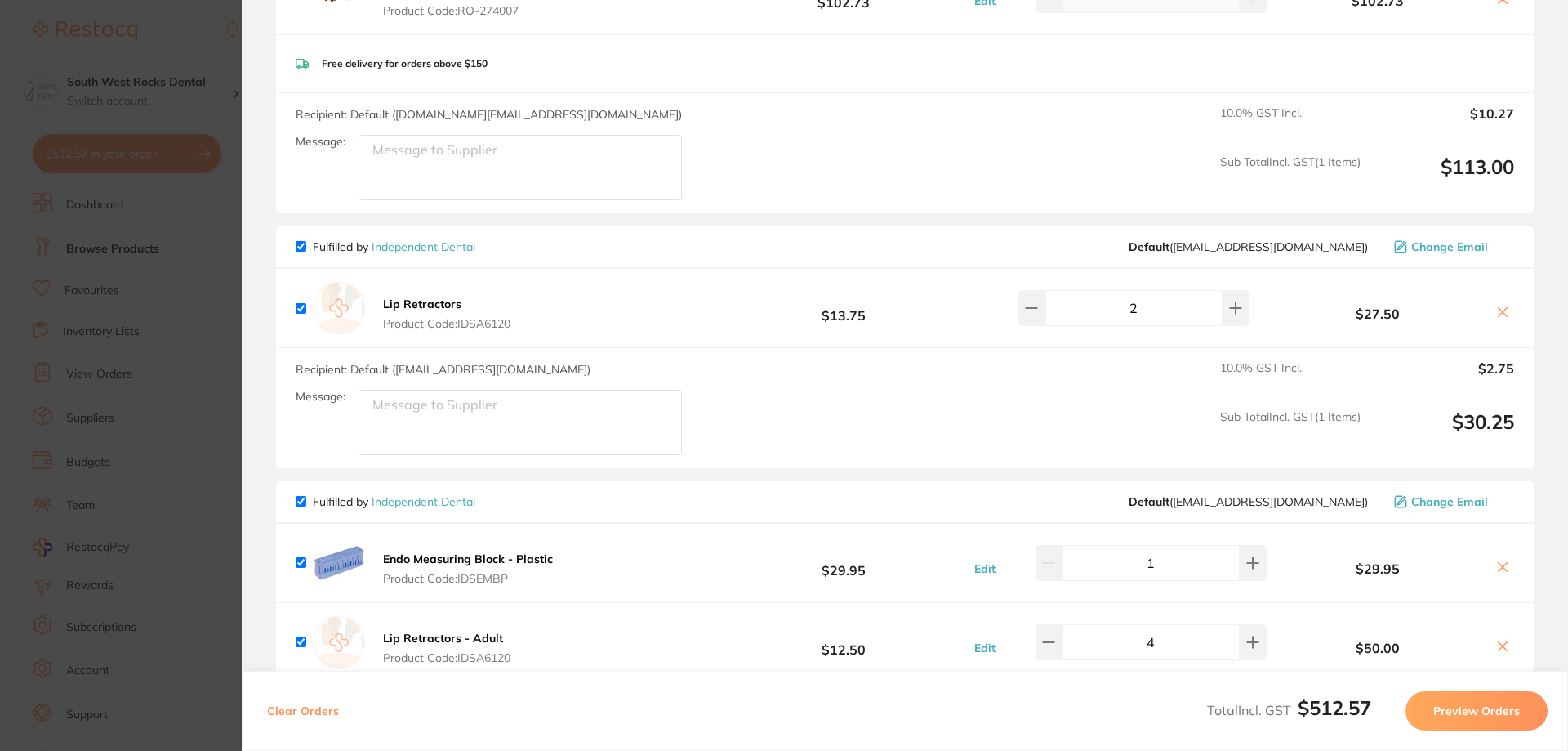
click at [1498, 318] on icon at bounding box center [1502, 311] width 13 height 13
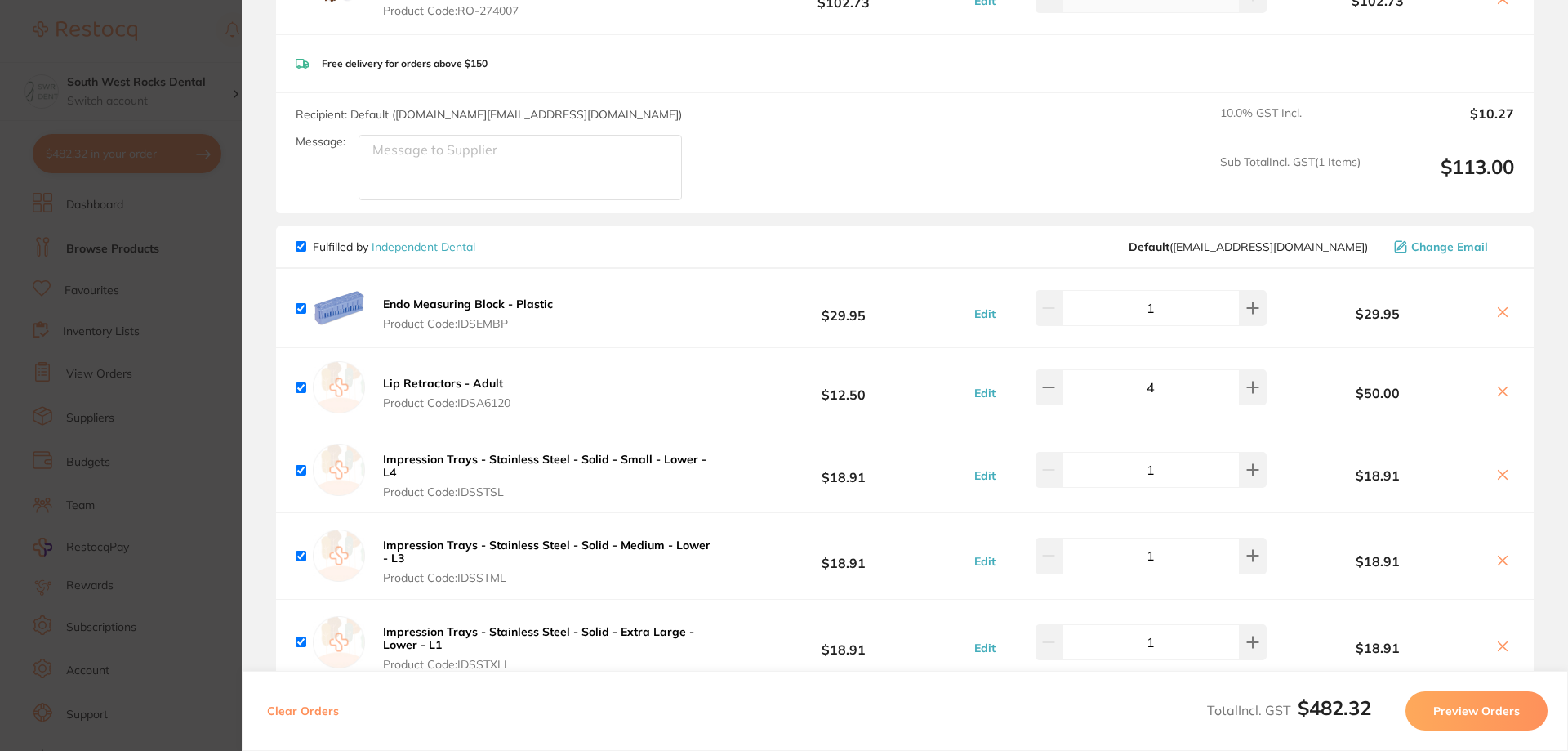
checkbox input "false"
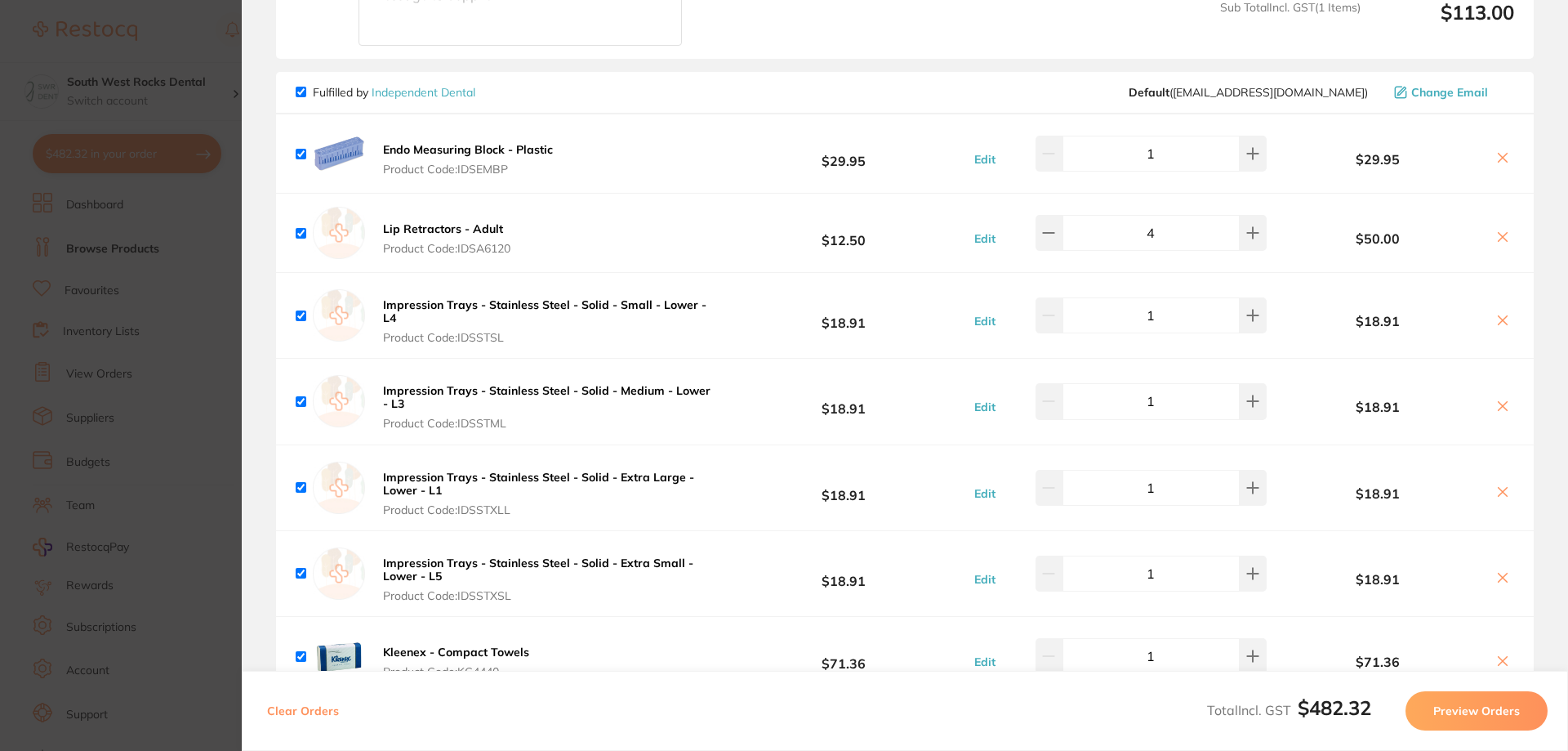
scroll to position [409, 0]
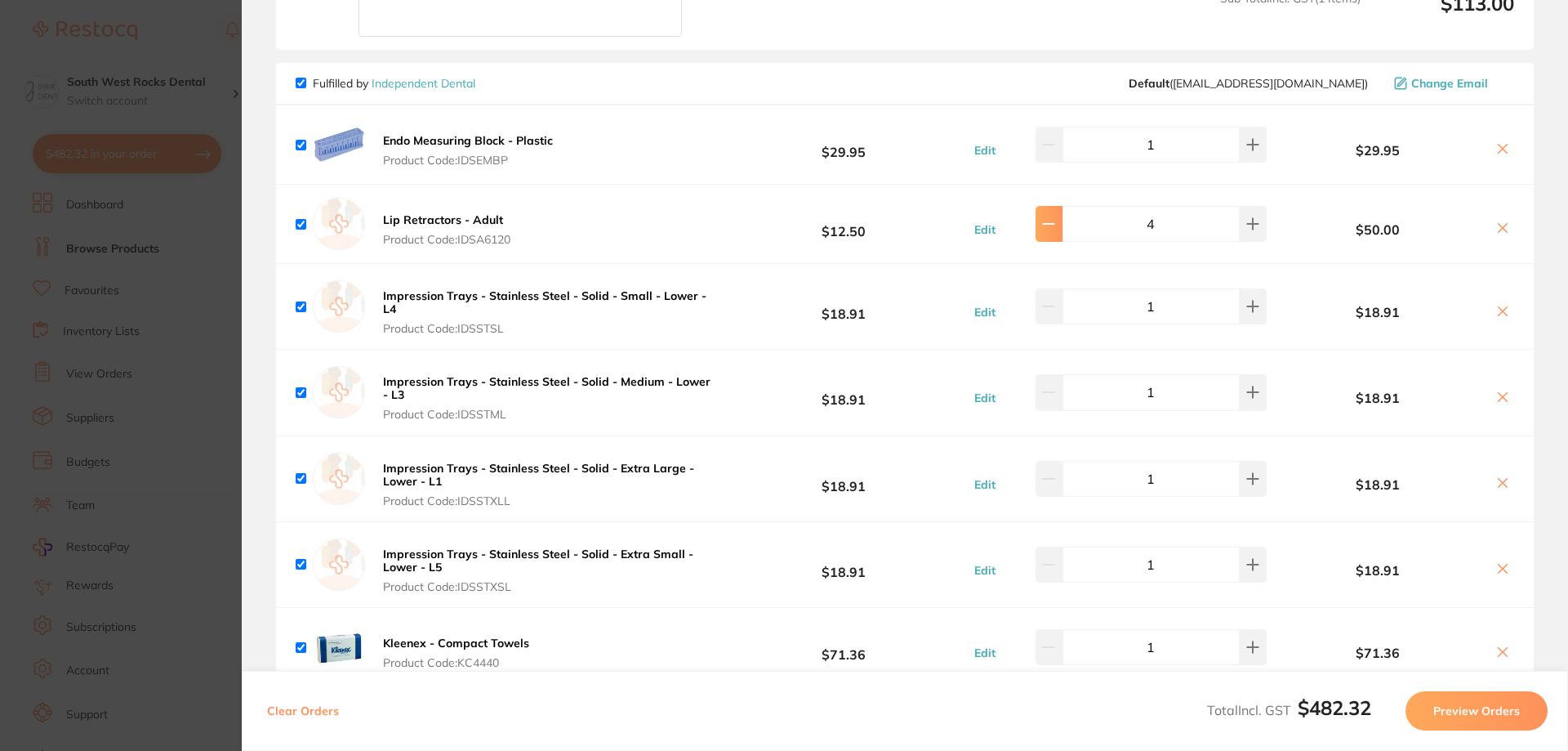
type input "2"
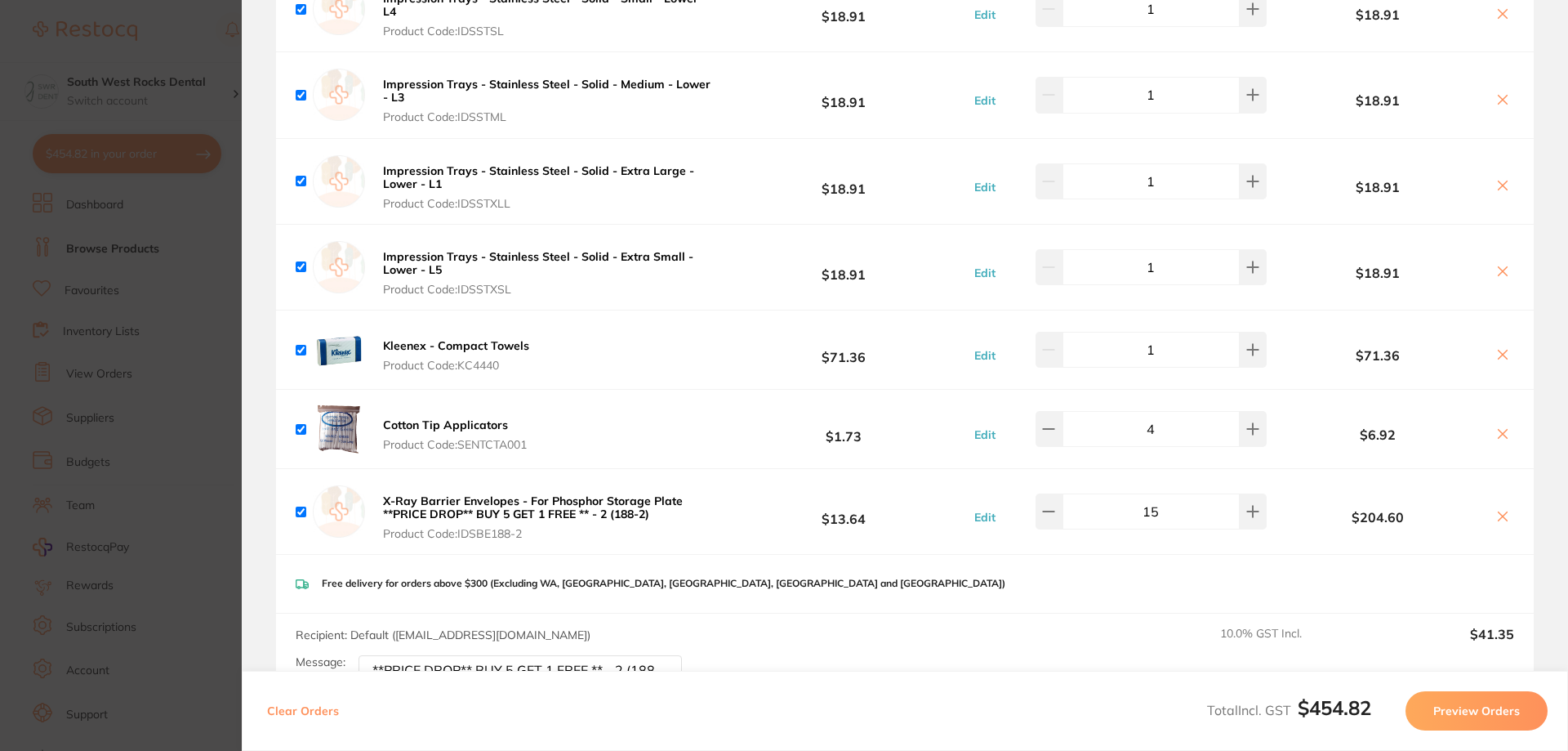
scroll to position [736, 0]
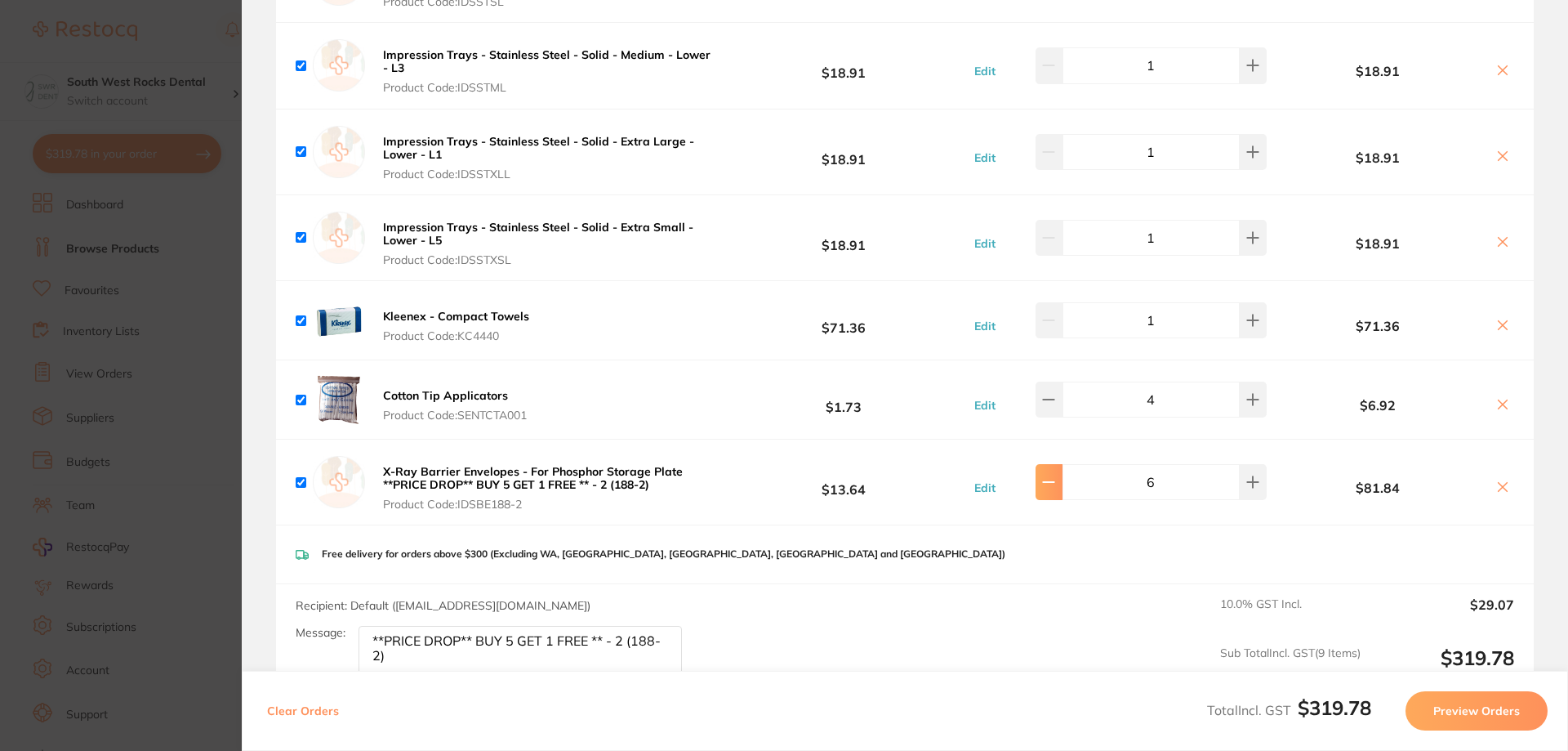
type input "5"
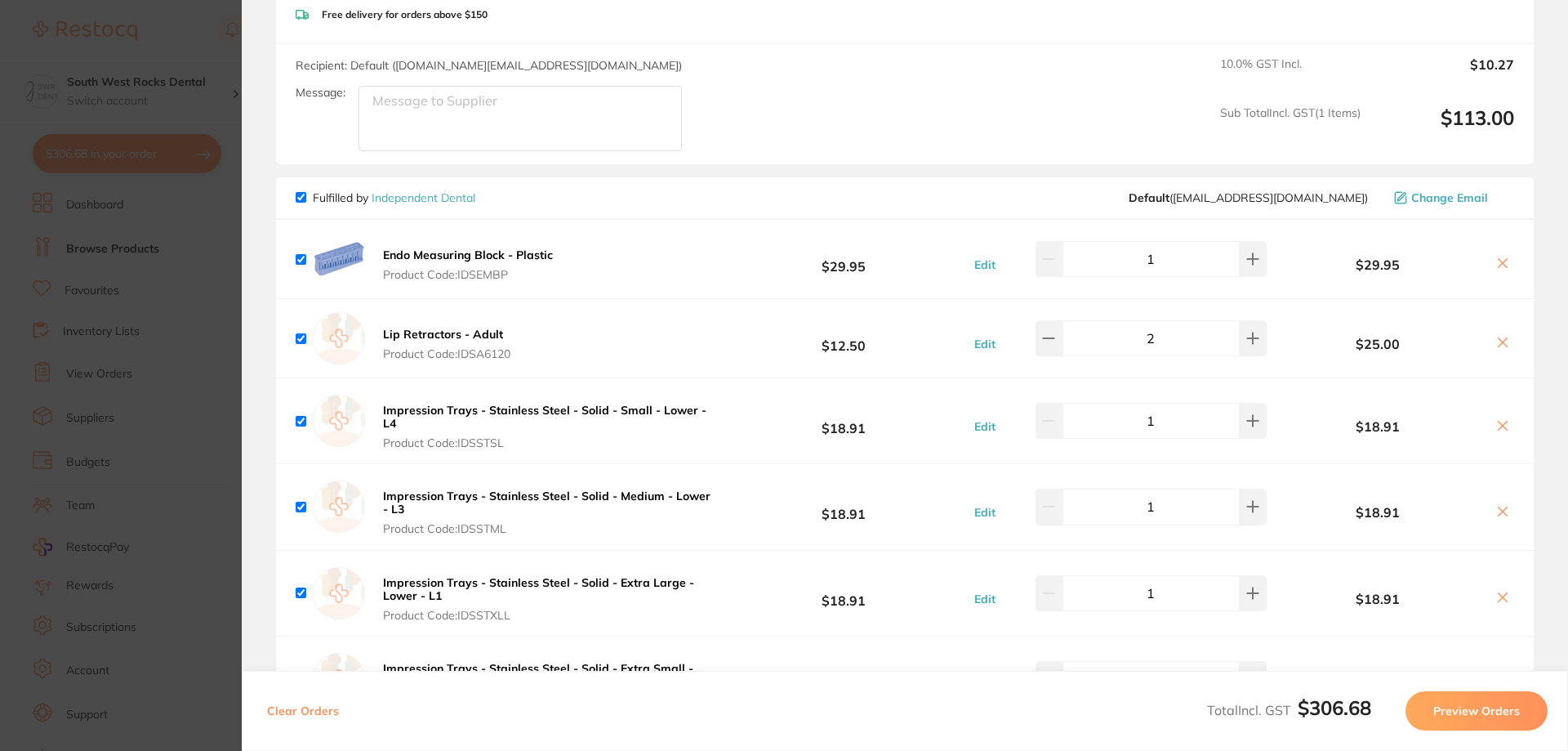
scroll to position [0, 0]
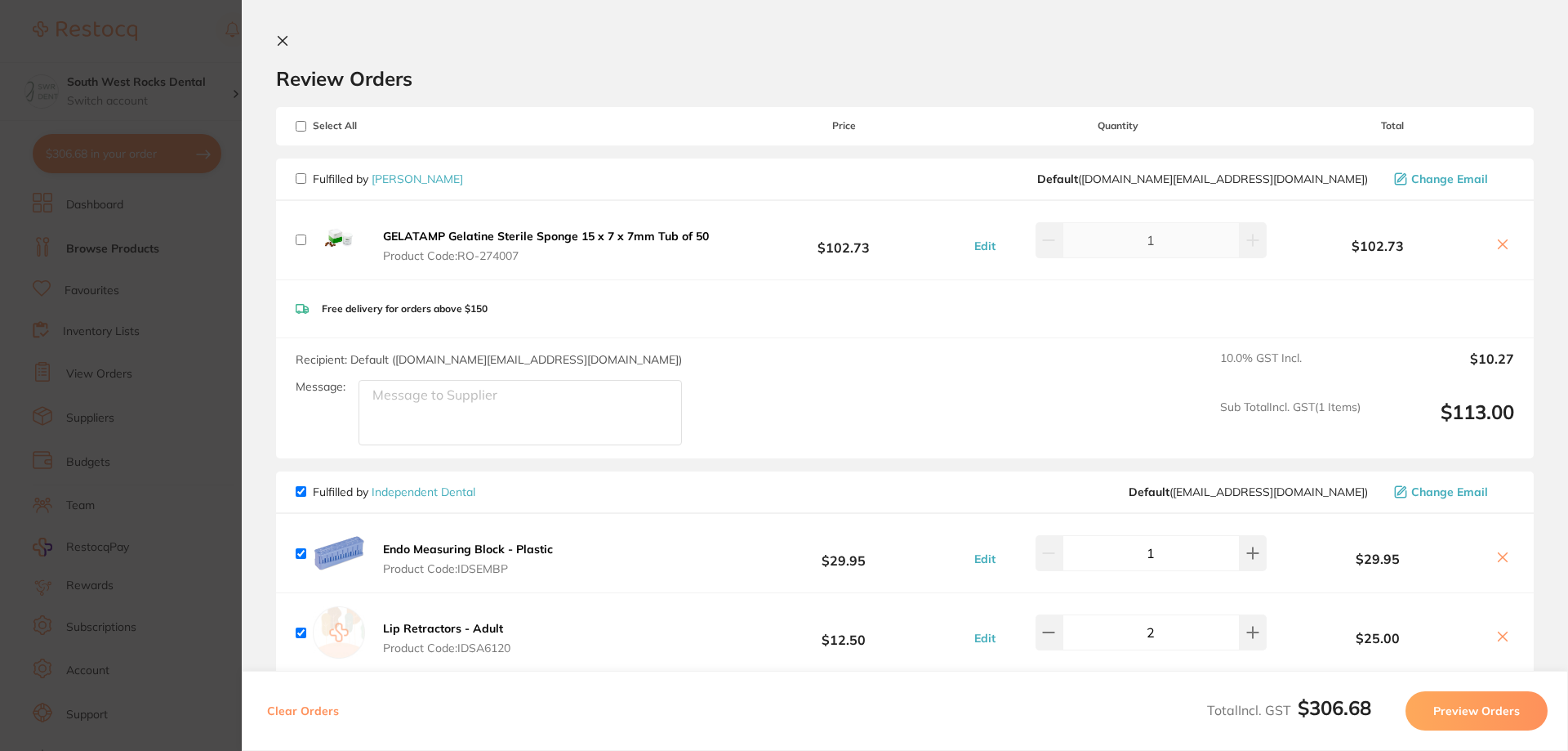
click at [285, 40] on icon at bounding box center [282, 40] width 13 height 13
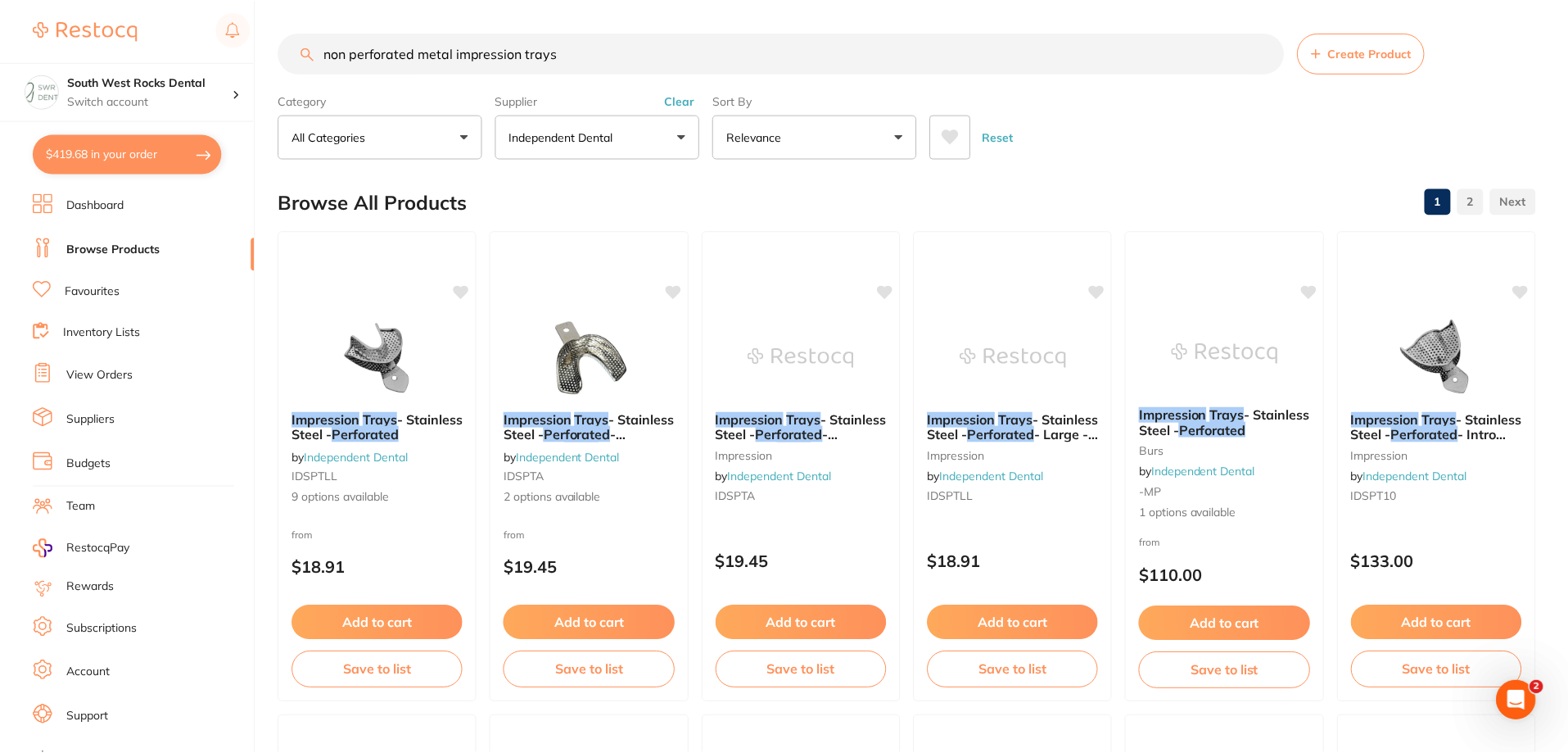
scroll to position [410, 0]
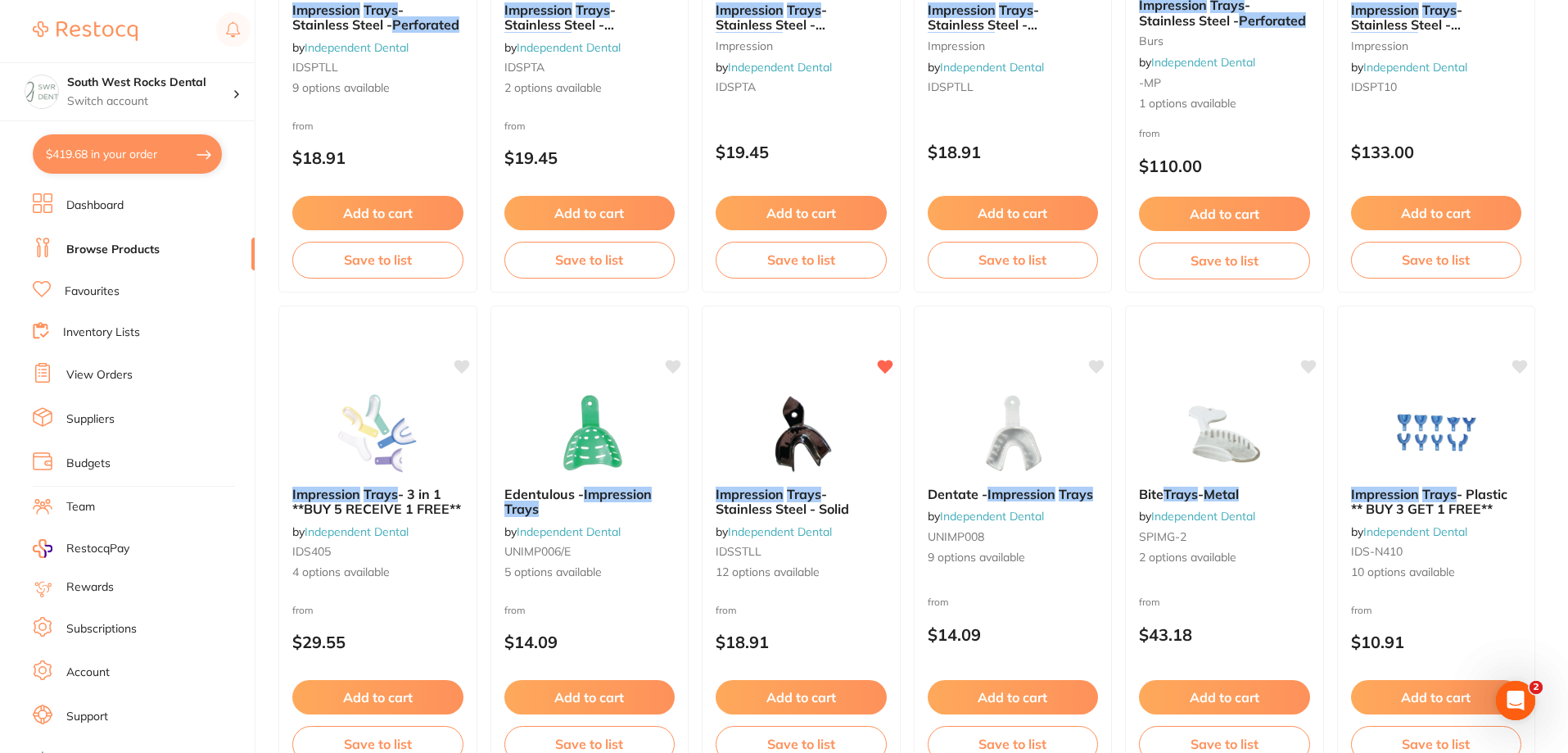
click at [107, 251] on link "Browse Products" at bounding box center [113, 249] width 94 height 16
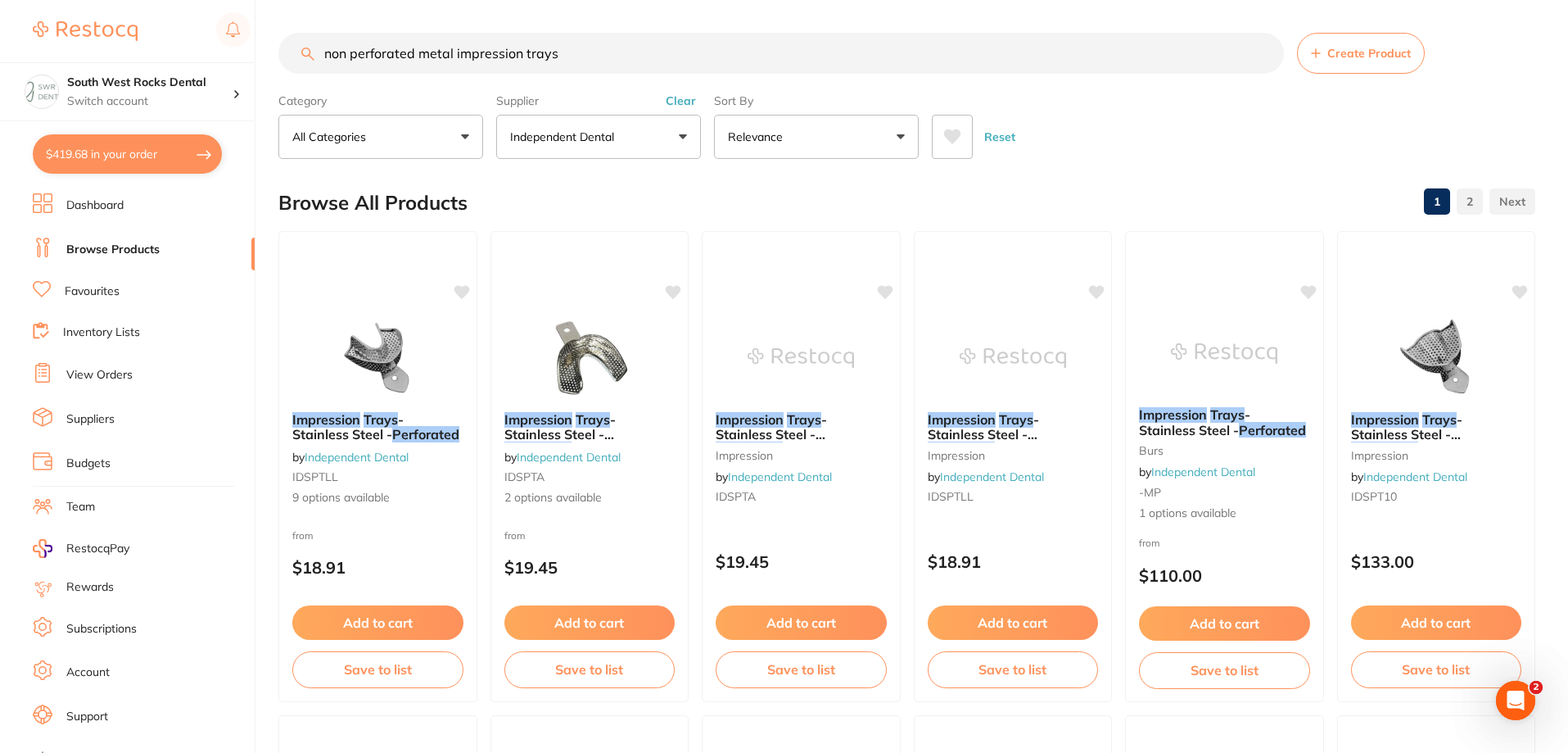
drag, startPoint x: 591, startPoint y: 51, endPoint x: 307, endPoint y: 56, distance: 284.0
click at [307, 56] on div "non perforated metal impression trays Create Product" at bounding box center [906, 53] width 1257 height 41
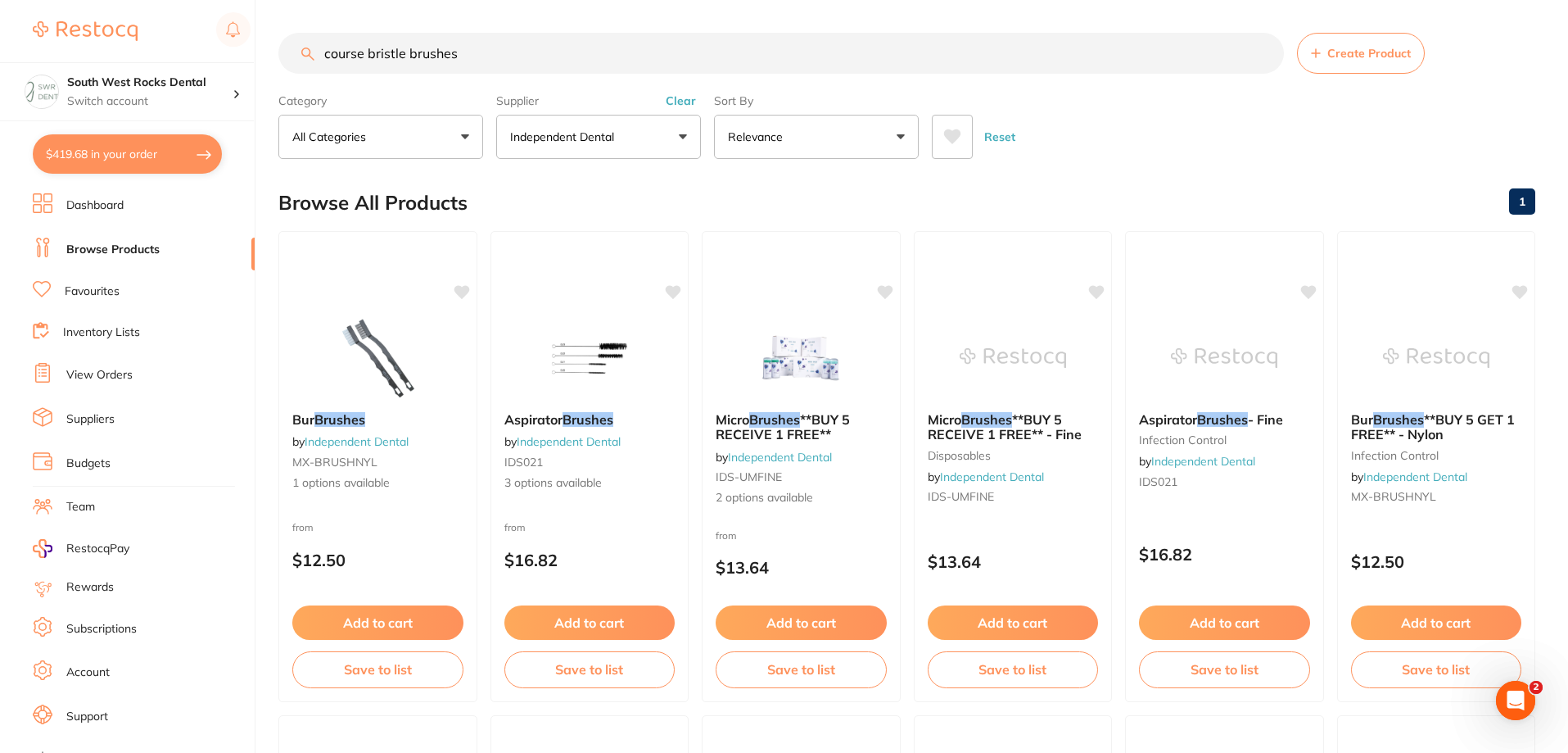
click at [363, 52] on input "course bristle brushes" at bounding box center [781, 53] width 1005 height 41
drag, startPoint x: 411, startPoint y: 55, endPoint x: 364, endPoint y: 55, distance: 47.0
click at [364, 55] on input "course prophy bristle brushes" at bounding box center [781, 53] width 1005 height 41
click at [412, 51] on input "course bristle brushes" at bounding box center [781, 53] width 1005 height 41
type input "course bristle prophy brushes"
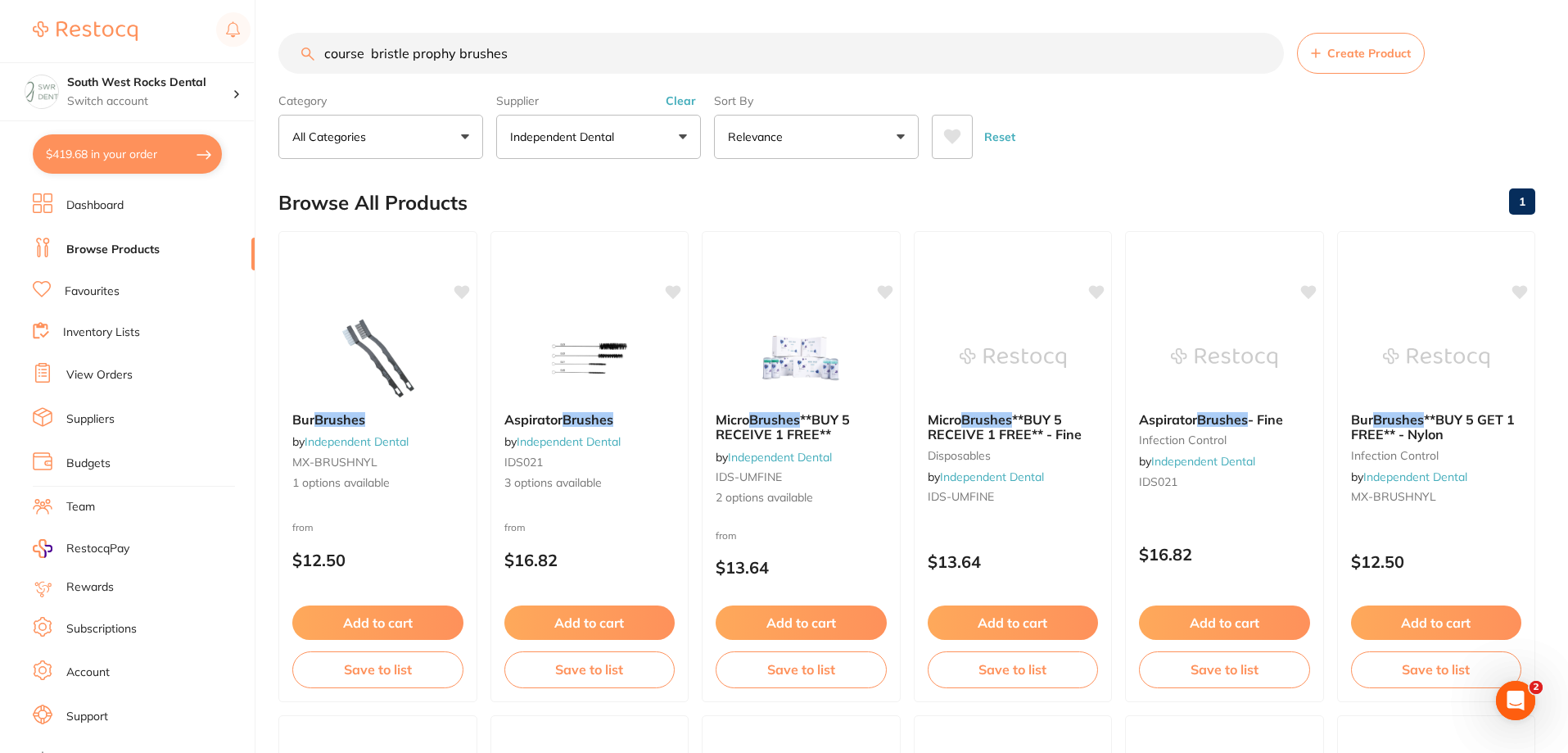
click at [107, 152] on button "$419.68 in your order" at bounding box center [127, 154] width 189 height 40
checkbox input "true"
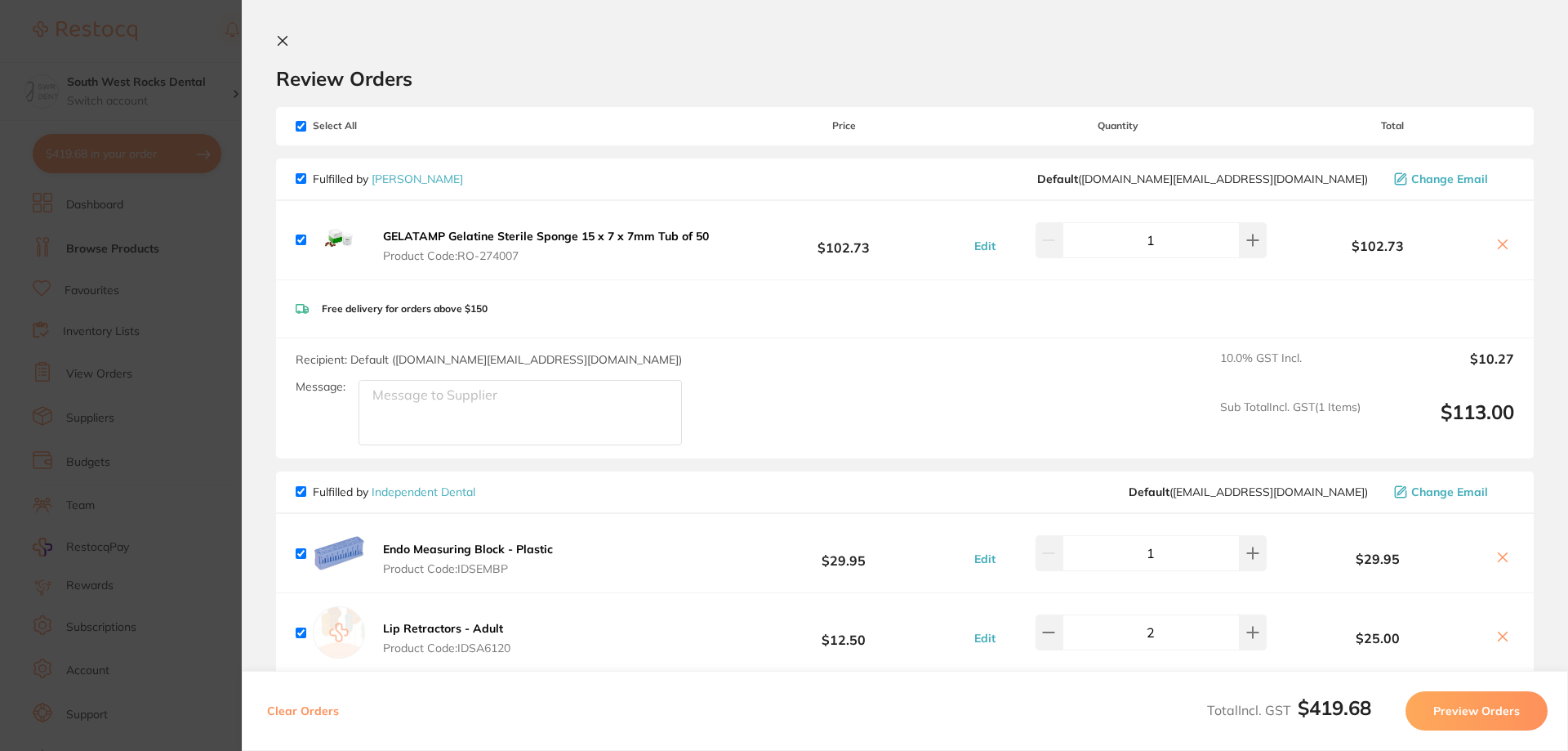
click at [303, 174] on input "checkbox" at bounding box center [301, 178] width 10 height 10
checkbox input "false"
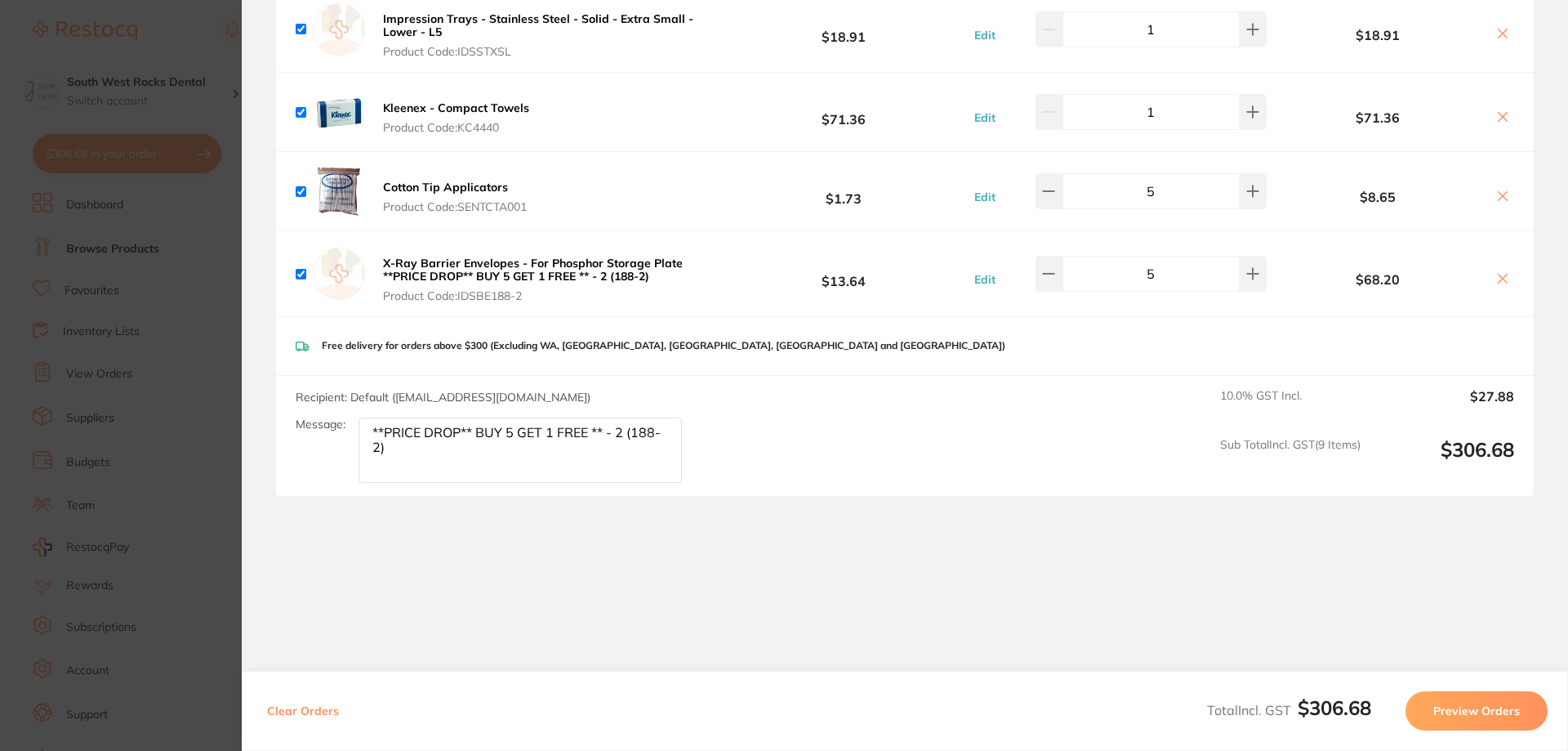
scroll to position [948, 0]
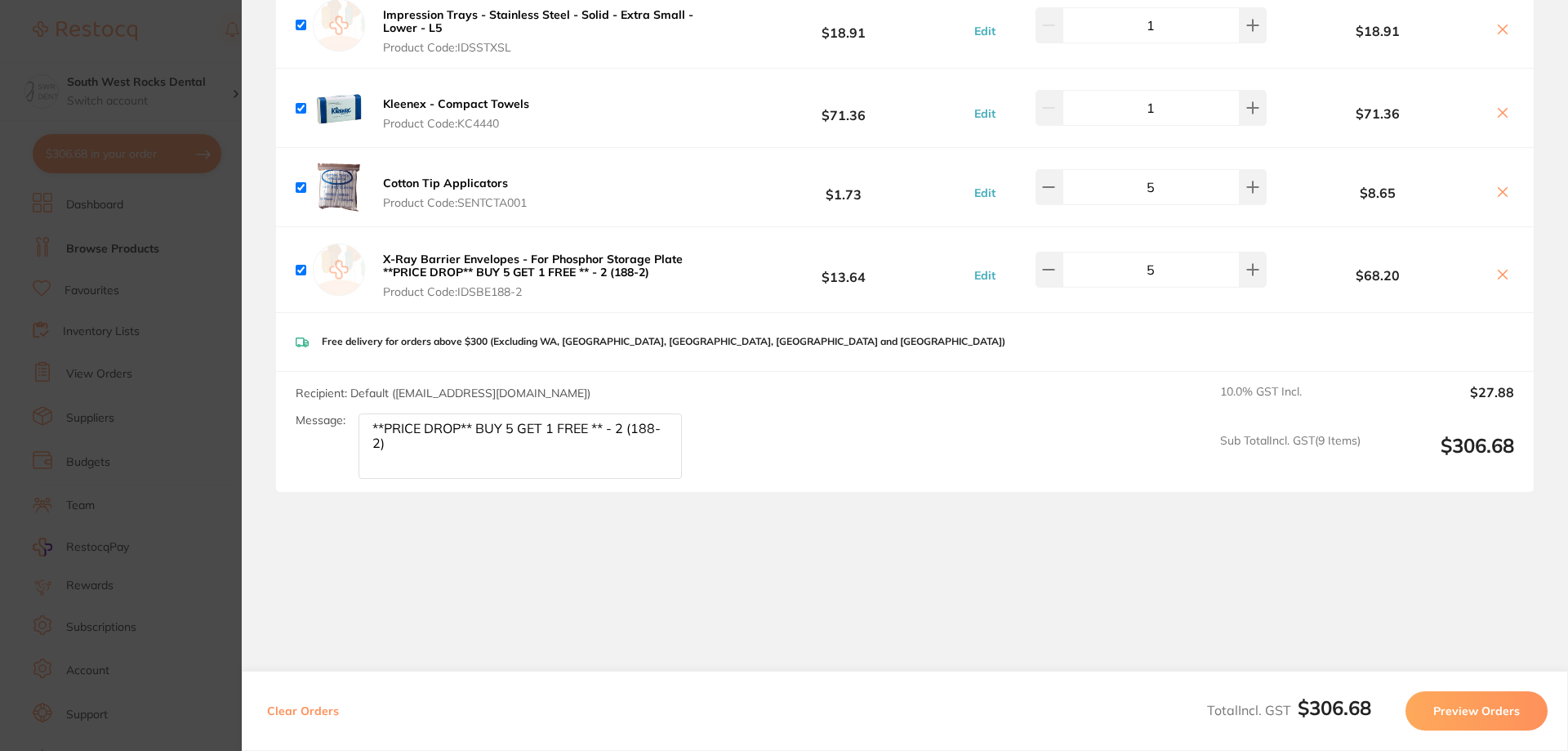
click at [1468, 712] on button "Preview Orders" at bounding box center [1476, 711] width 142 height 39
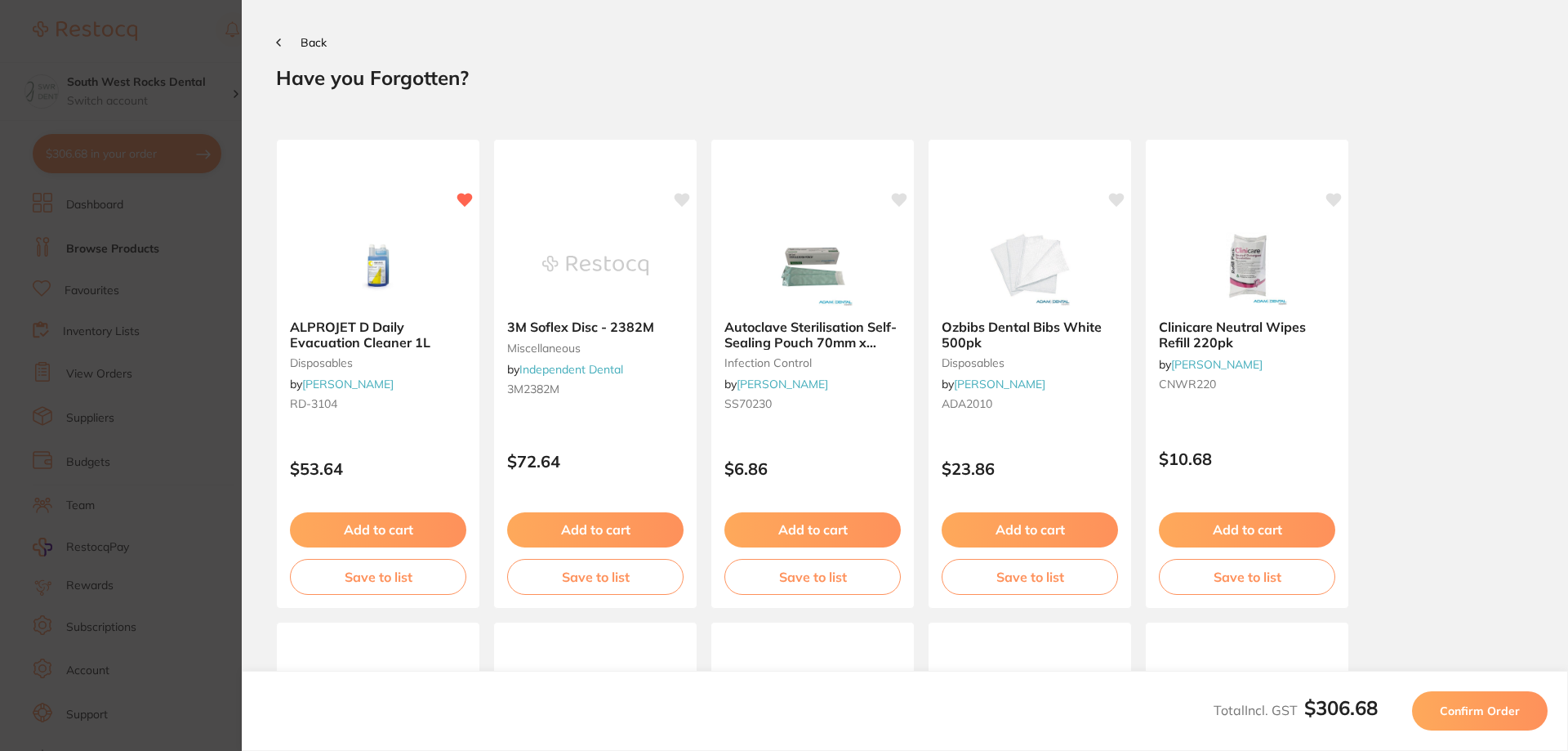
scroll to position [0, 0]
click at [600, 530] on button "Add to cart" at bounding box center [595, 532] width 178 height 35
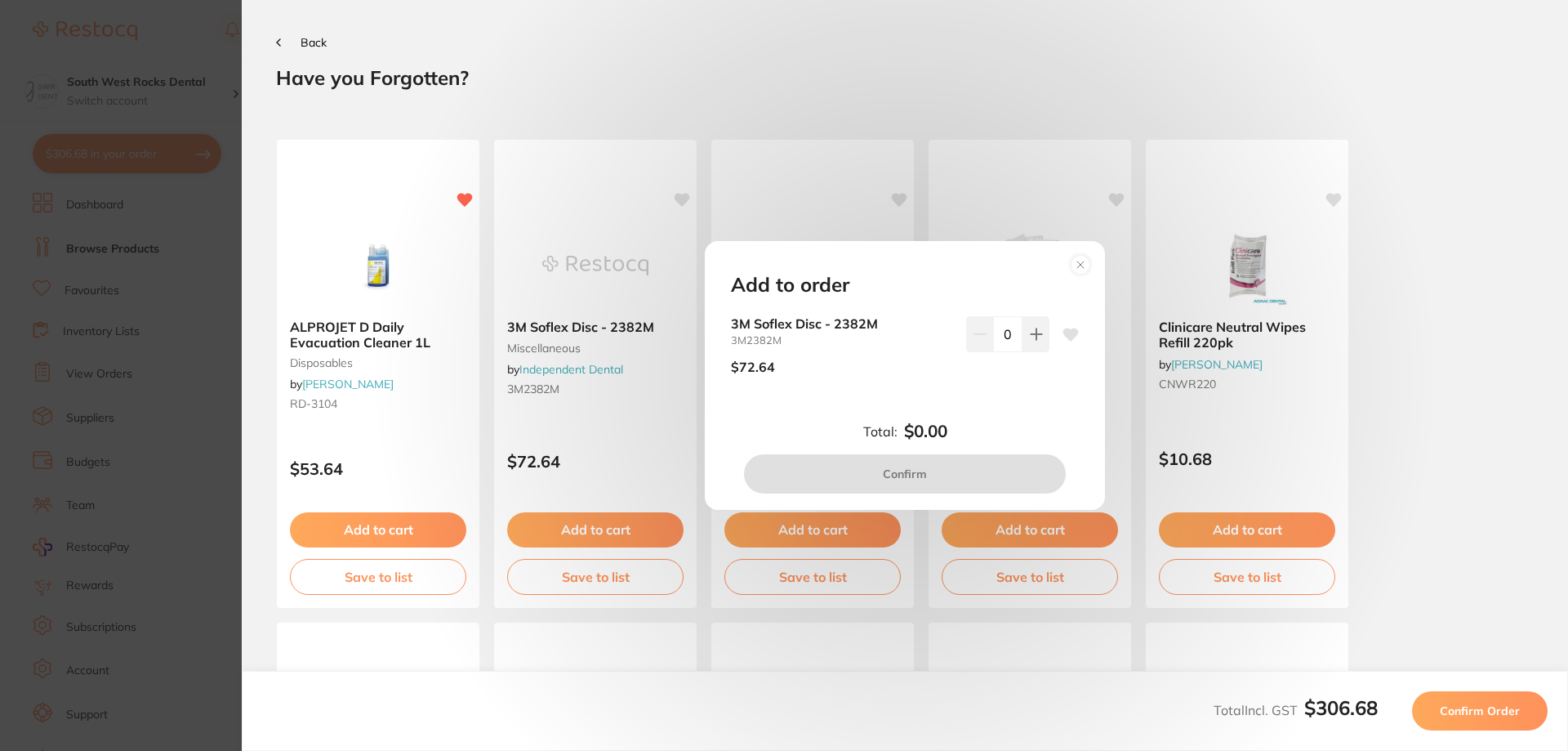
click at [1080, 262] on circle at bounding box center [1081, 264] width 19 height 19
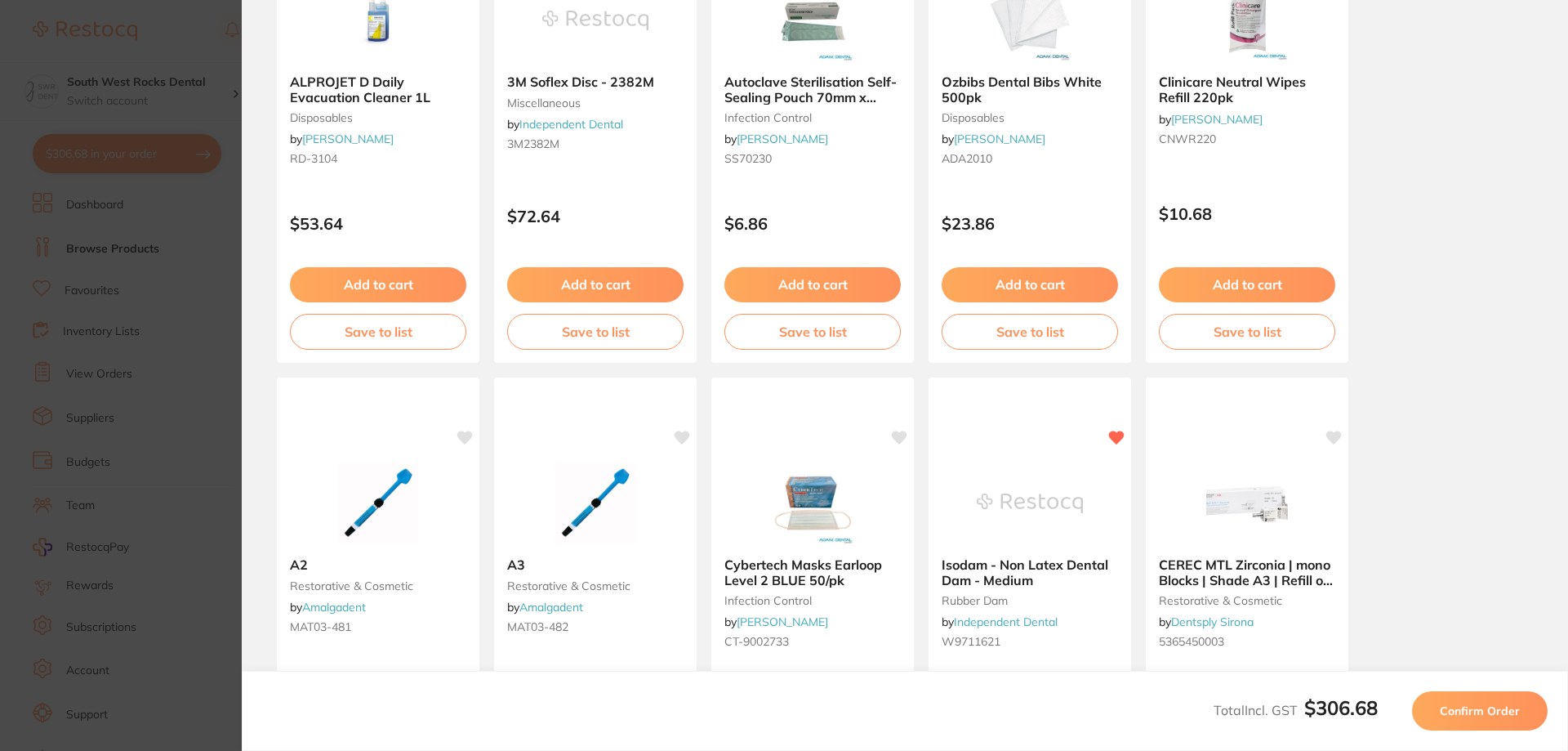
scroll to position [457, 0]
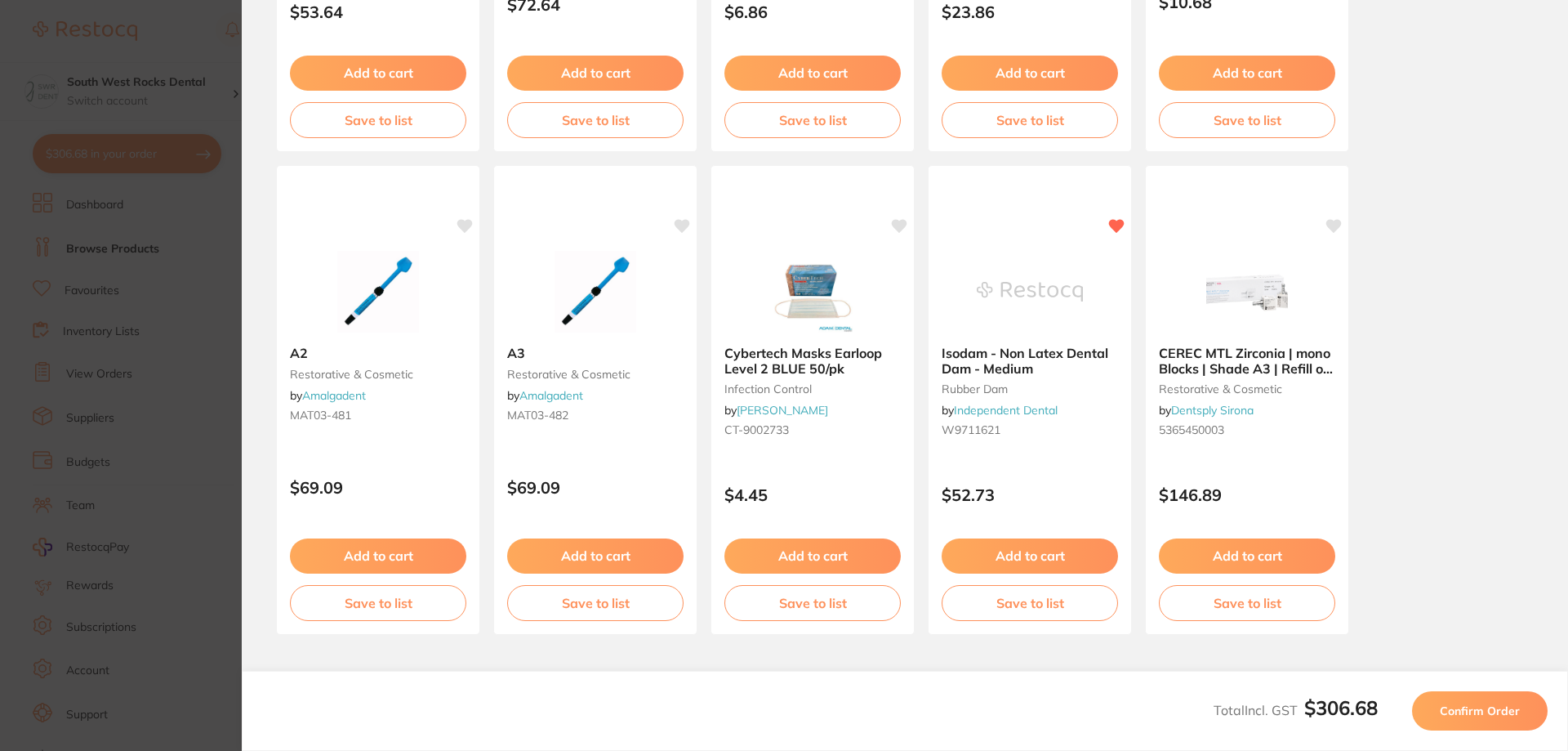
click at [1467, 705] on span "Confirm Order" at bounding box center [1479, 711] width 80 height 15
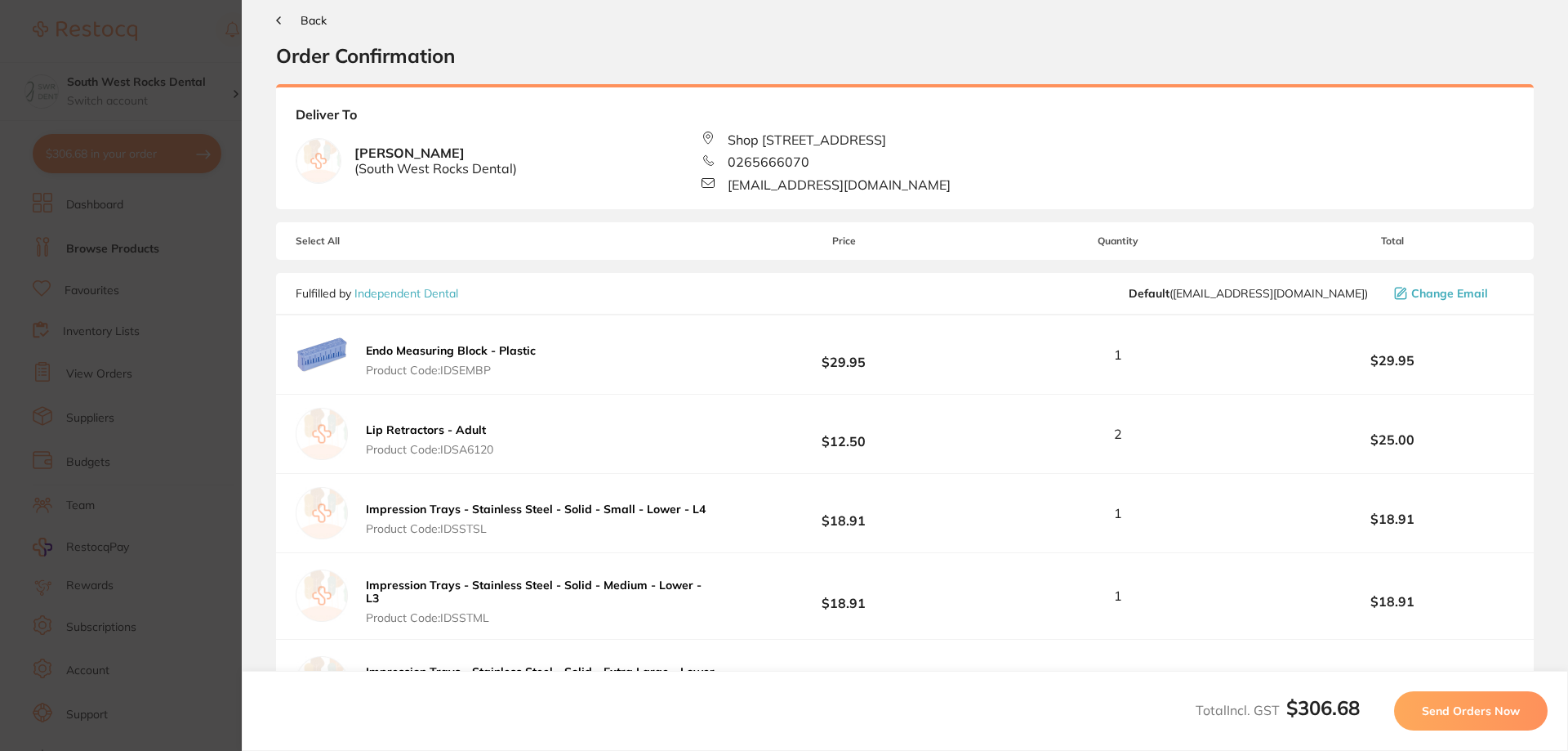
scroll to position [0, 0]
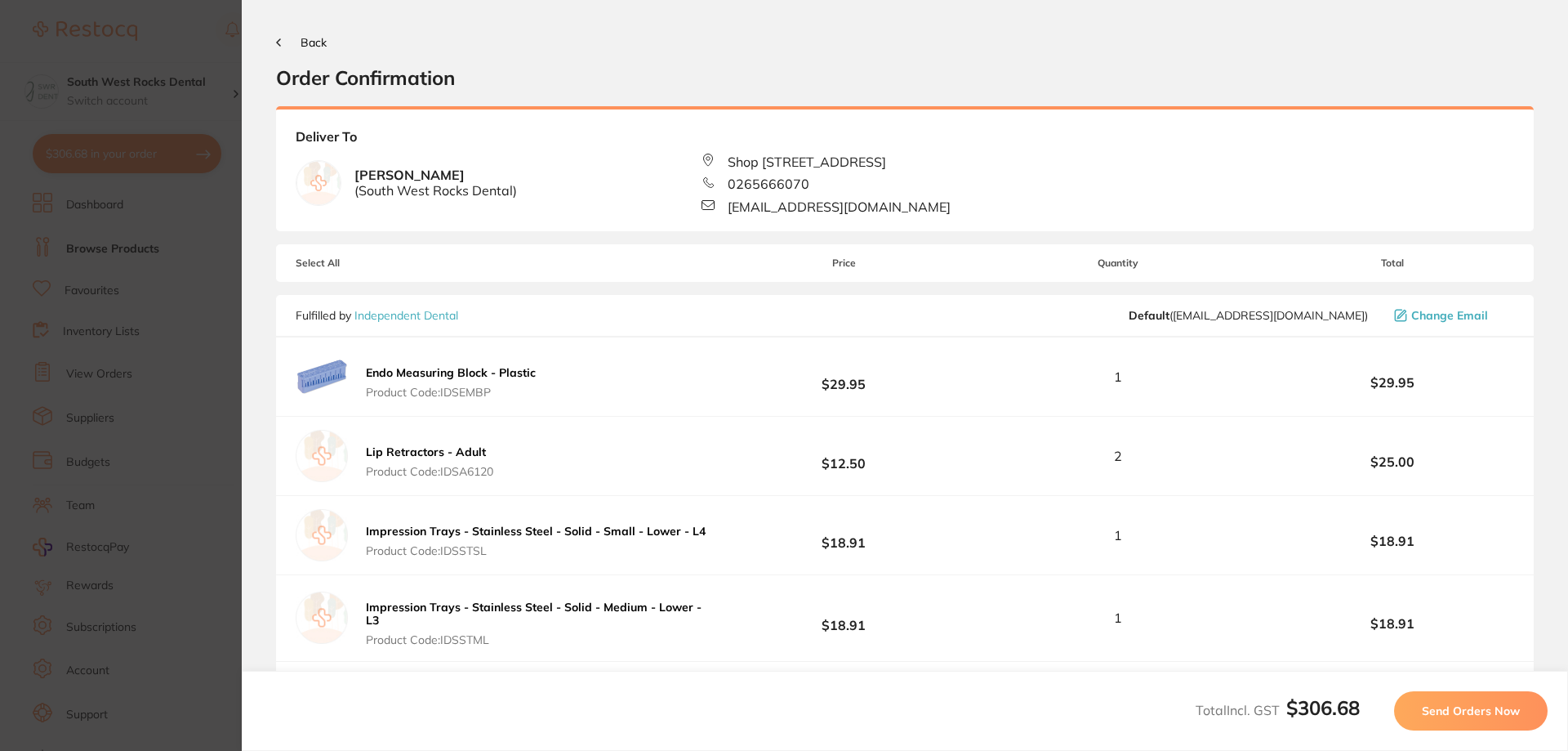
click at [277, 44] on icon at bounding box center [278, 43] width 3 height 7
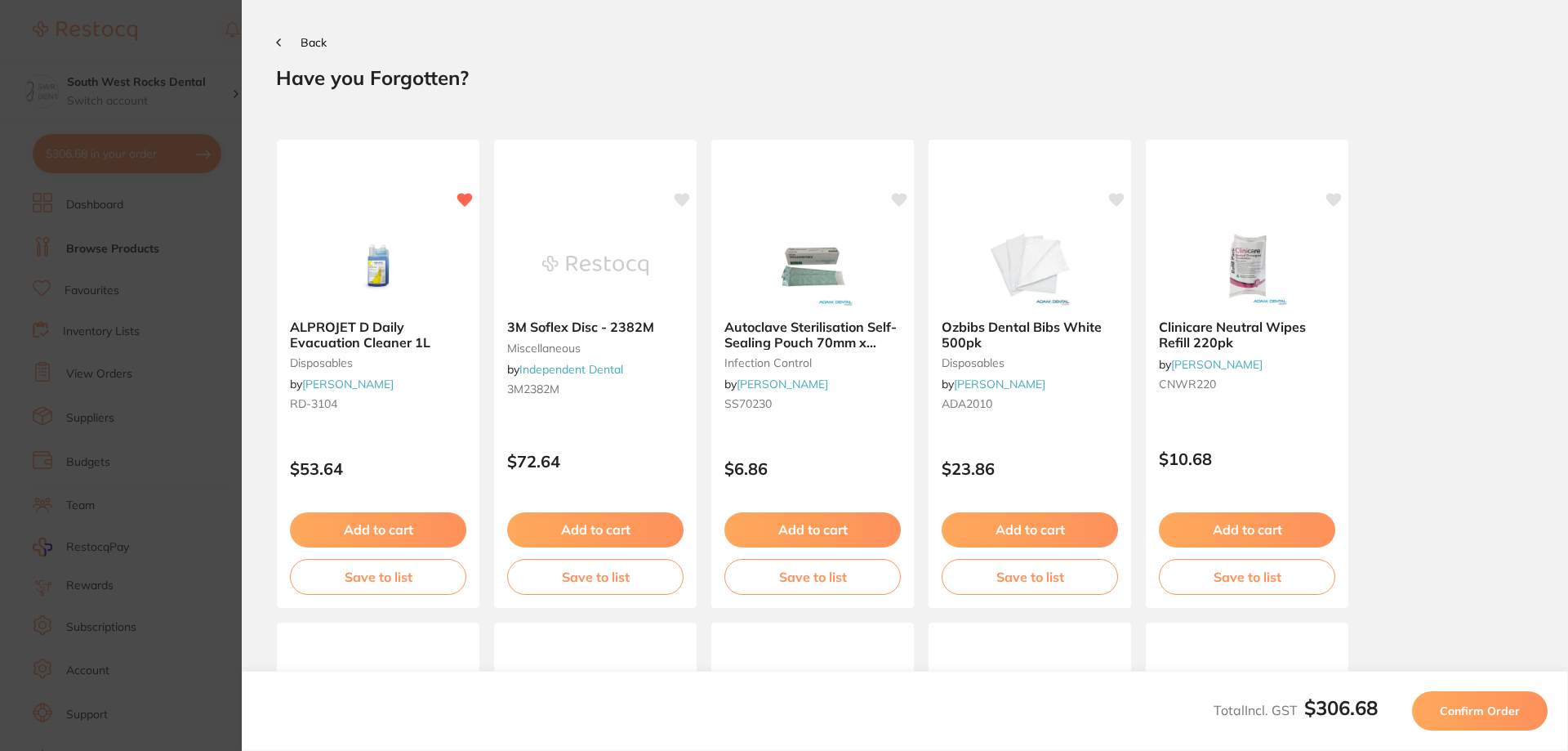
click at [291, 44] on button "Back" at bounding box center [301, 42] width 51 height 13
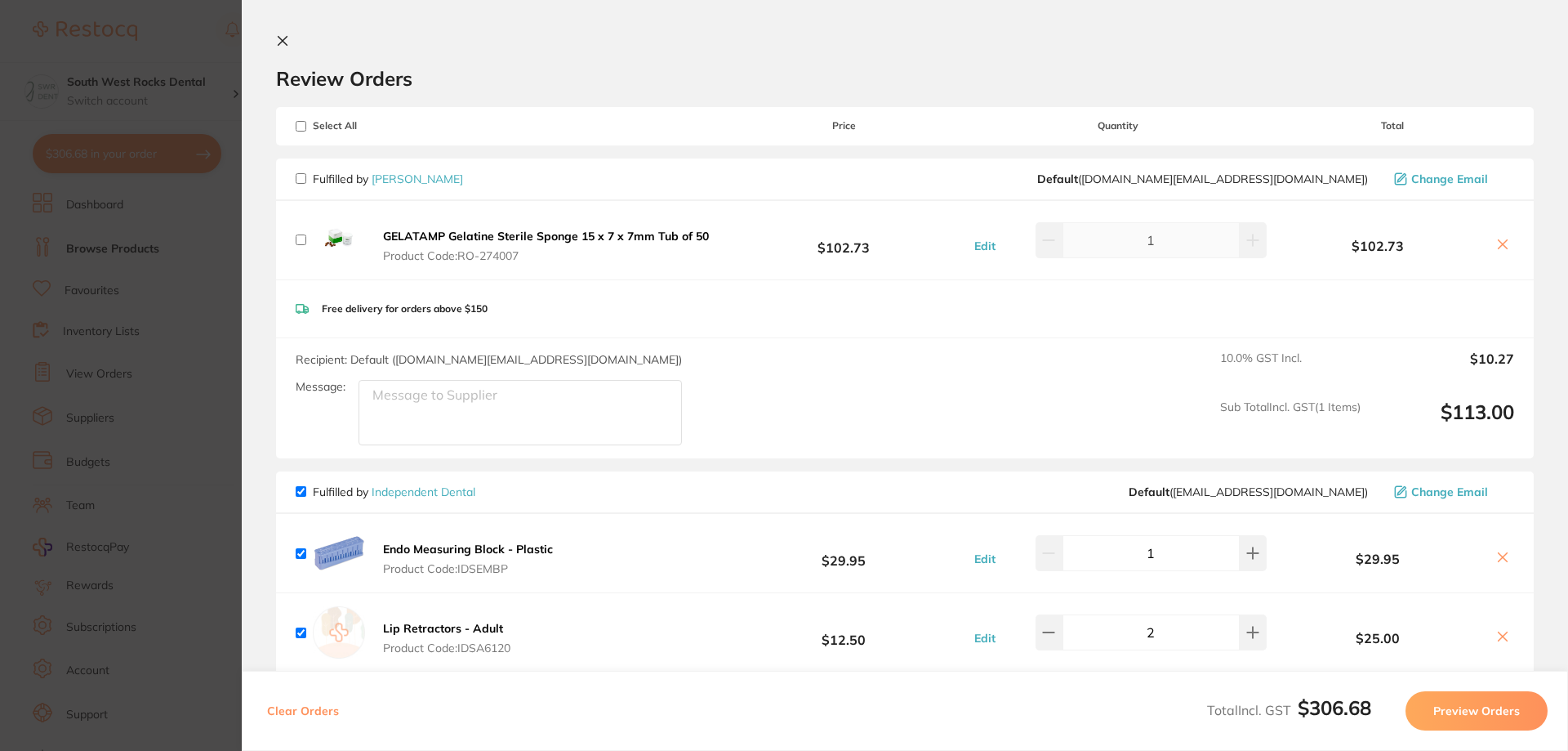
click at [288, 42] on icon at bounding box center [282, 40] width 13 height 13
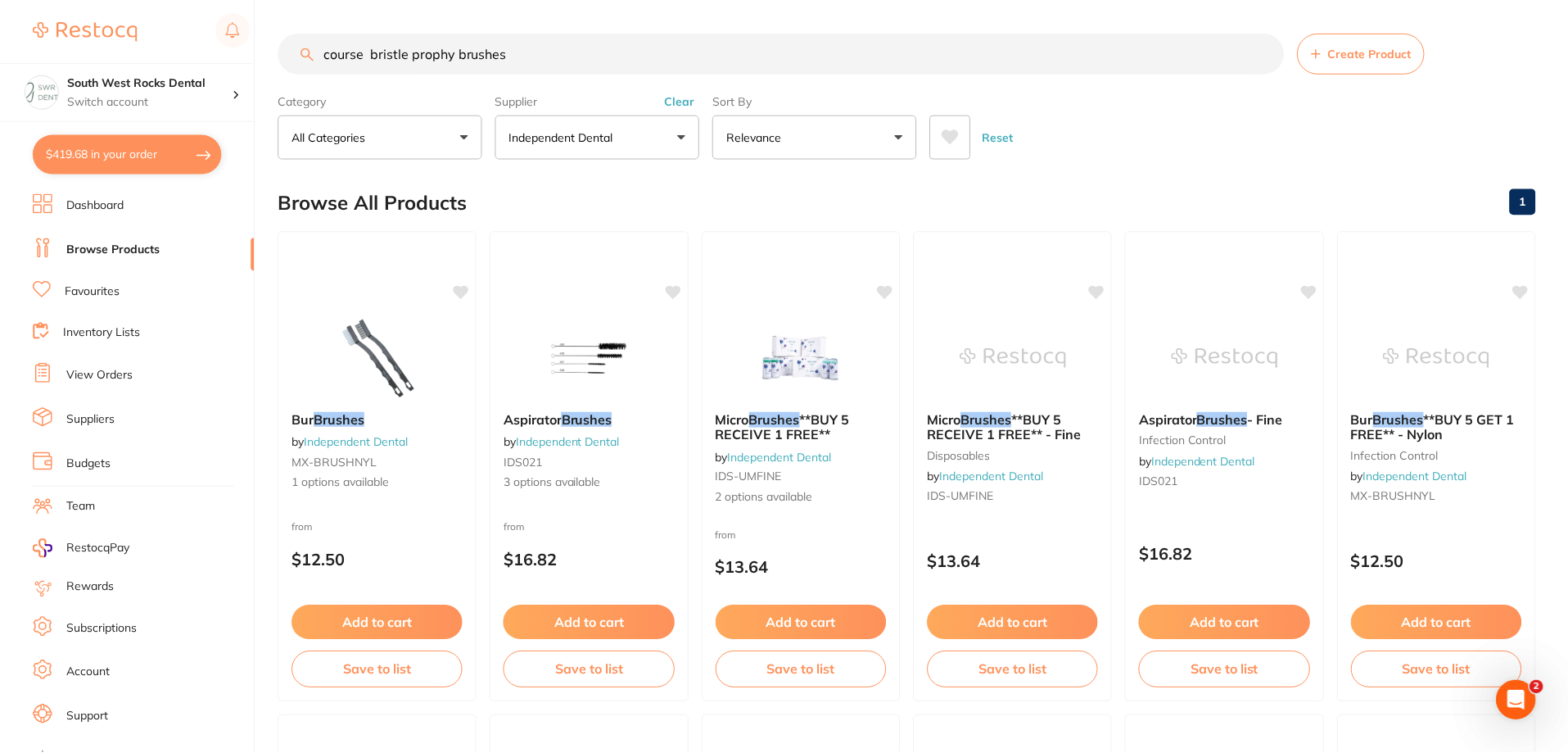
scroll to position [9, 0]
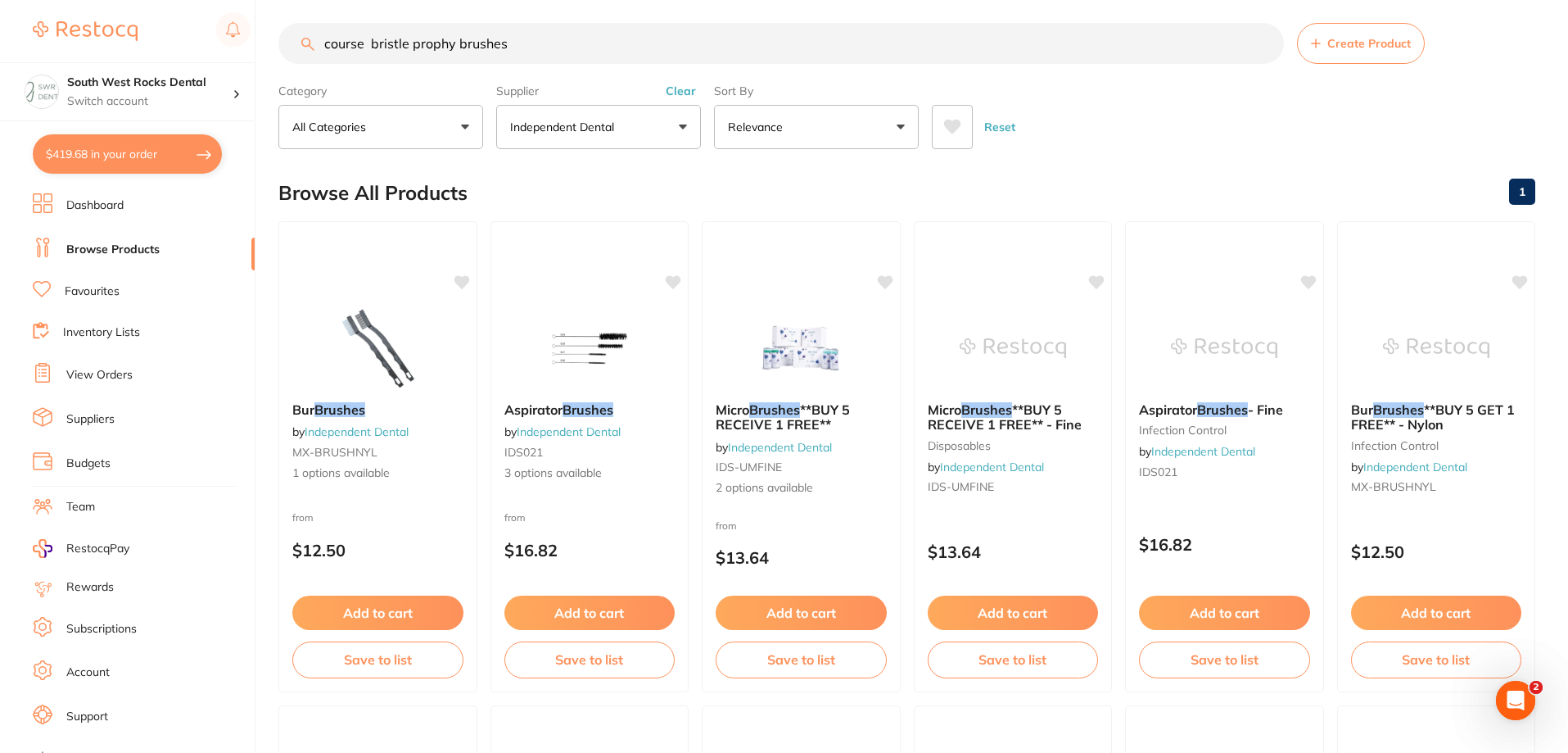
click at [149, 152] on button "$419.68 in your order" at bounding box center [127, 154] width 189 height 40
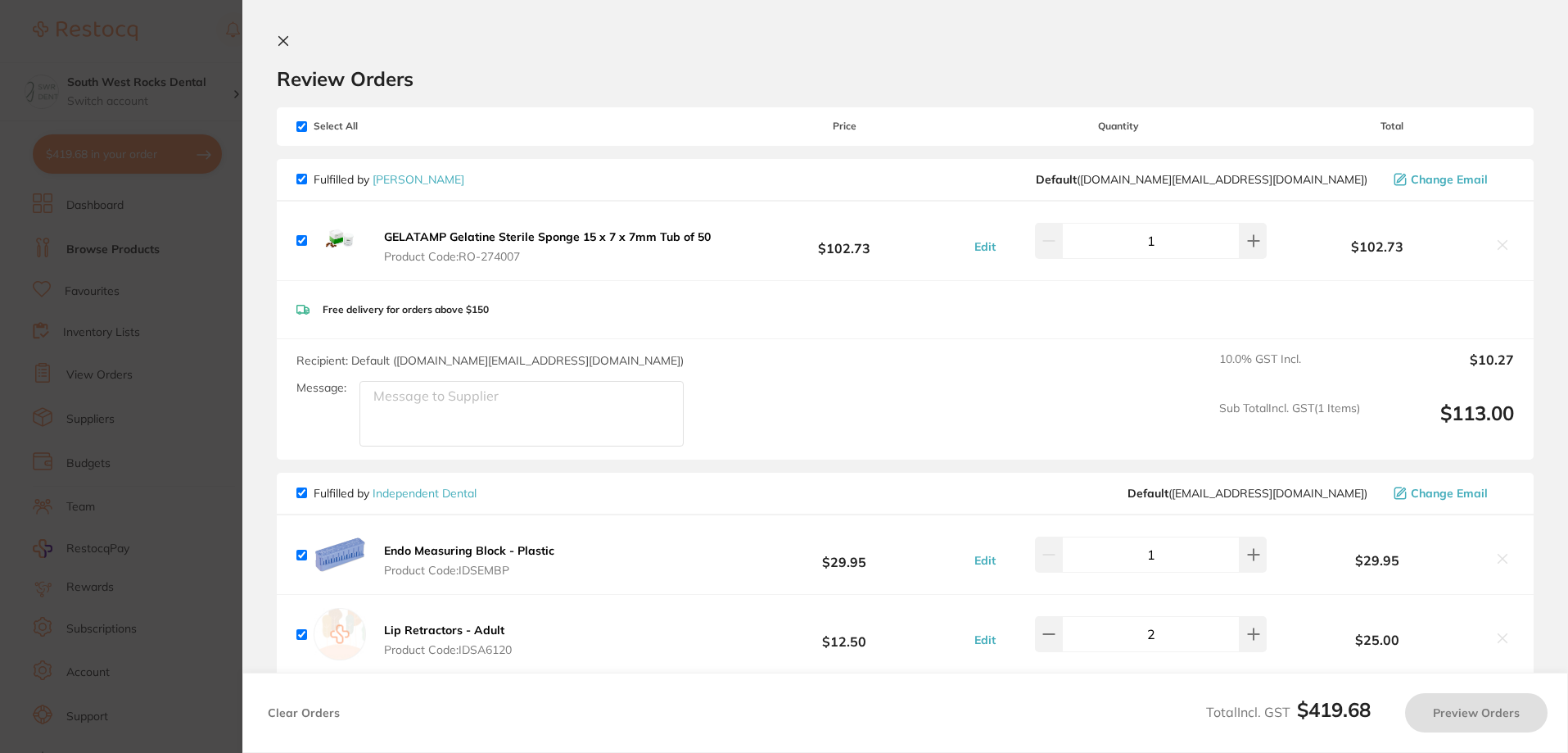
checkbox input "true"
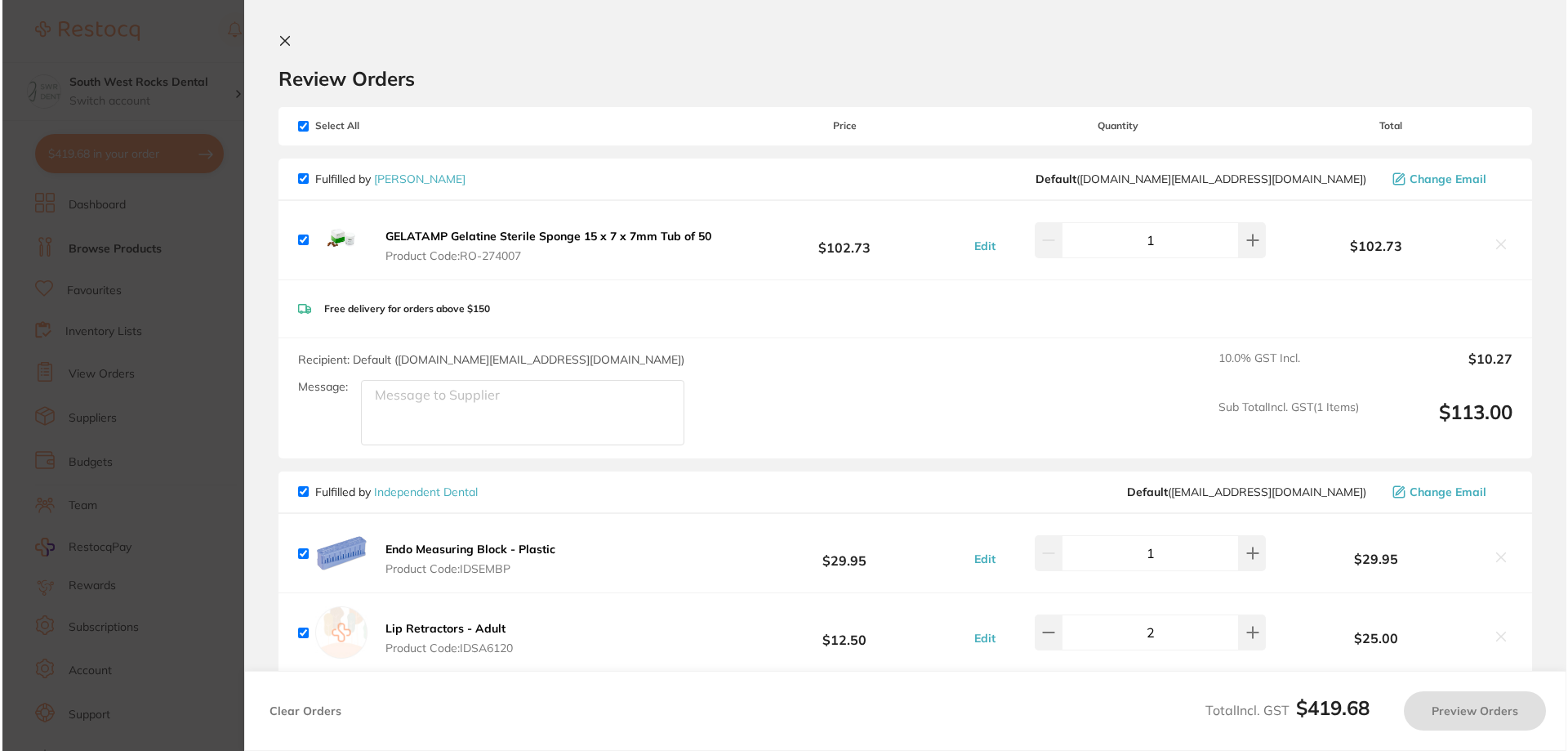
scroll to position [0, 0]
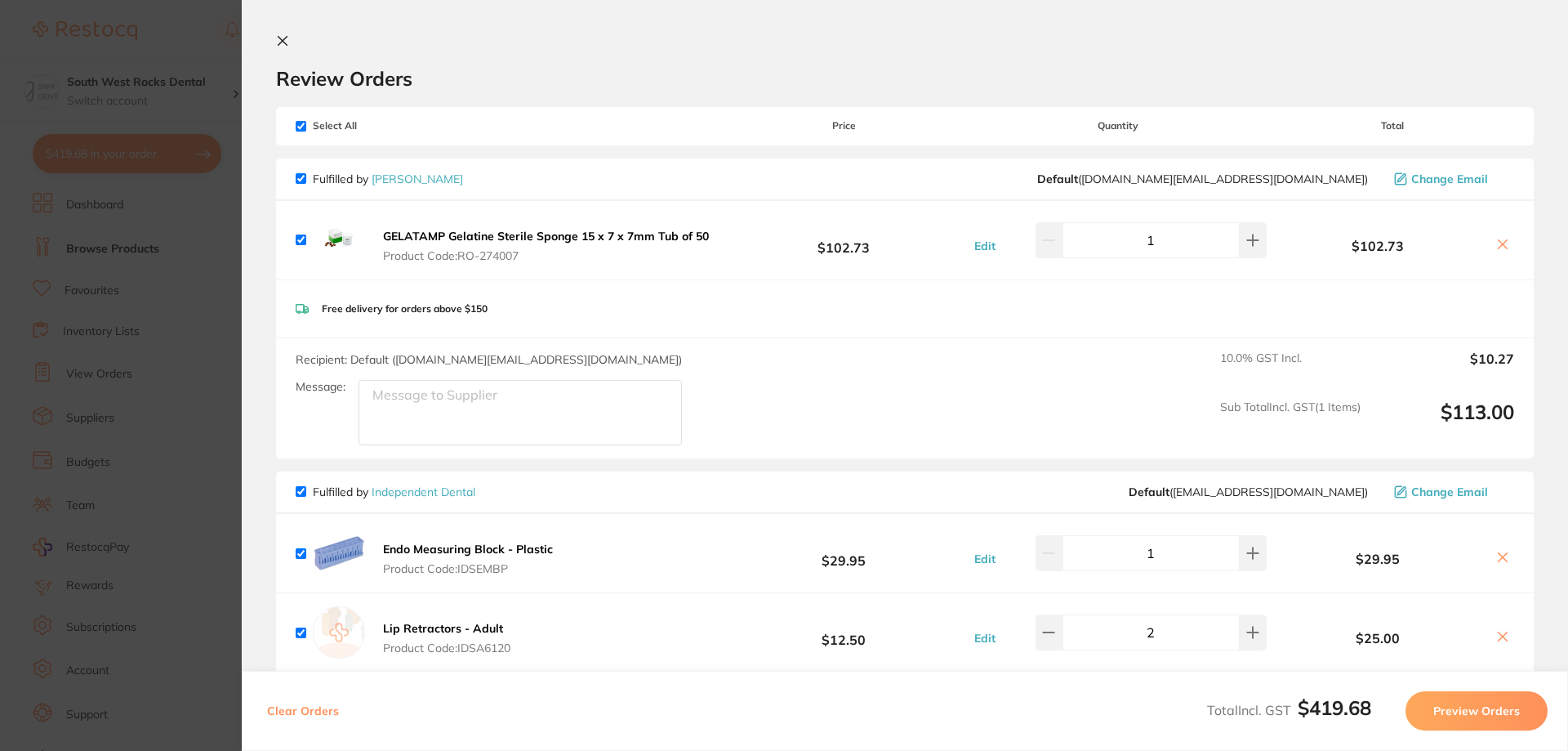
click at [305, 179] on input "checkbox" at bounding box center [301, 178] width 10 height 10
checkbox input "false"
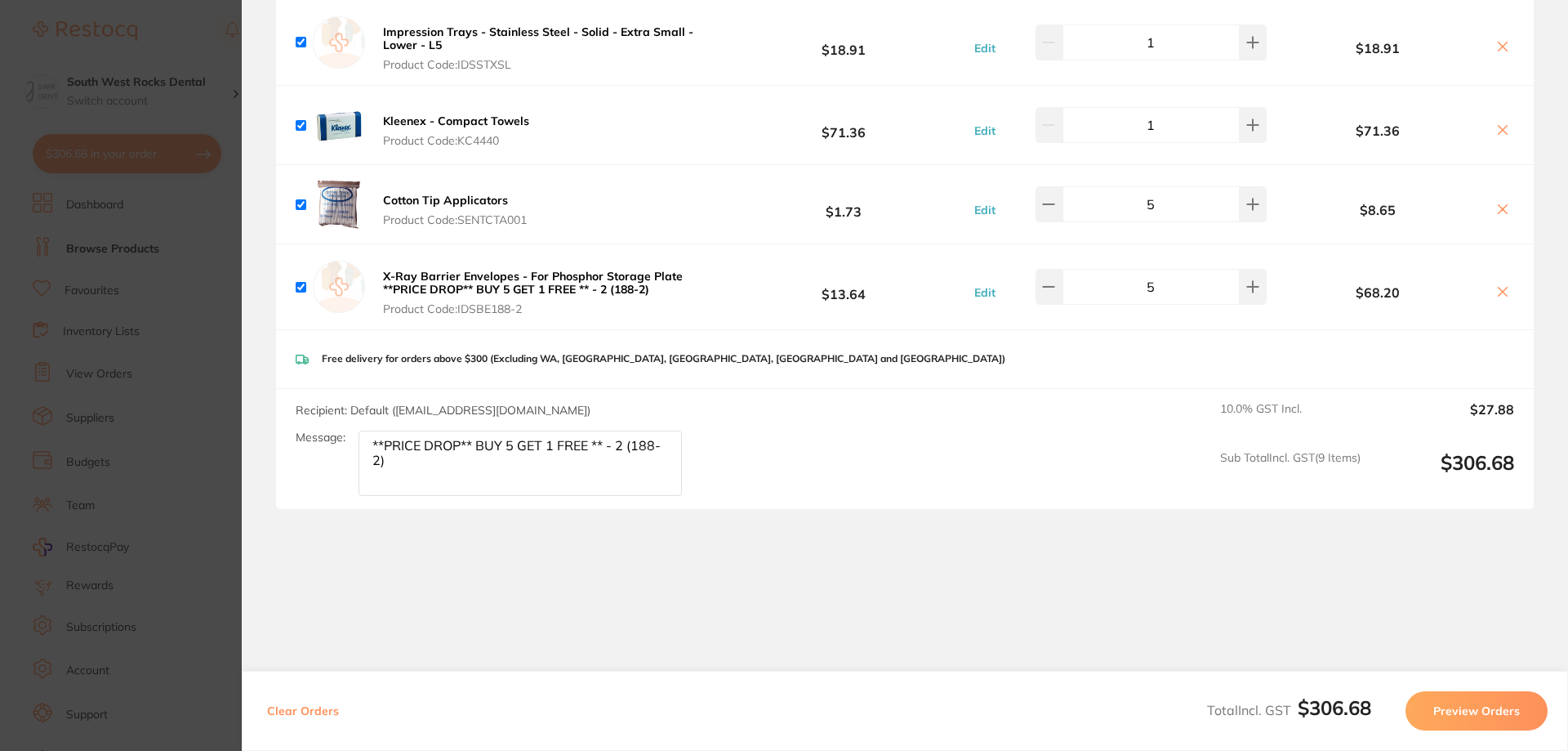
scroll to position [948, 0]
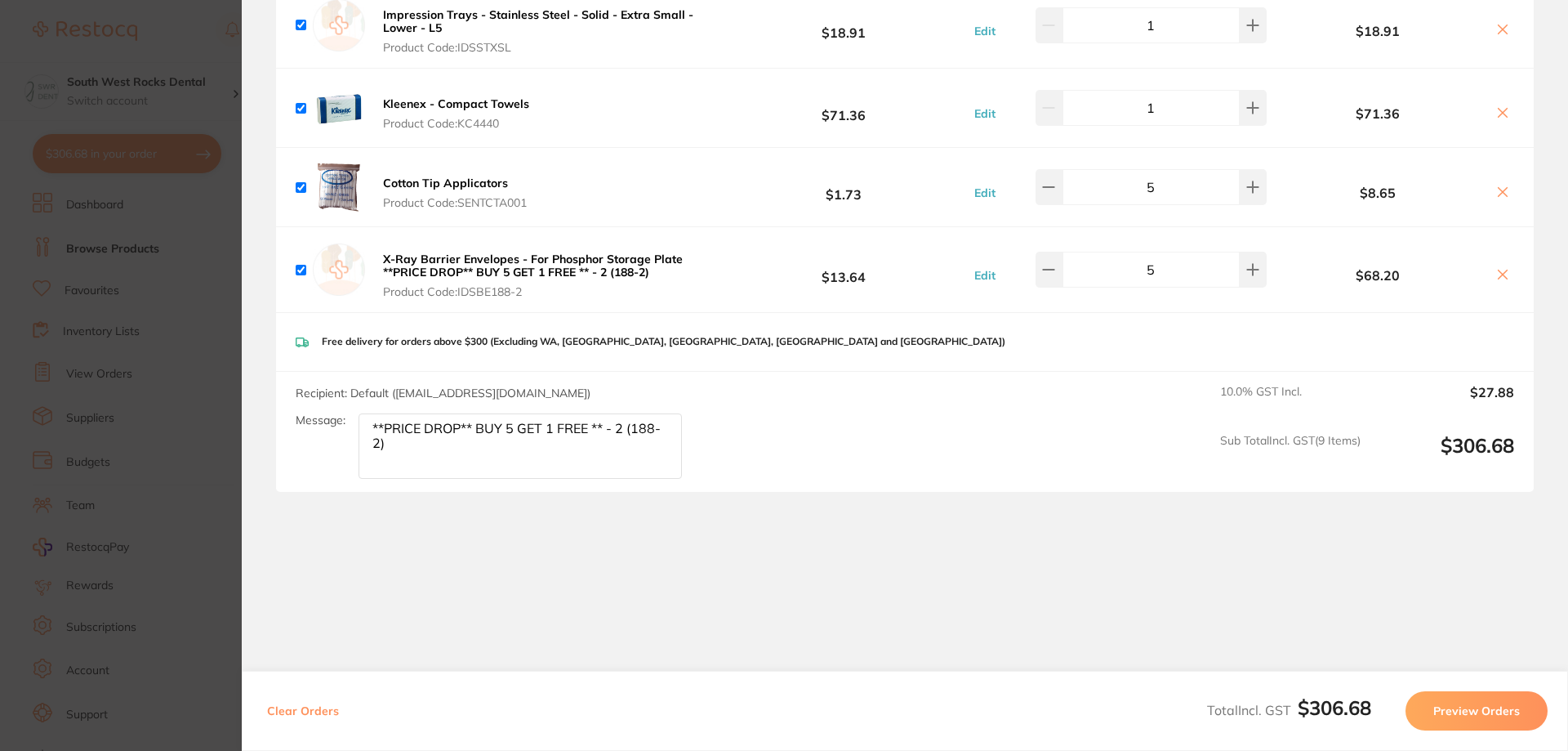
click at [1493, 705] on button "Preview Orders" at bounding box center [1476, 711] width 142 height 39
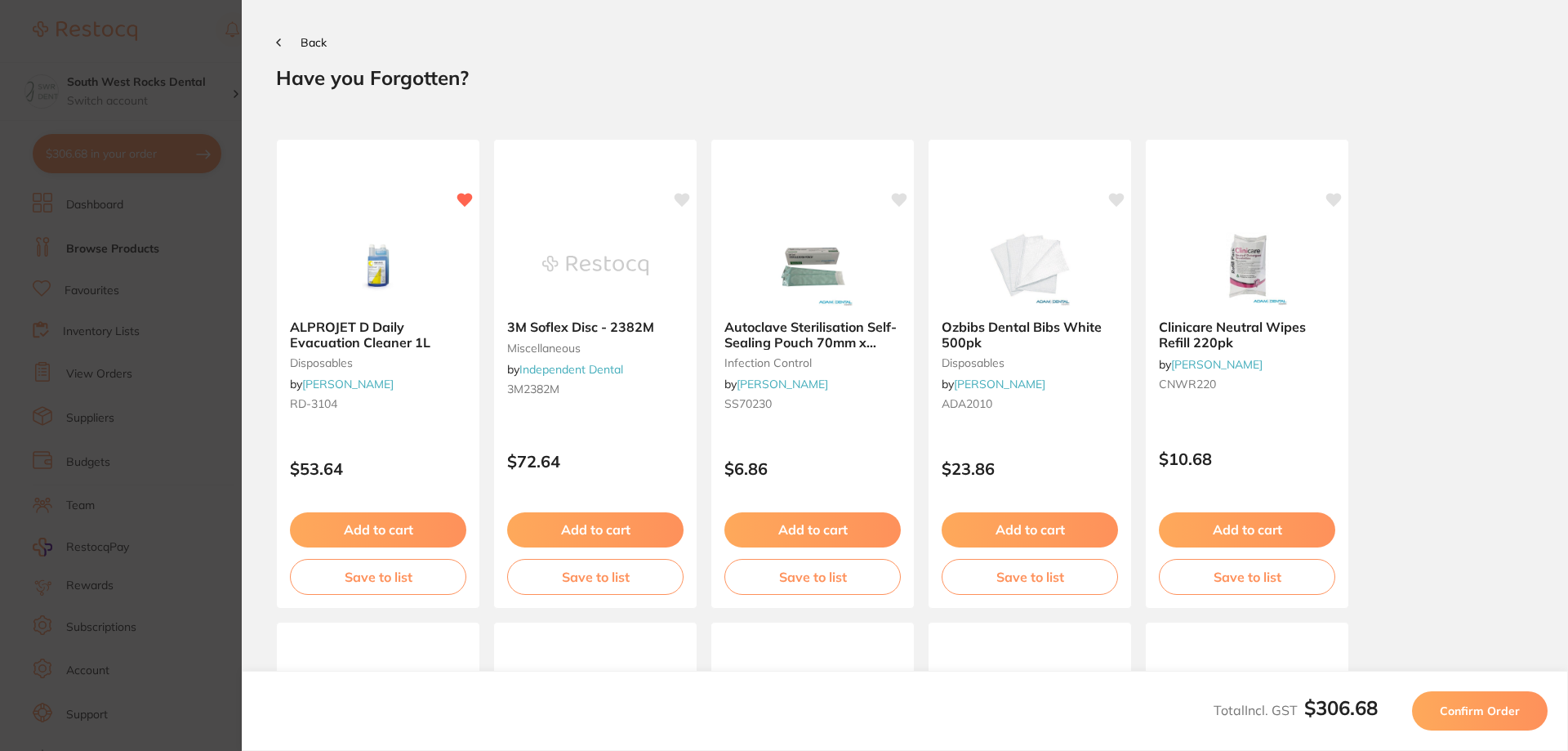
scroll to position [0, 0]
click at [1493, 705] on span "Confirm Order" at bounding box center [1479, 711] width 80 height 15
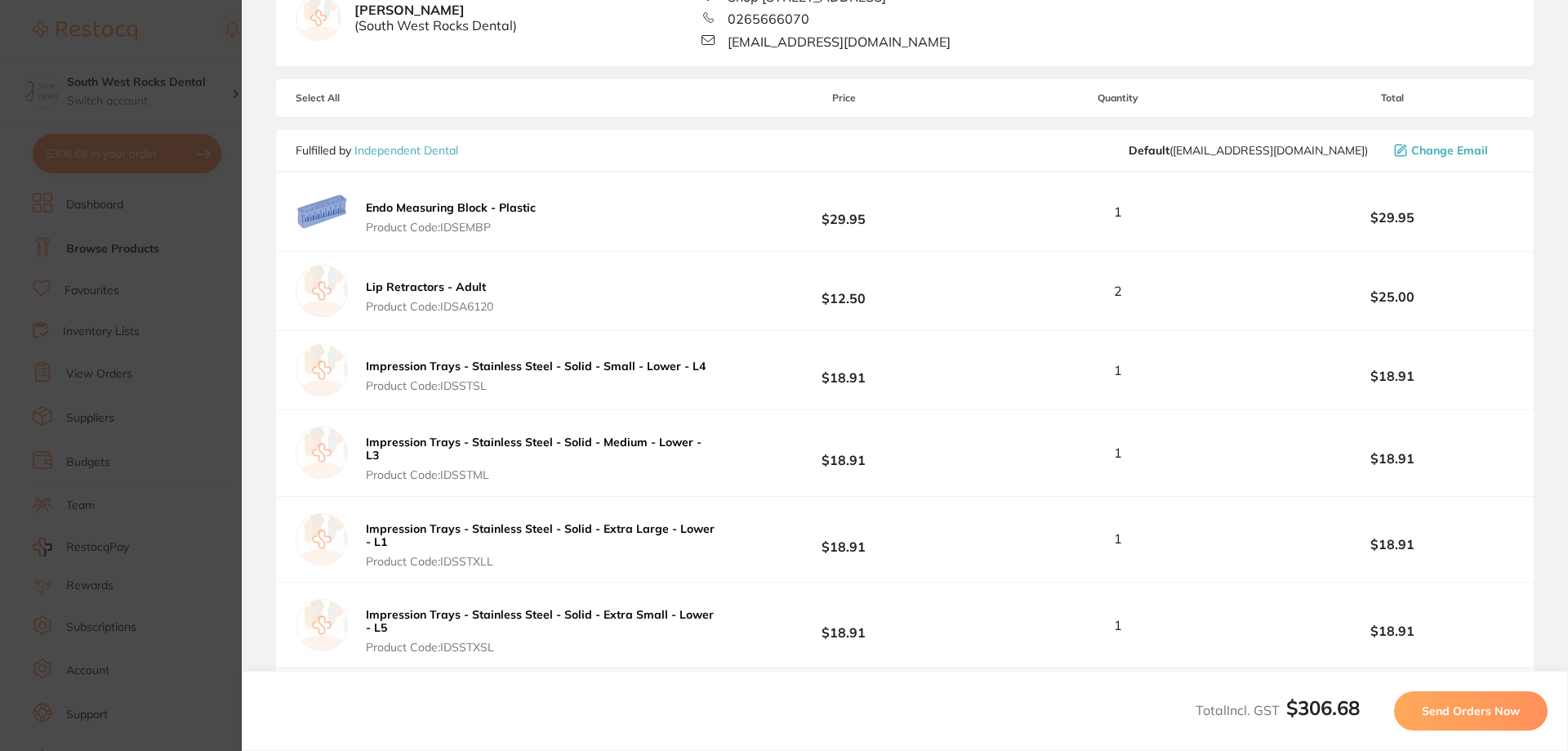
scroll to position [409, 0]
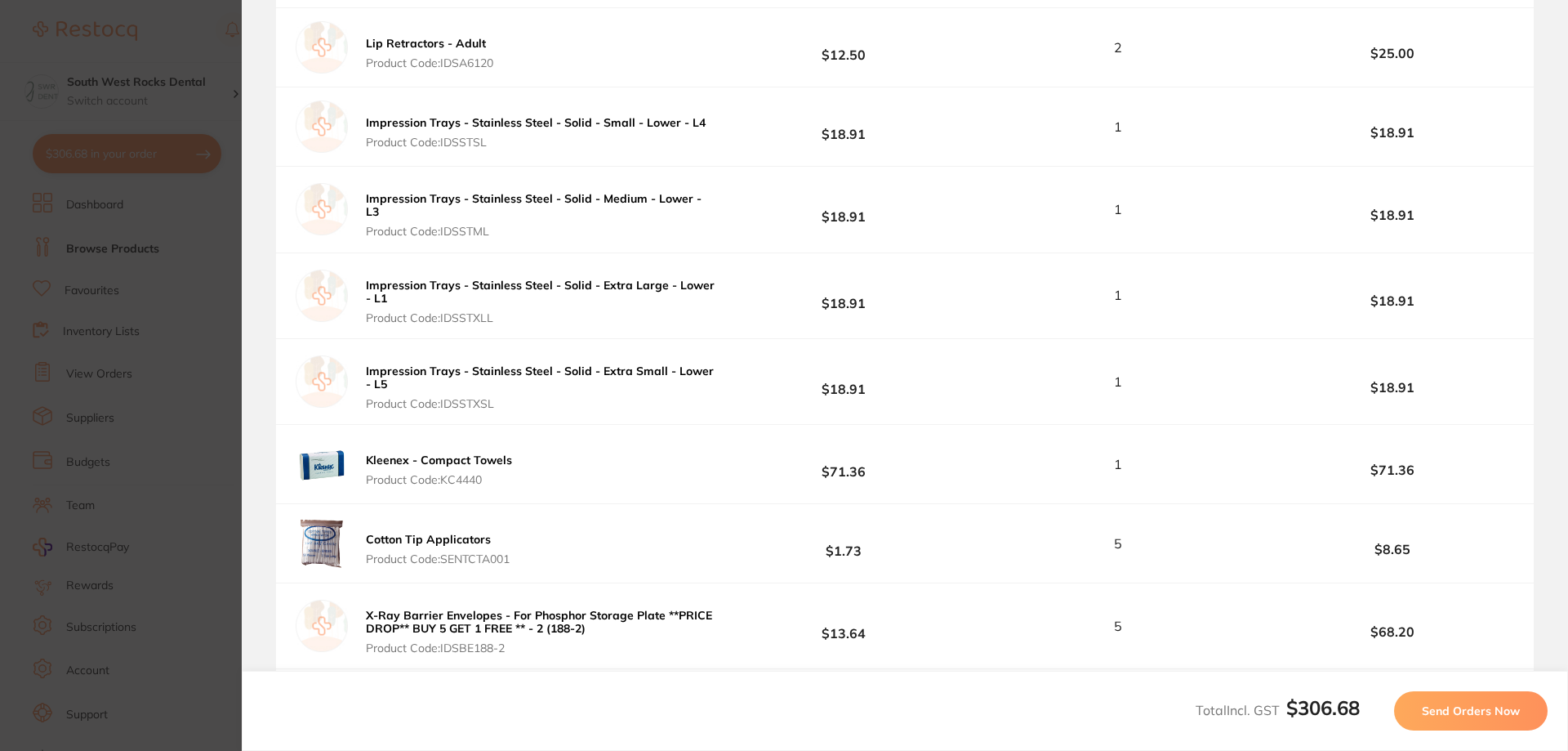
click at [1469, 707] on span "Send Orders Now" at bounding box center [1470, 711] width 98 height 15
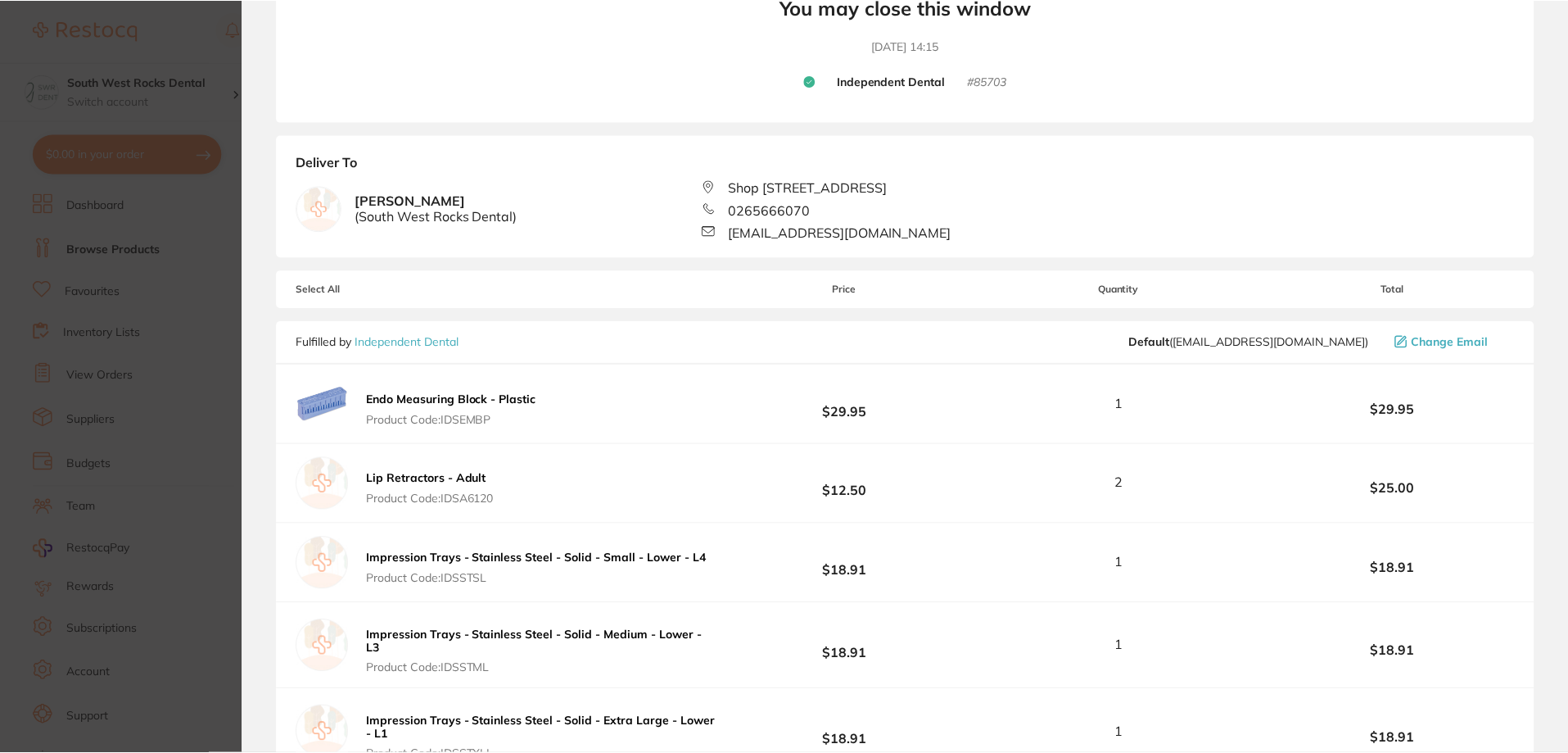
scroll to position [0, 0]
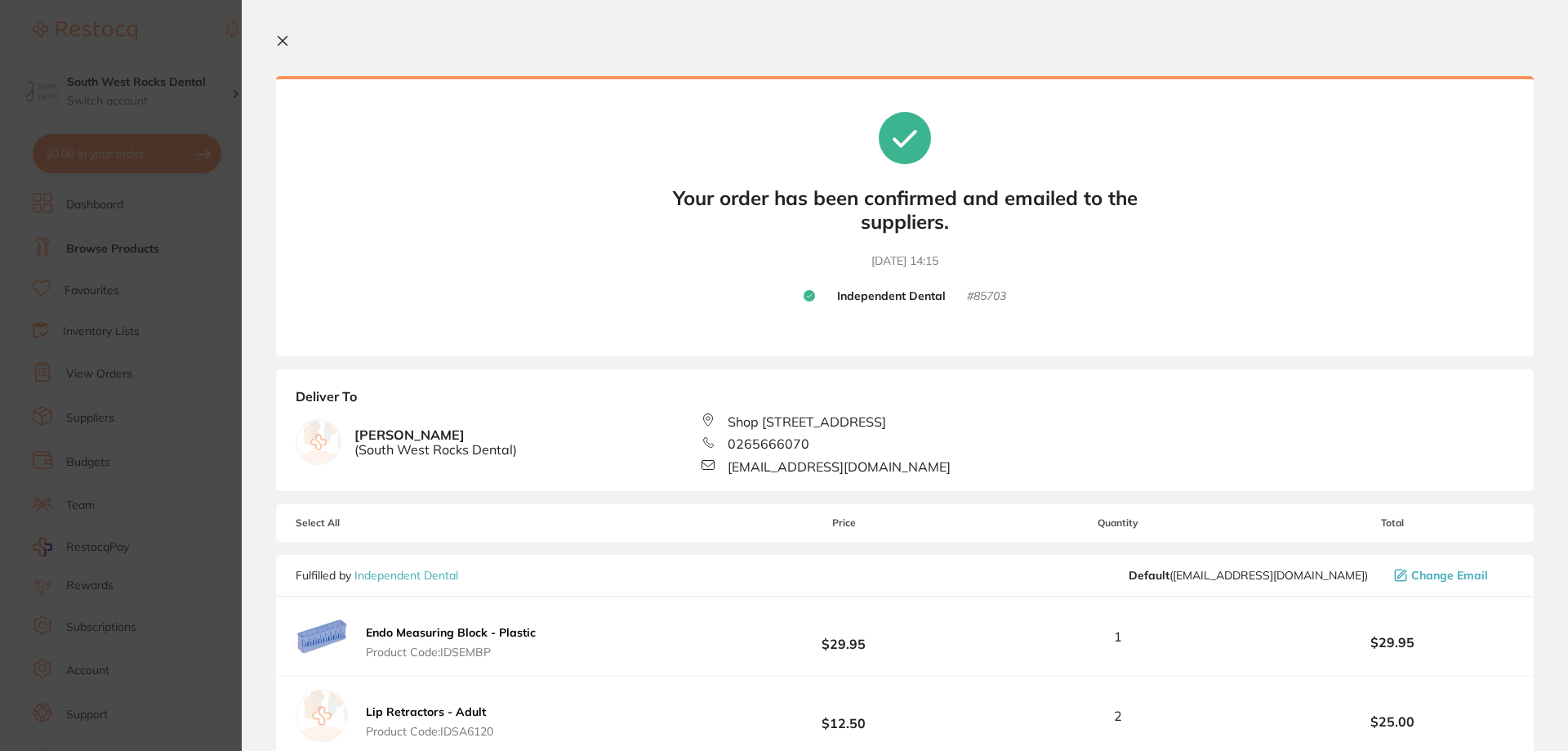
click at [278, 40] on icon at bounding box center [282, 40] width 13 height 13
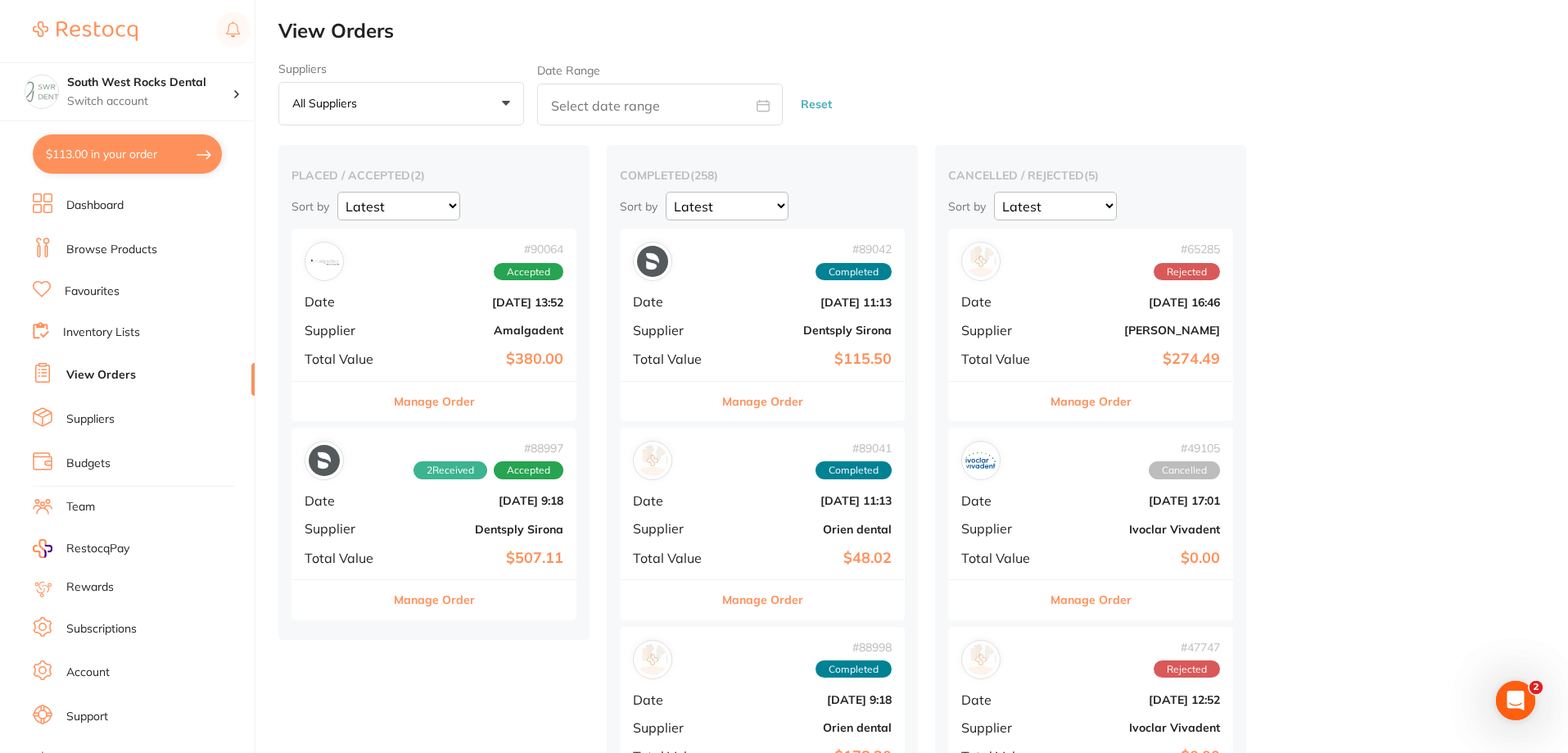
checkbox input "false"
